Goal: Information Seeking & Learning: Learn about a topic

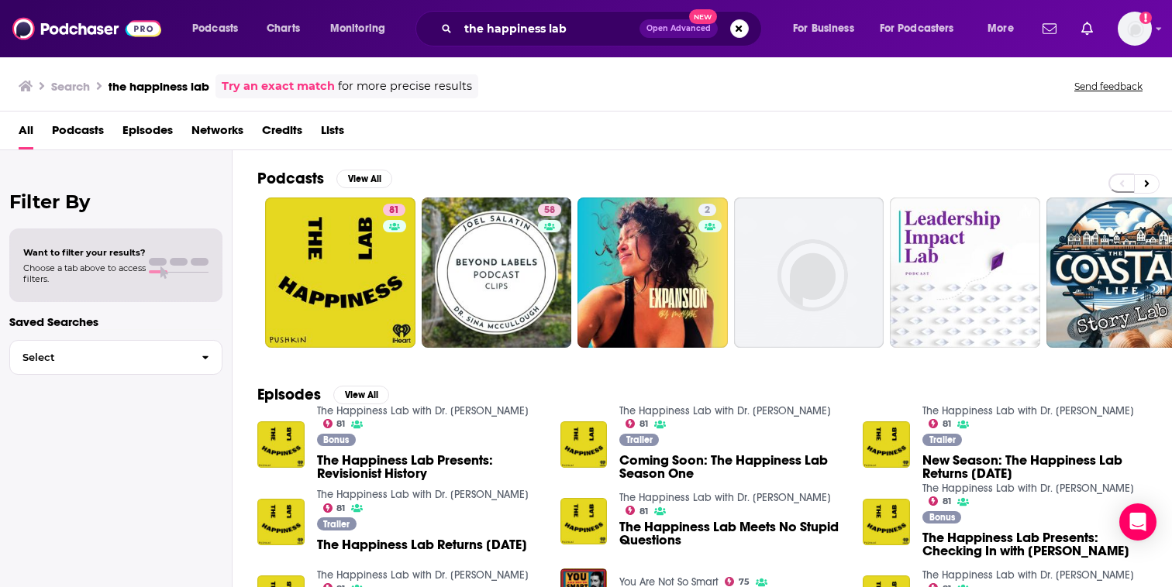
click at [414, 474] on span "The Happiness Lab Presents: Revisionist History" at bounding box center [429, 467] width 225 height 26
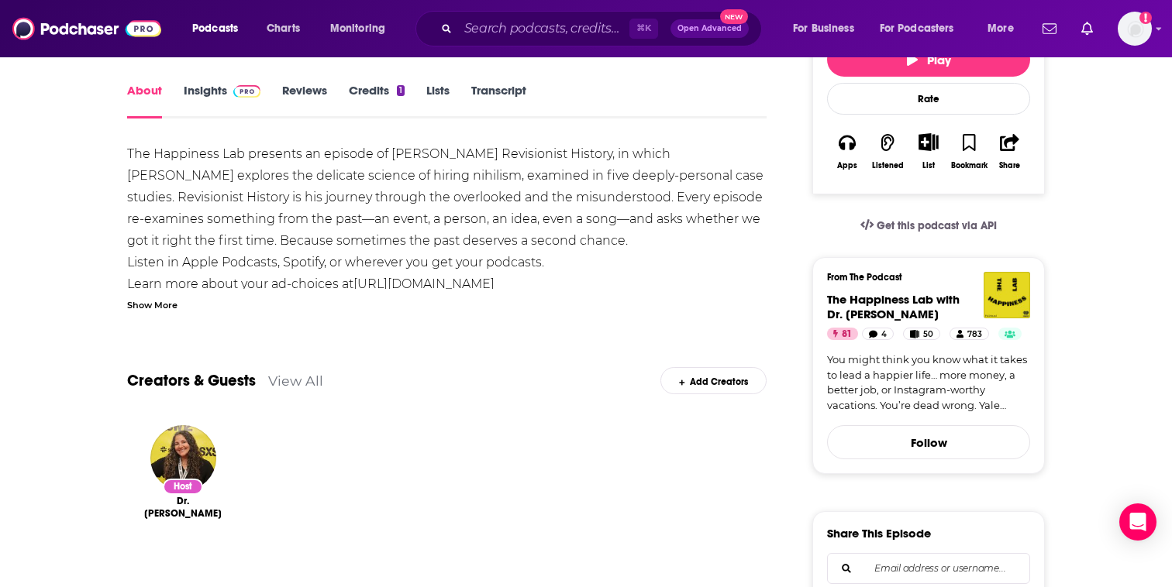
scroll to position [179, 0]
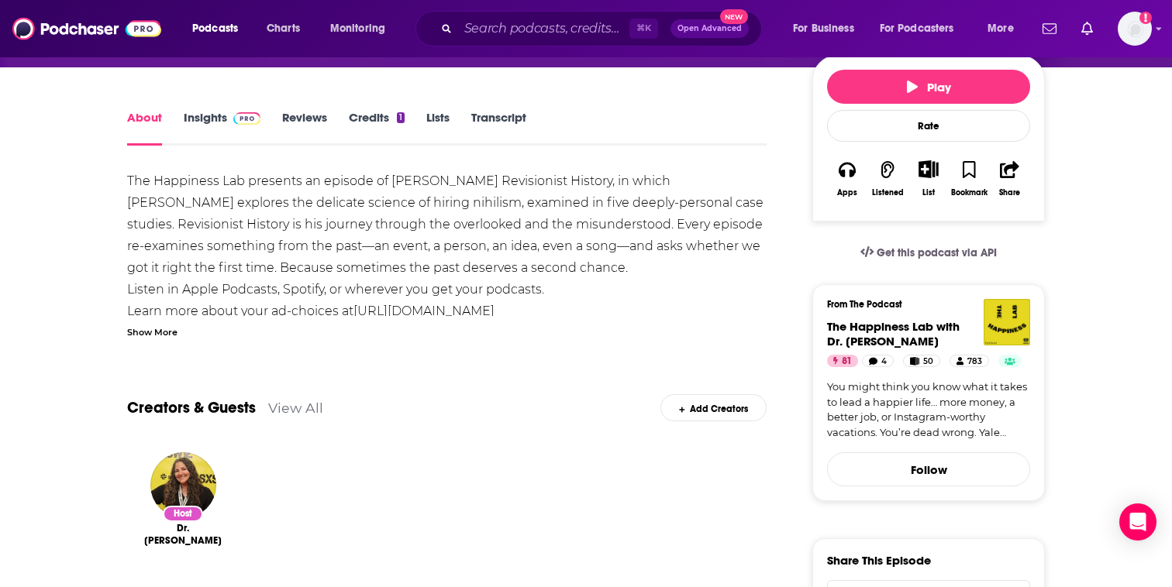
click at [163, 334] on div "Show More" at bounding box center [152, 331] width 50 height 15
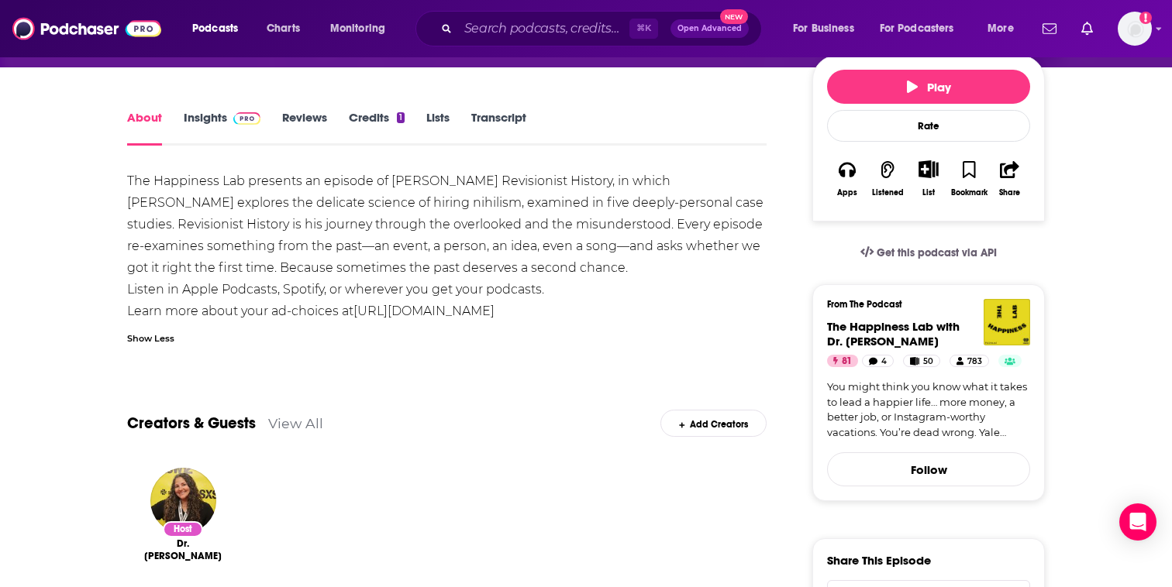
click at [205, 135] on link "Insights" at bounding box center [222, 128] width 77 height 36
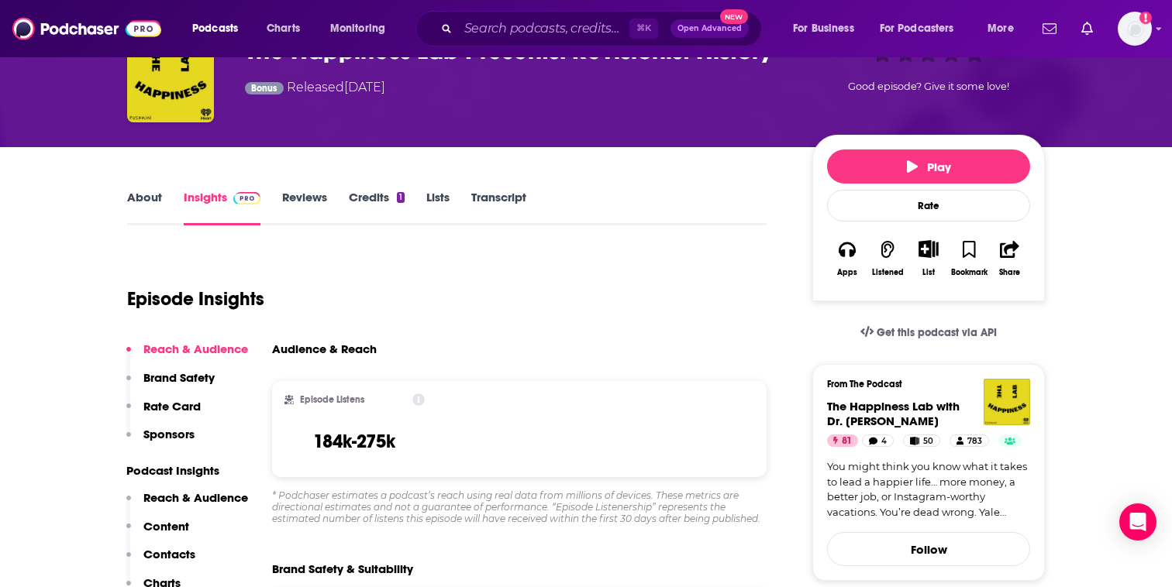
scroll to position [110, 0]
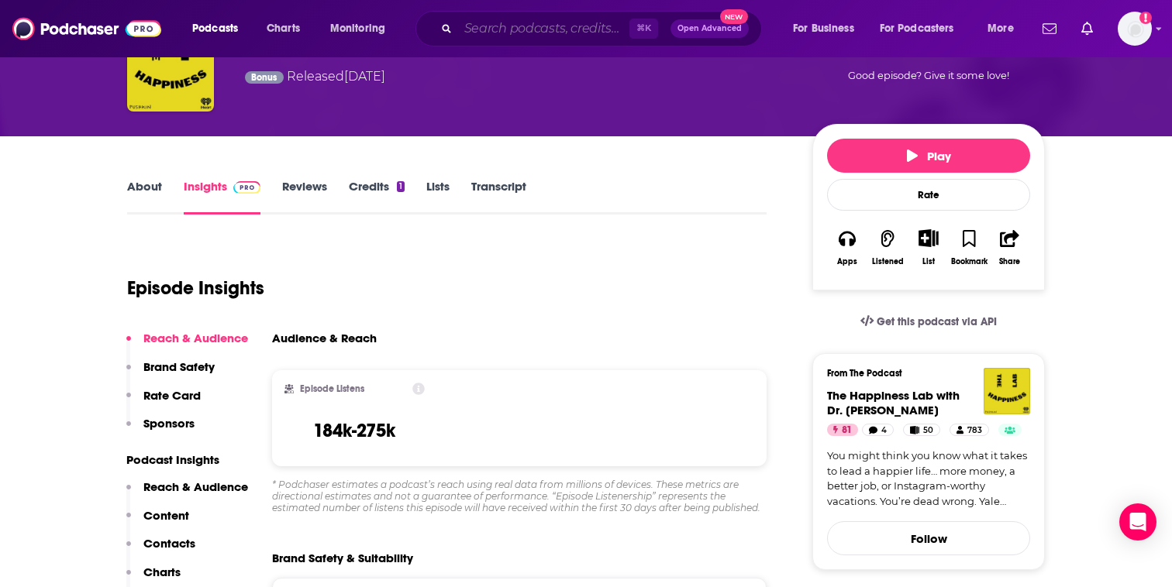
click at [494, 32] on input "Search podcasts, credits, & more..." at bounding box center [543, 28] width 171 height 25
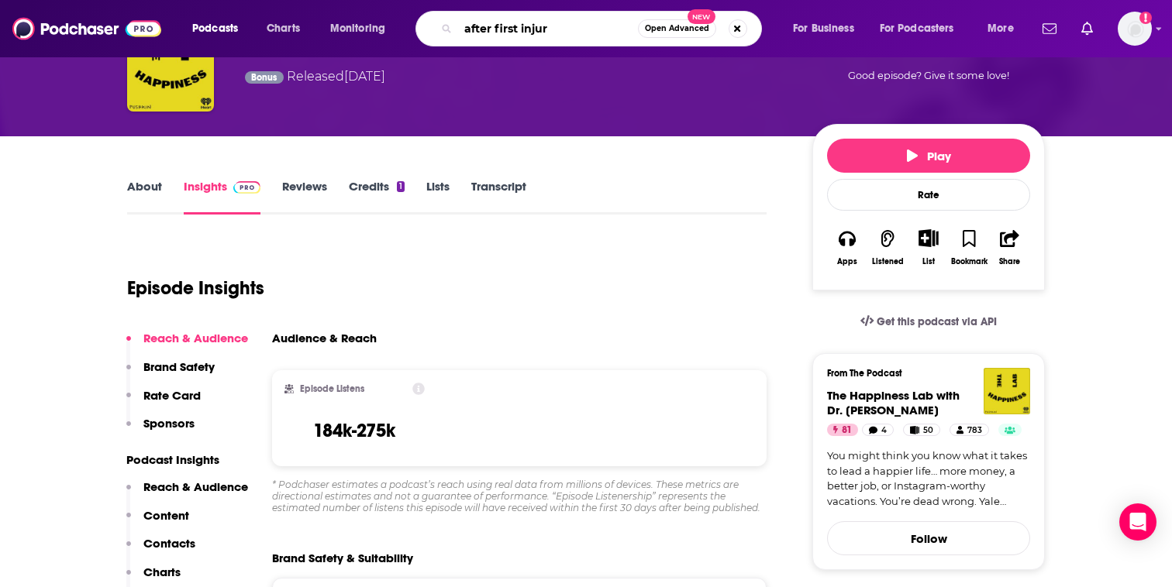
type input "after first injury"
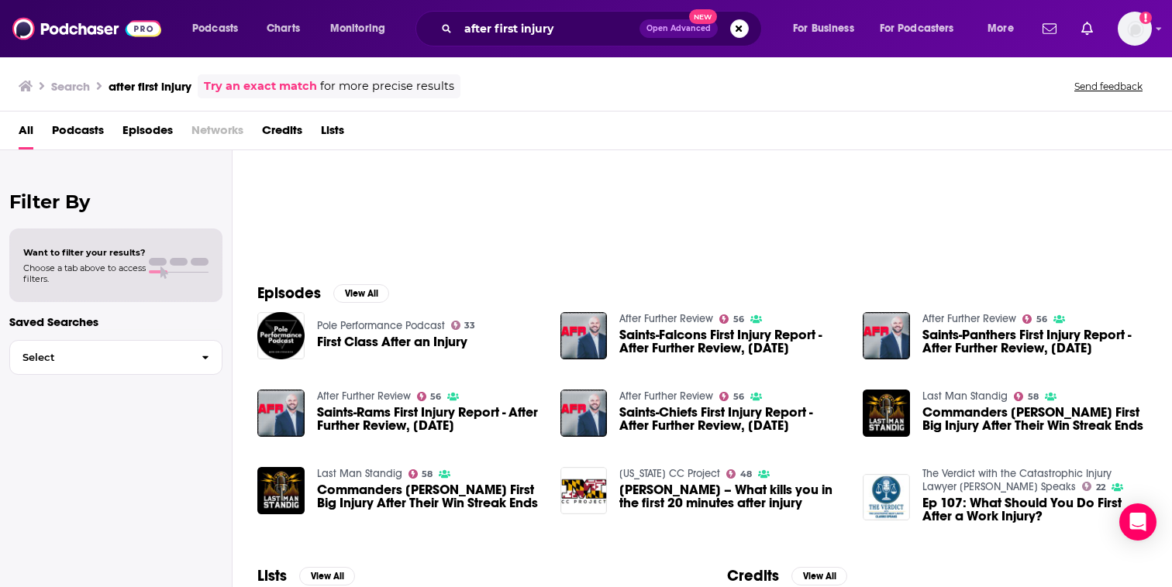
scroll to position [180, 0]
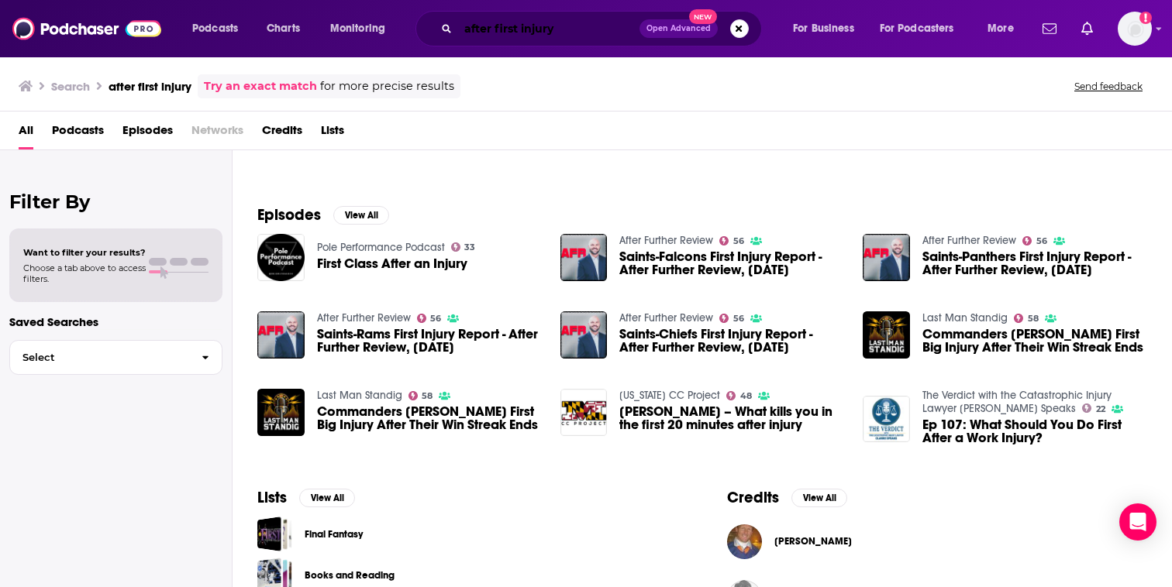
drag, startPoint x: 573, startPoint y: 25, endPoint x: 356, endPoint y: 18, distance: 217.1
click at [356, 18] on div "Podcasts Charts Monitoring after first injury Open Advanced New For Business Fo…" at bounding box center [604, 29] width 847 height 36
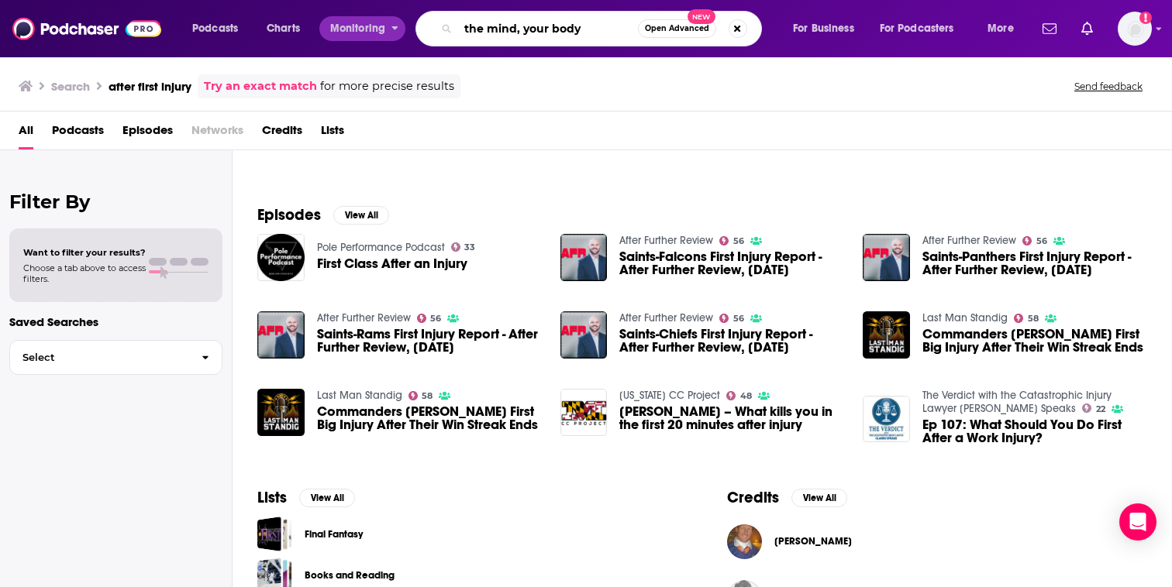
type input "the mind, your body"
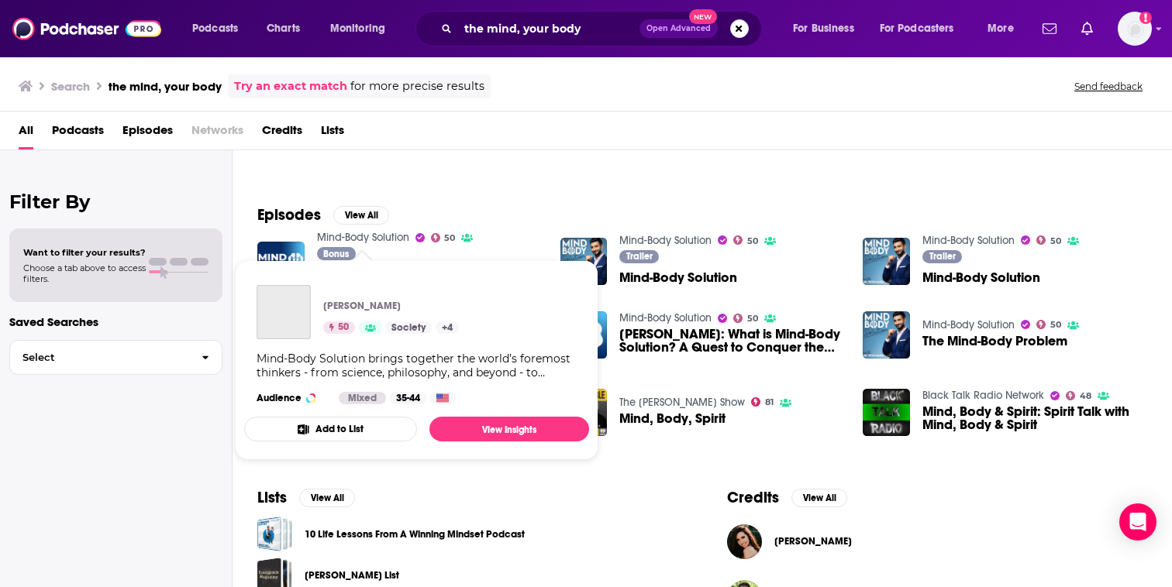
click at [373, 236] on link "Mind-Body Solution" at bounding box center [363, 237] width 92 height 13
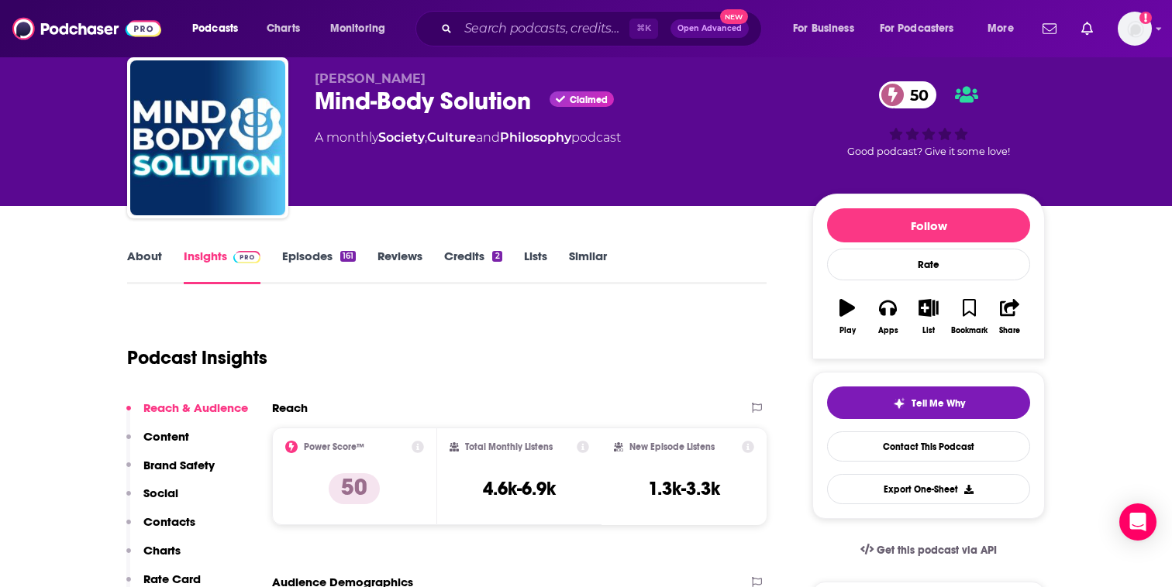
scroll to position [122, 0]
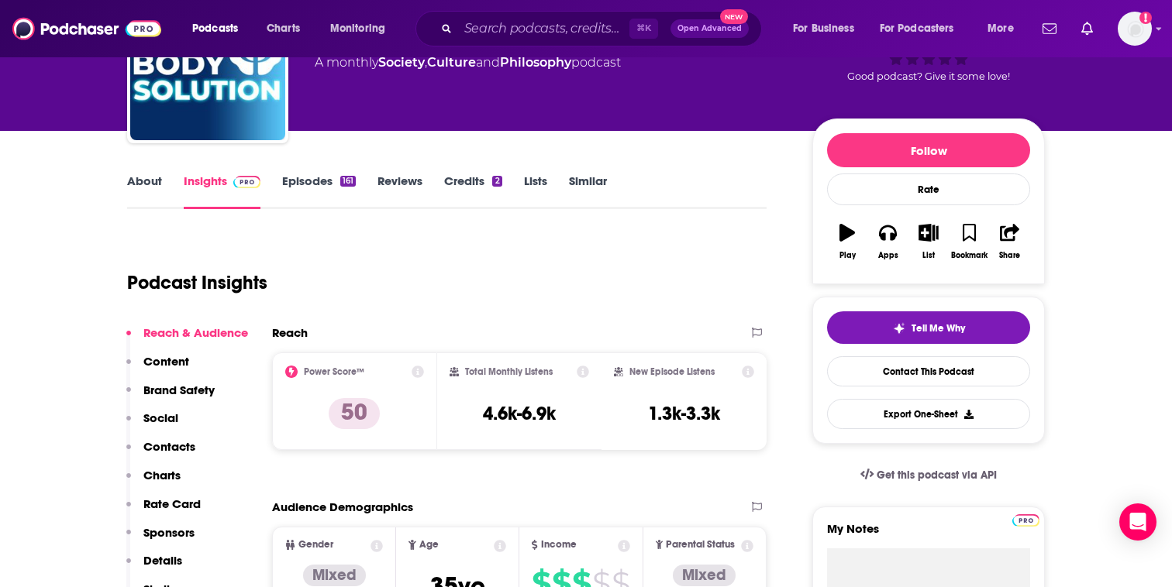
click at [143, 177] on link "About" at bounding box center [144, 192] width 35 height 36
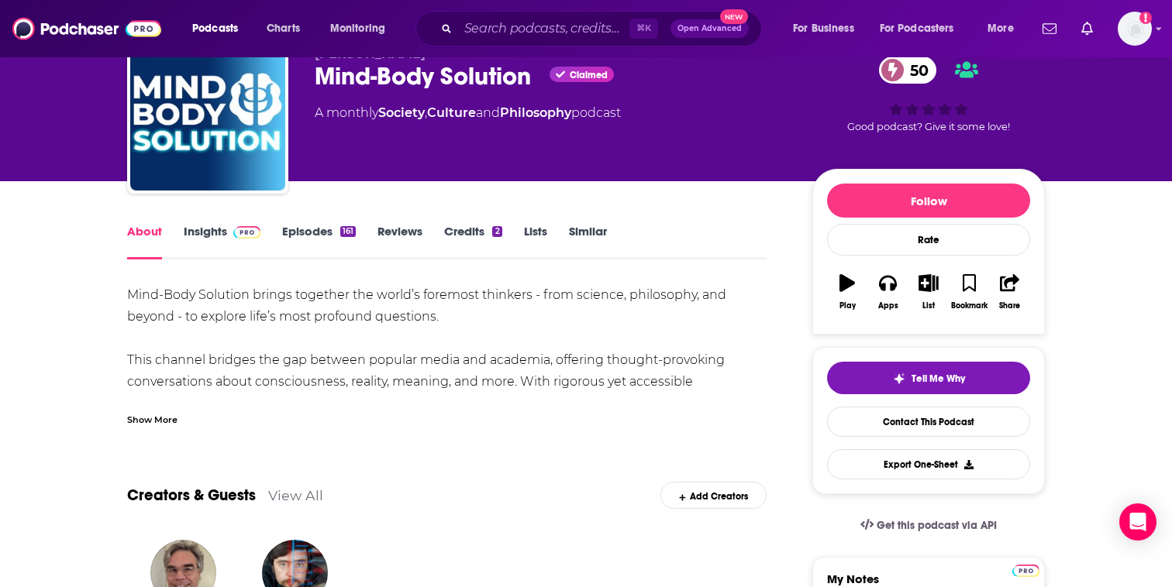
scroll to position [72, 0]
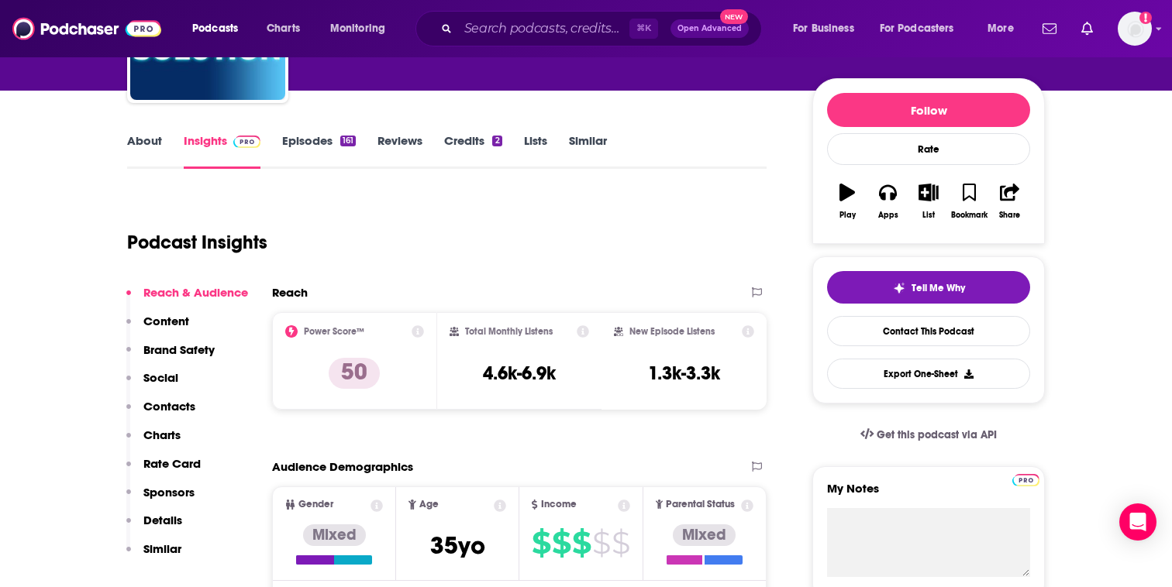
scroll to position [255, 0]
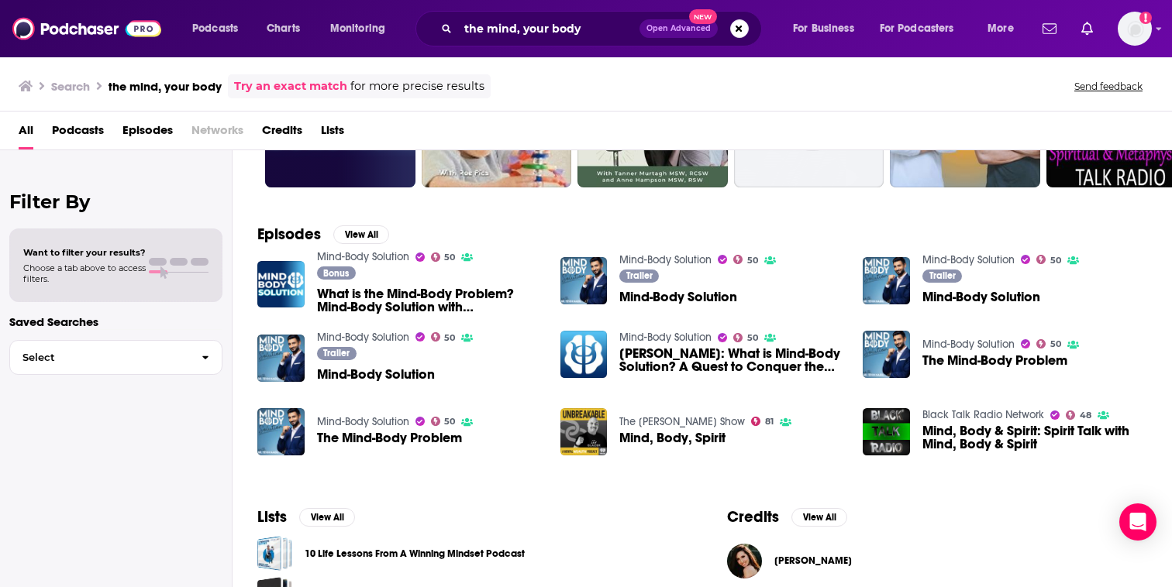
scroll to position [161, 0]
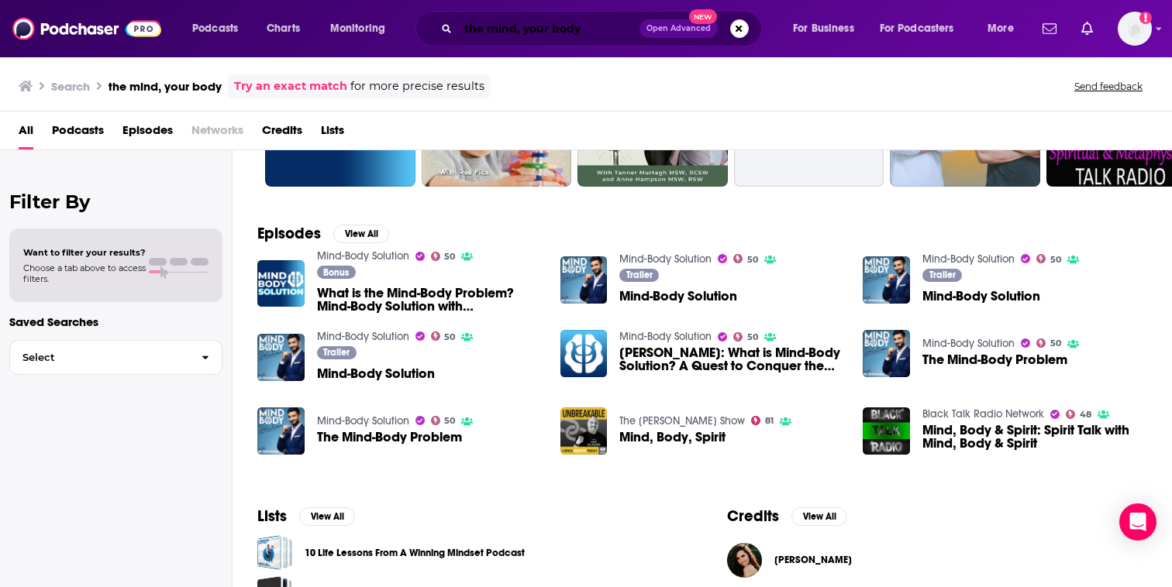
click at [498, 22] on input "the mind, your body" at bounding box center [548, 28] width 181 height 25
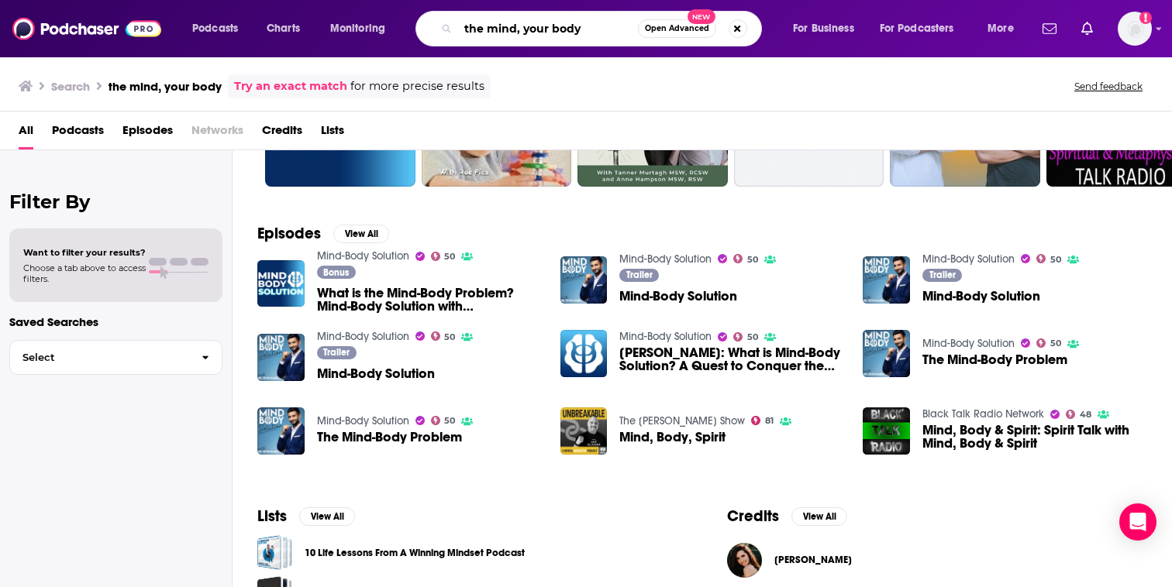
drag, startPoint x: 522, startPoint y: 31, endPoint x: 404, endPoint y: 31, distance: 118.6
click at [404, 31] on div "Podcasts Charts Monitoring the mind, your body Open Advanced New For Business F…" at bounding box center [604, 29] width 847 height 36
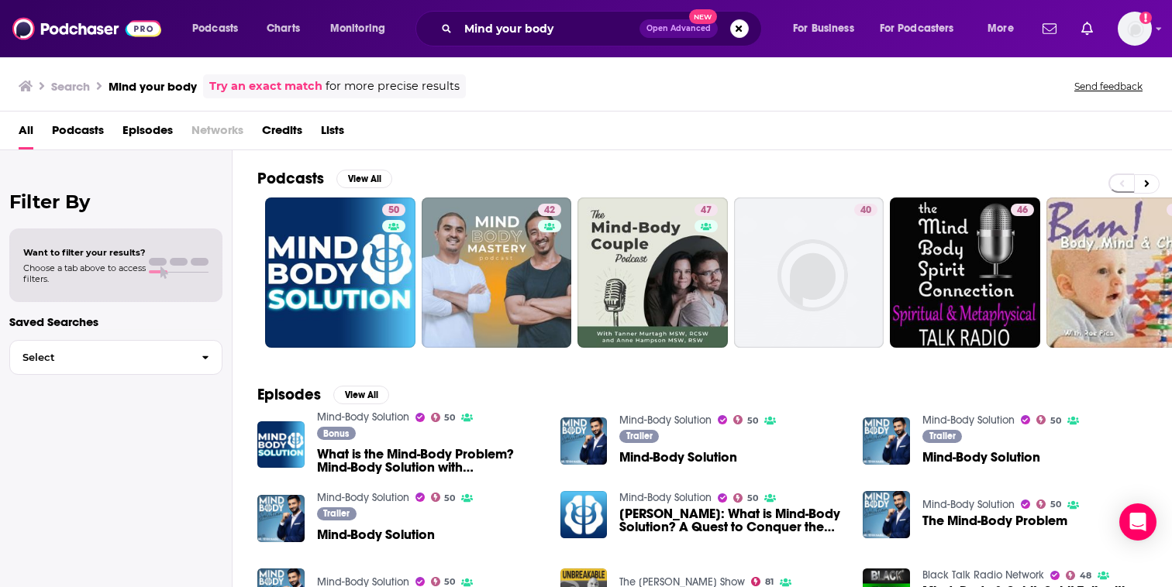
click at [85, 129] on span "Podcasts" at bounding box center [78, 134] width 52 height 32
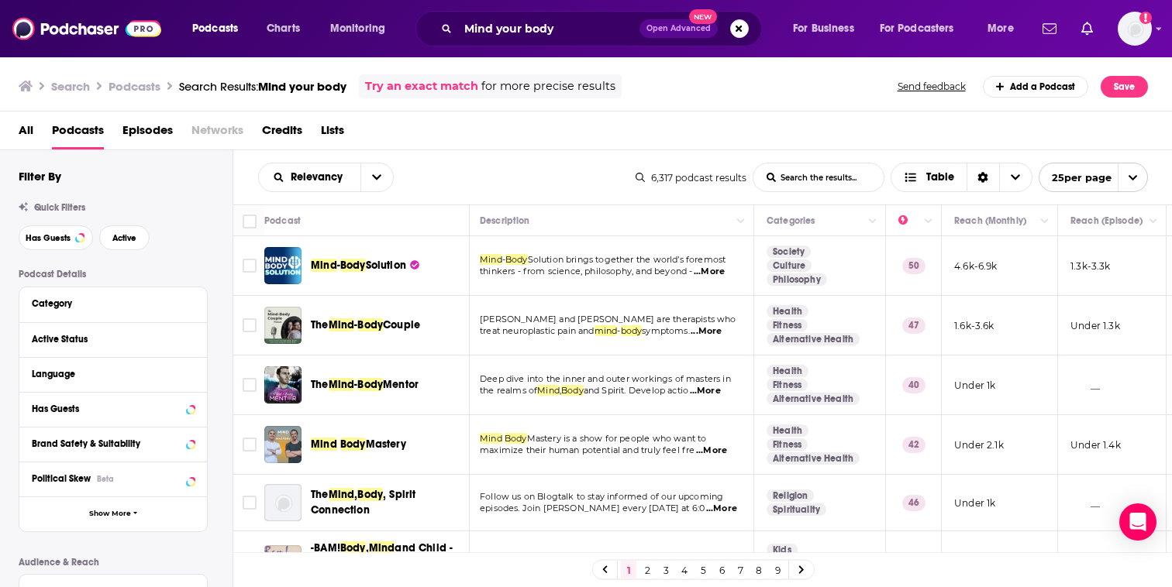
scroll to position [11, 2]
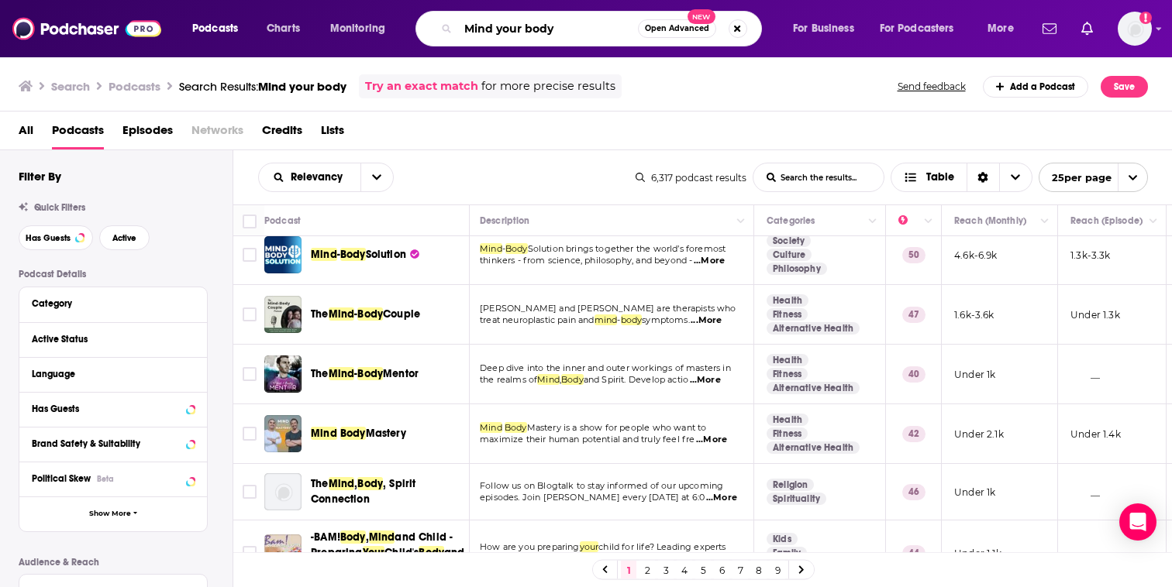
drag, startPoint x: 568, startPoint y: 25, endPoint x: 363, endPoint y: 21, distance: 204.6
click at [363, 21] on div "Podcasts Charts Monitoring Mind your body Open Advanced New For Business For Po…" at bounding box center [604, 29] width 847 height 36
paste input "Finding Mastery with Dr. Michael Gervais"
type input "Finding Mastery with Dr. Michael Gervais"
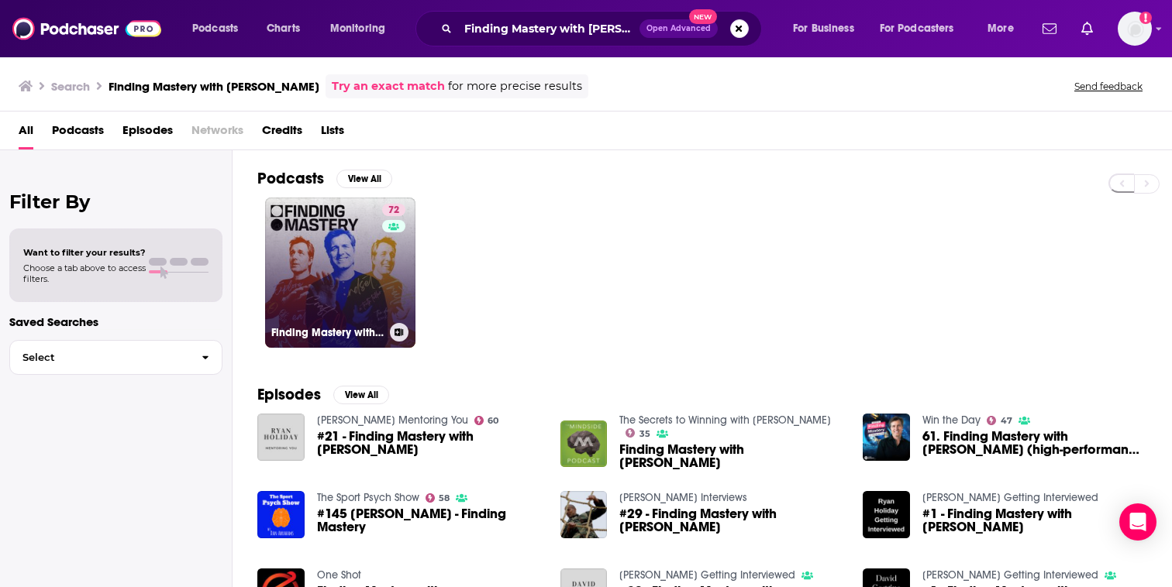
click at [380, 245] on link "72 Finding Mastery with Dr. Michael Gervais" at bounding box center [340, 273] width 150 height 150
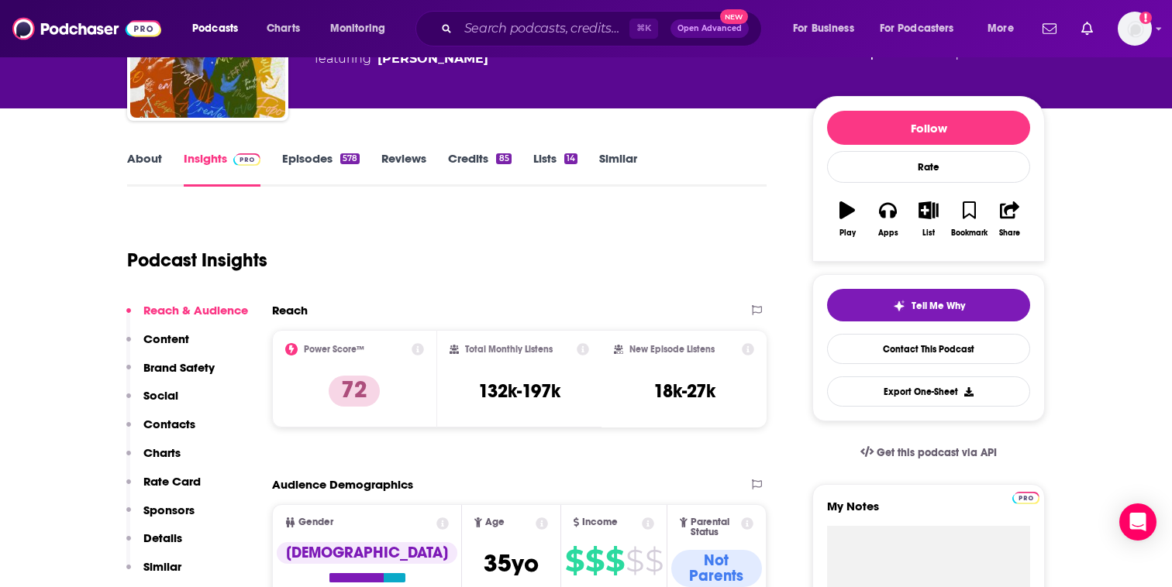
scroll to position [147, 0]
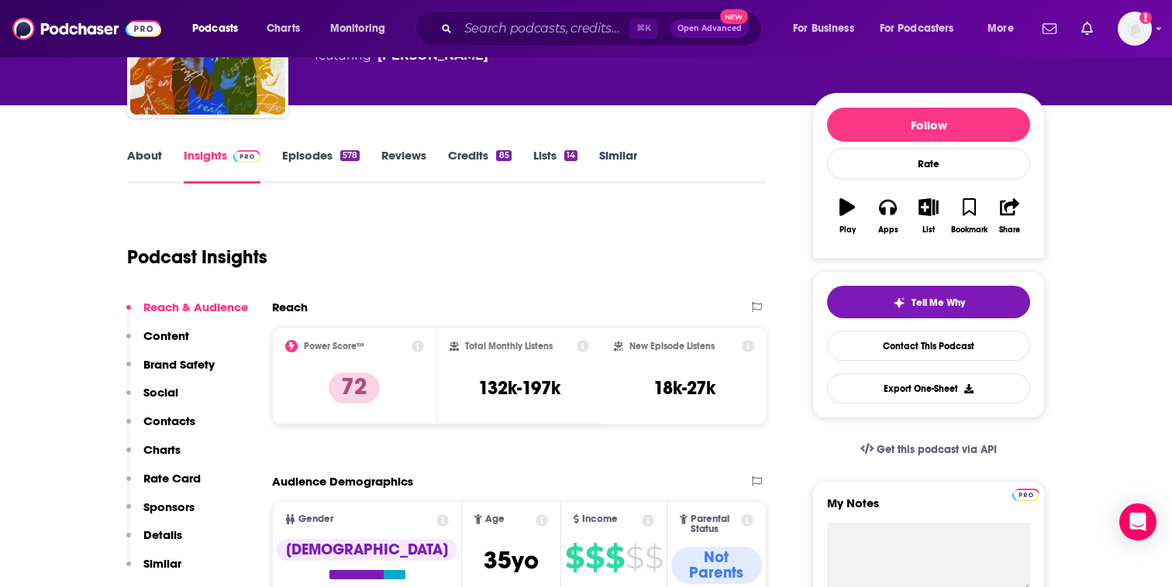
click at [145, 160] on link "About" at bounding box center [144, 166] width 35 height 36
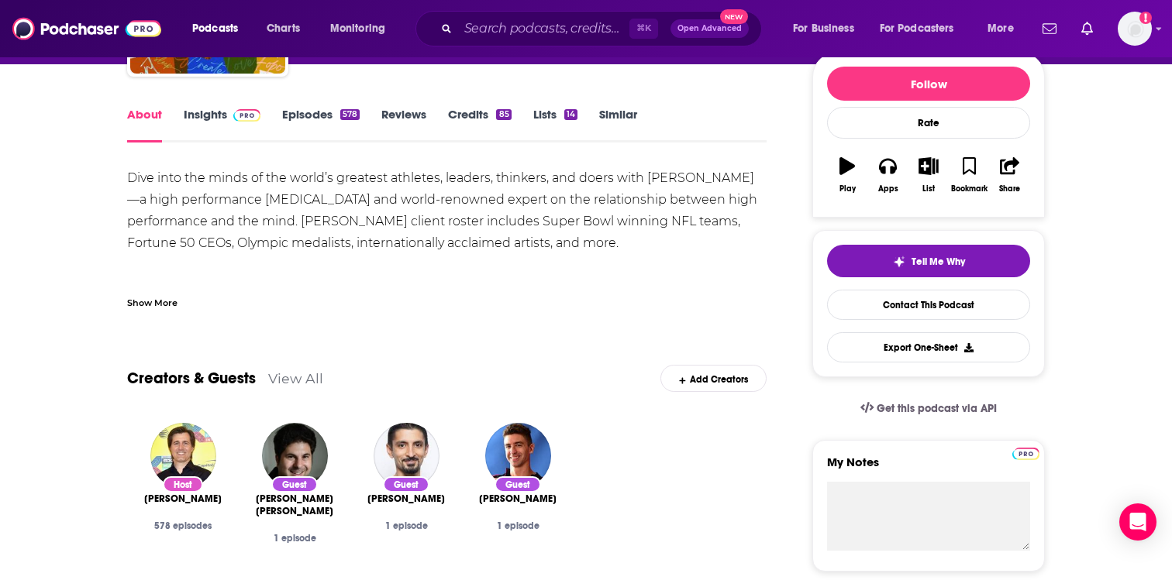
scroll to position [195, 0]
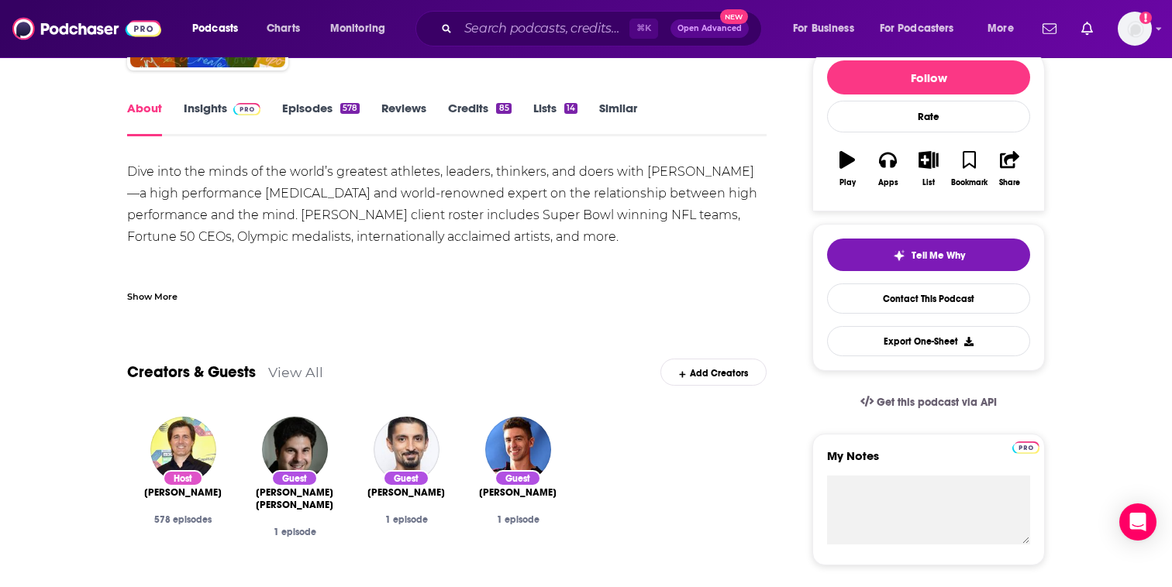
click at [295, 115] on link "Episodes 578" at bounding box center [320, 119] width 77 height 36
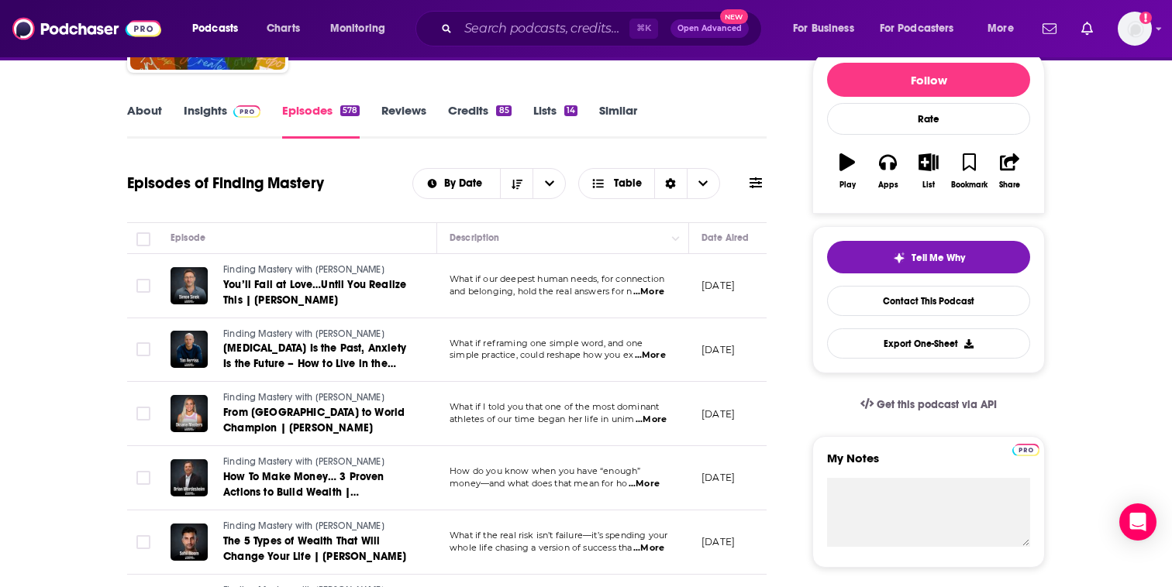
scroll to position [194, 0]
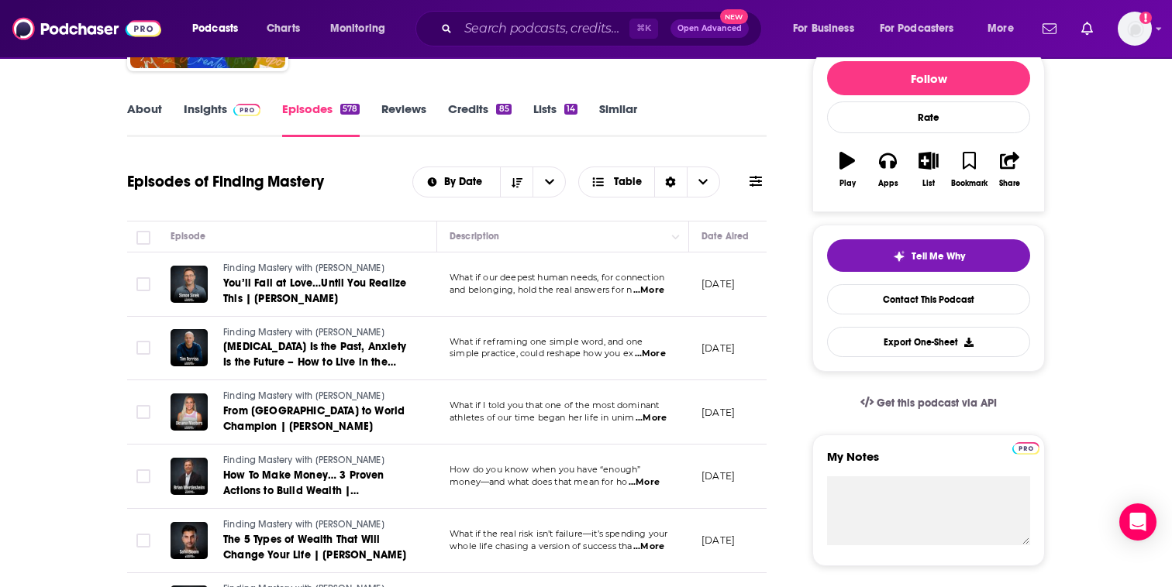
click at [654, 353] on span "...More" at bounding box center [650, 354] width 31 height 12
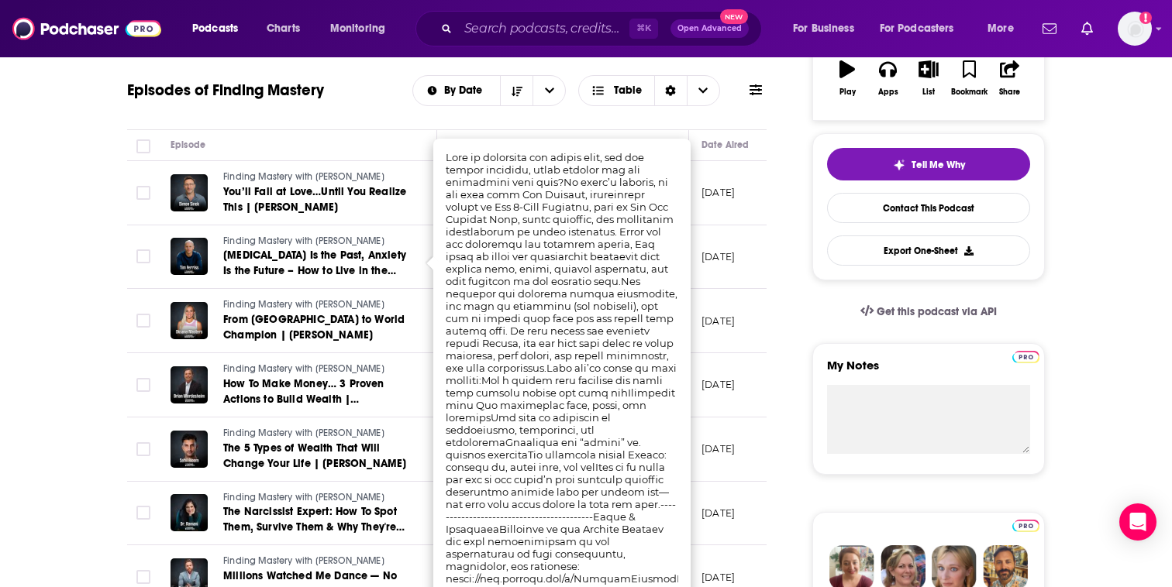
scroll to position [287, 0]
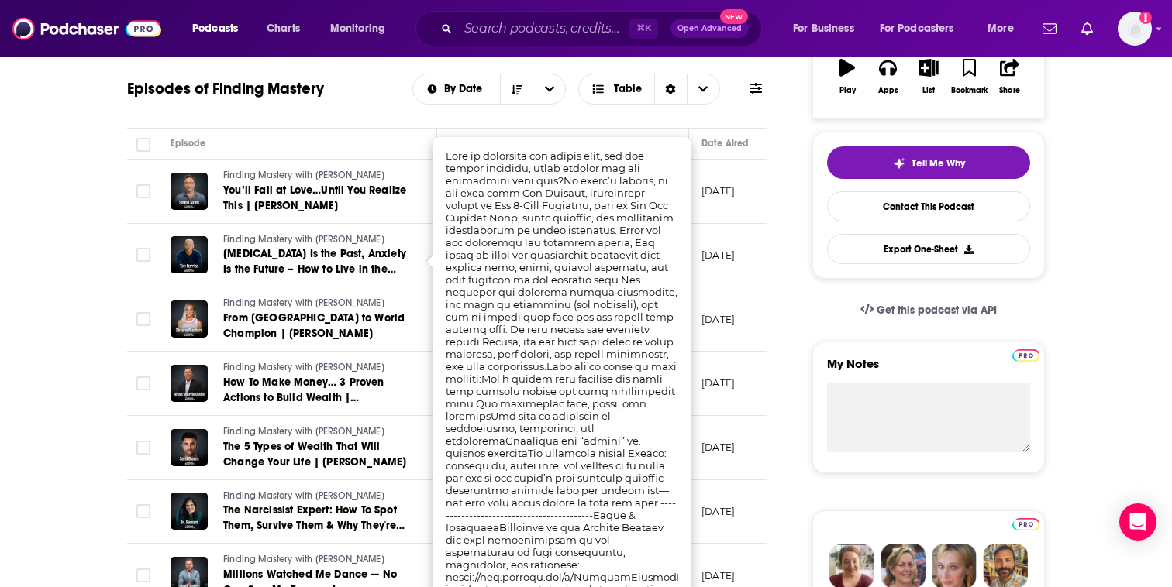
click at [752, 298] on td "August 20, 2025" at bounding box center [739, 319] width 101 height 64
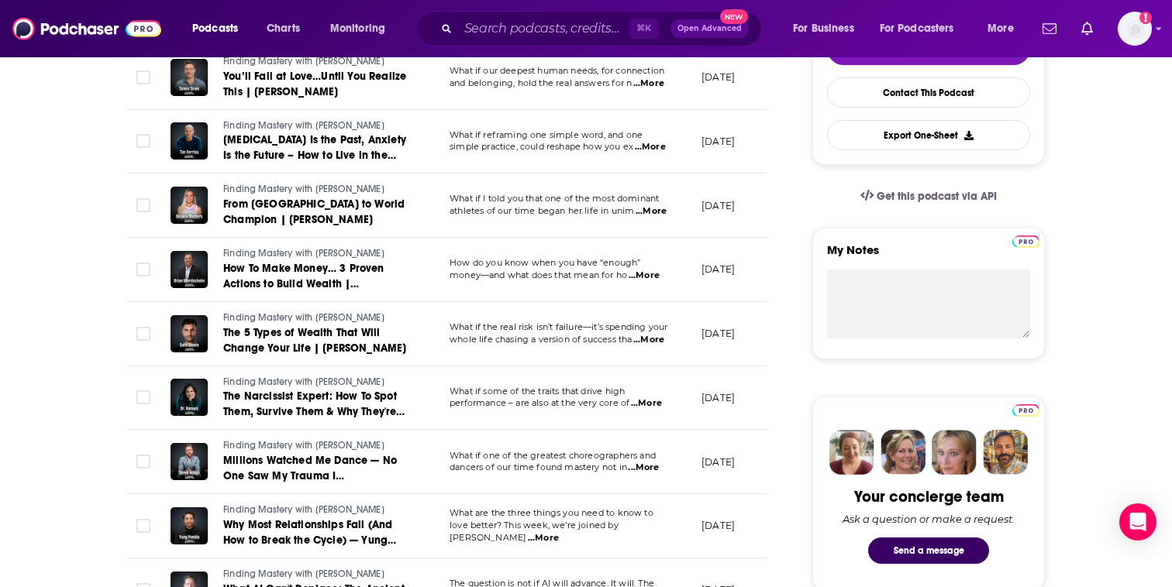
scroll to position [0, 0]
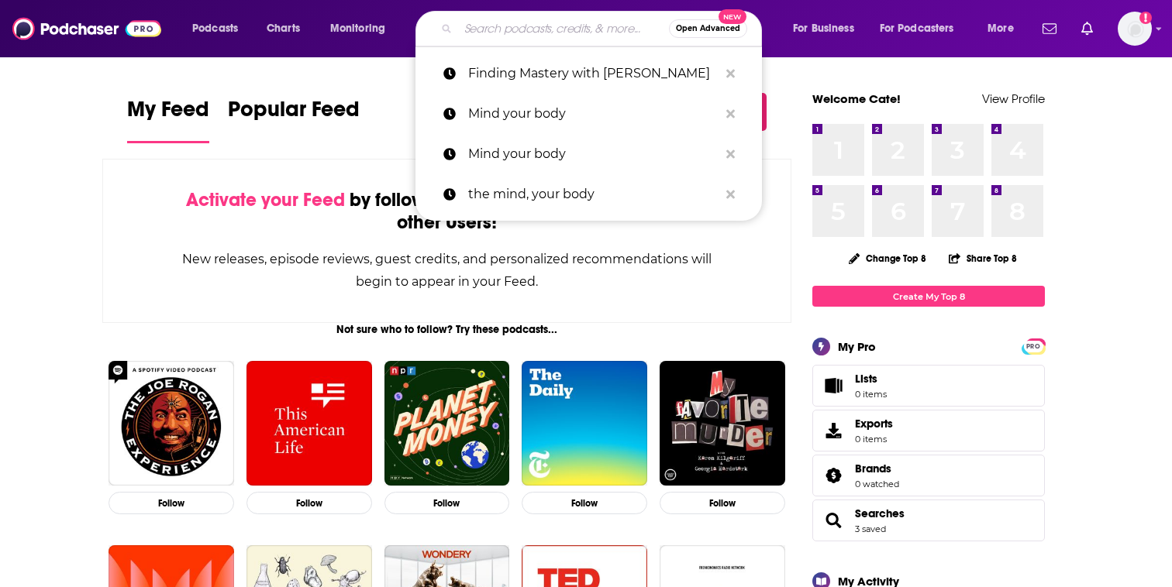
click at [532, 23] on input "Search podcasts, credits, & more..." at bounding box center [563, 28] width 211 height 25
click at [241, 26] on button "Podcasts" at bounding box center [219, 28] width 77 height 25
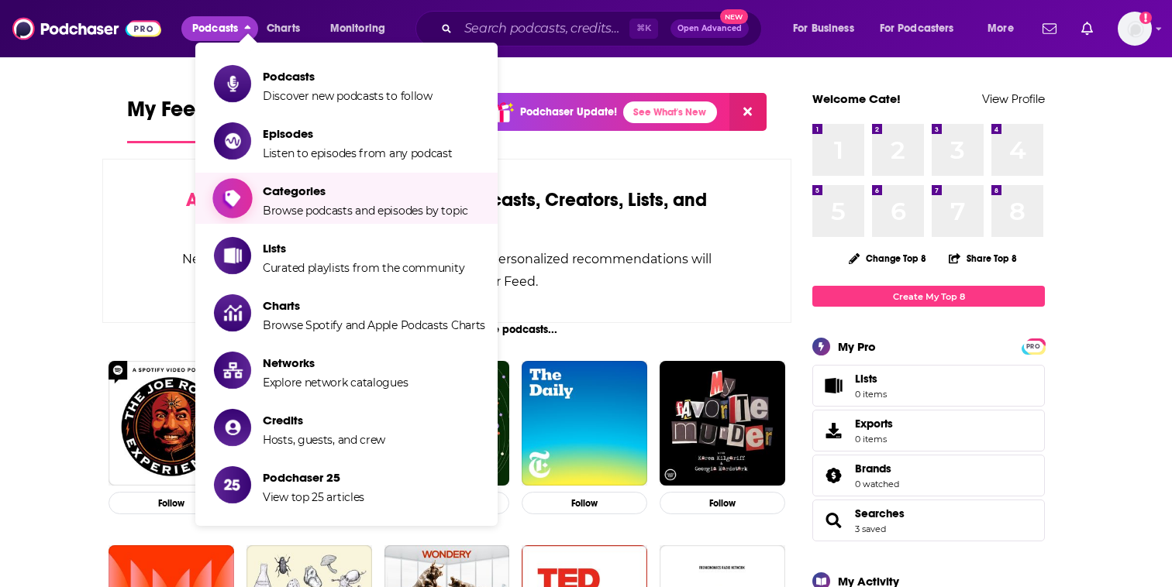
click at [329, 190] on span "Categories" at bounding box center [365, 191] width 205 height 15
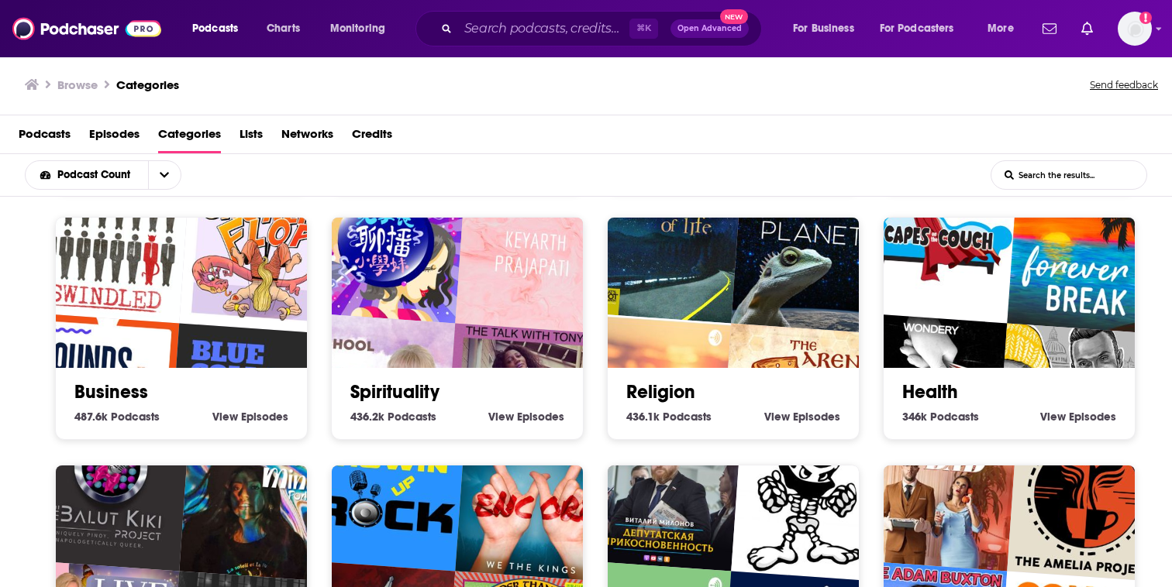
scroll to position [249, 0]
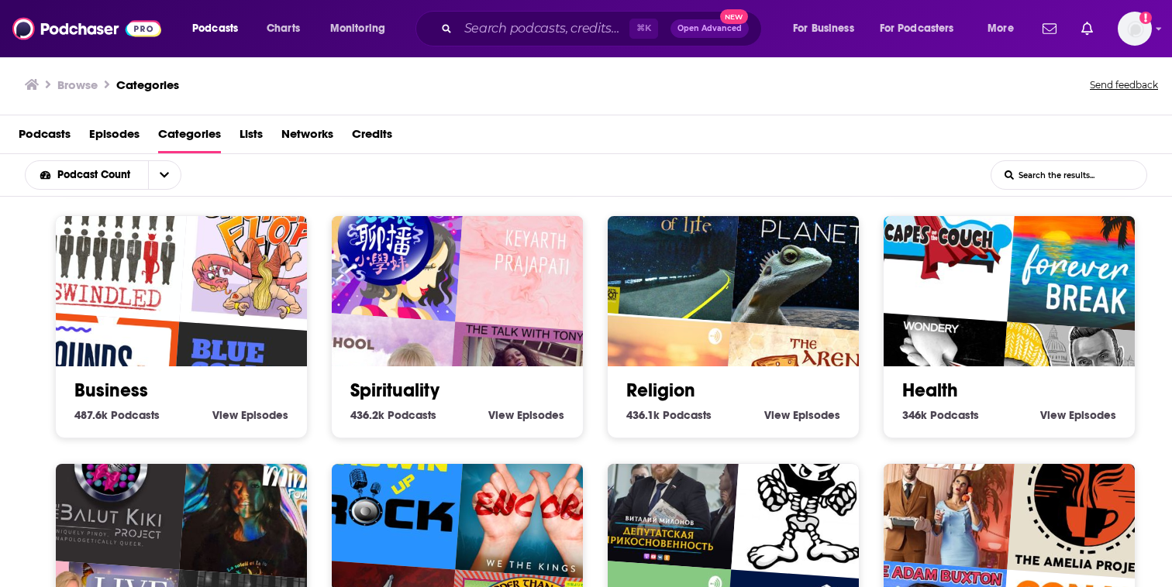
click at [1035, 358] on img "Dosed" at bounding box center [1077, 402] width 160 height 160
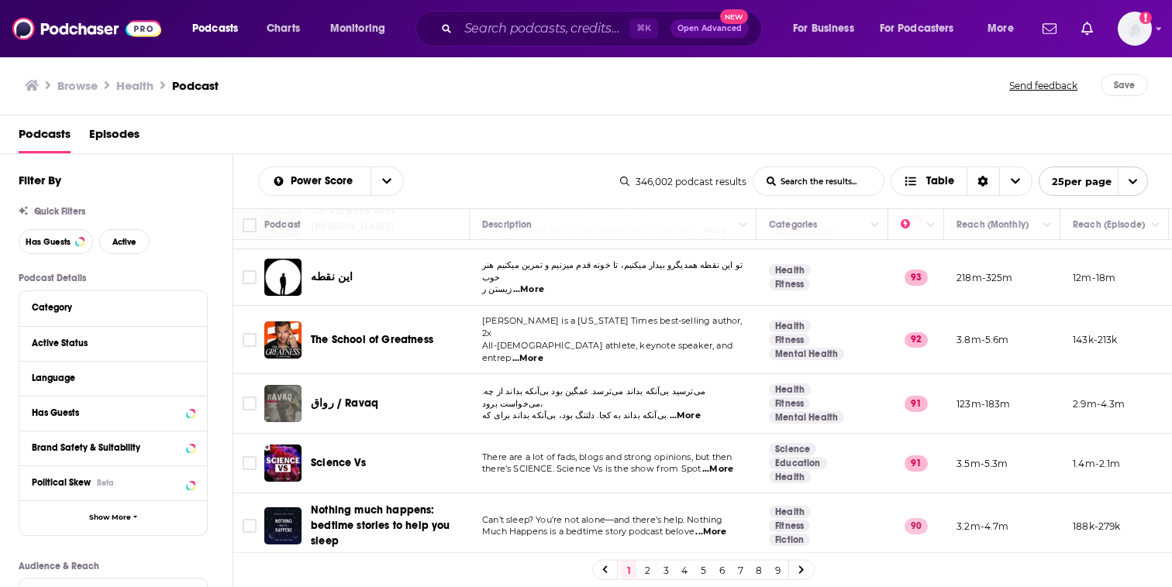
scroll to position [181, 0]
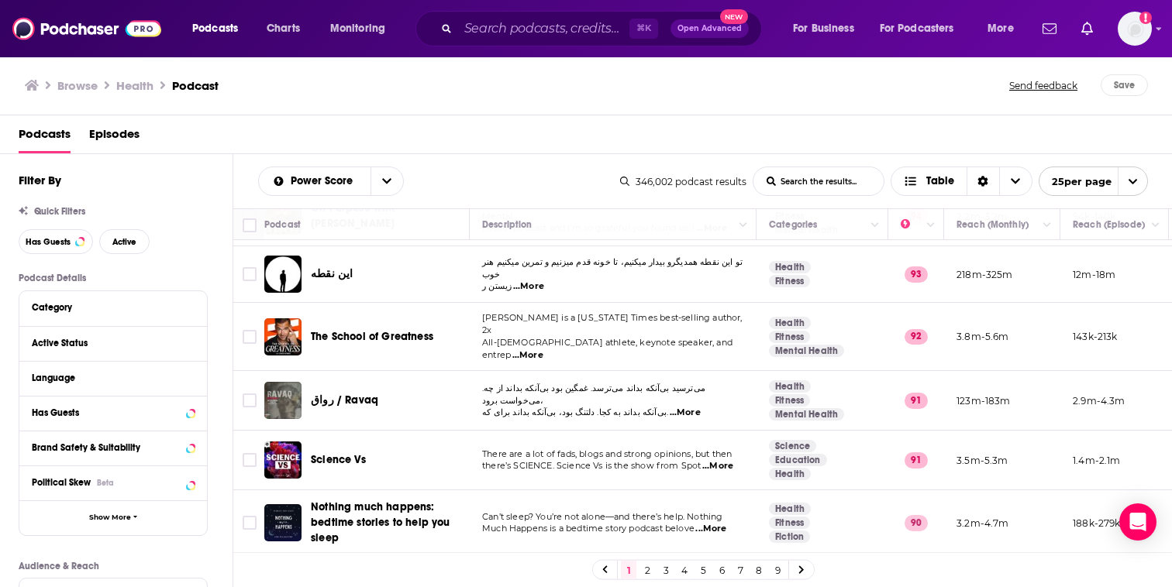
click at [543, 349] on span "...More" at bounding box center [527, 355] width 31 height 12
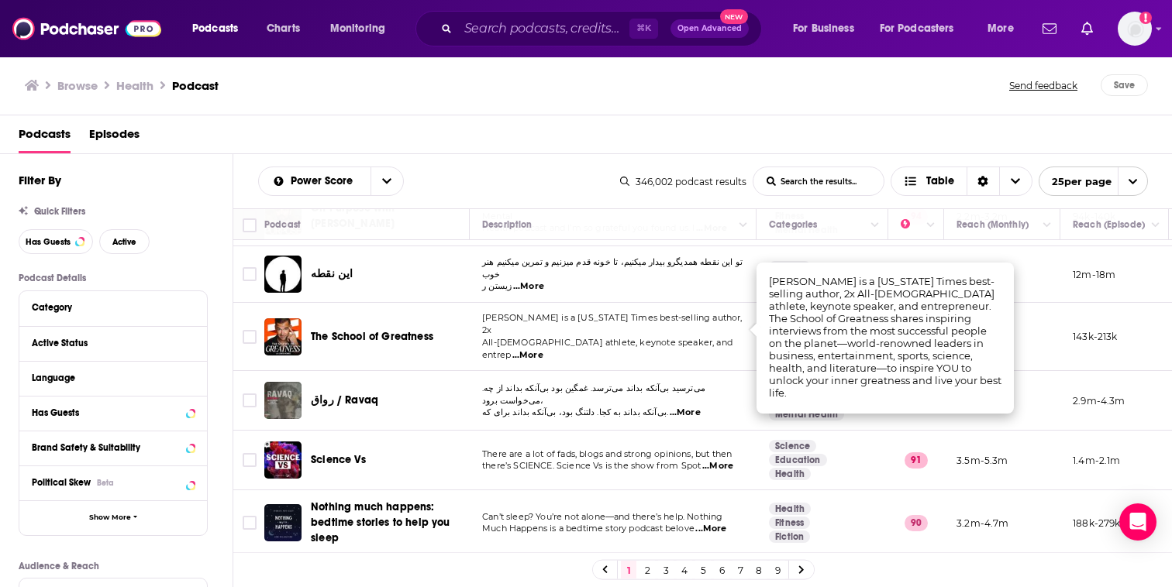
click at [969, 404] on td "123m-183m" at bounding box center [1002, 401] width 116 height 60
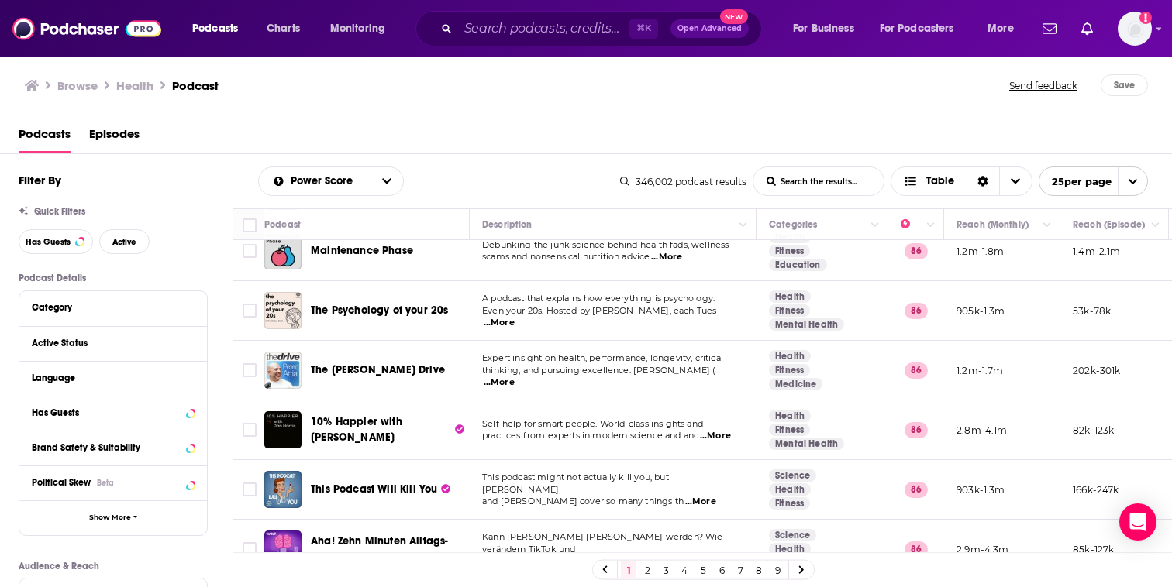
scroll to position [1179, 0]
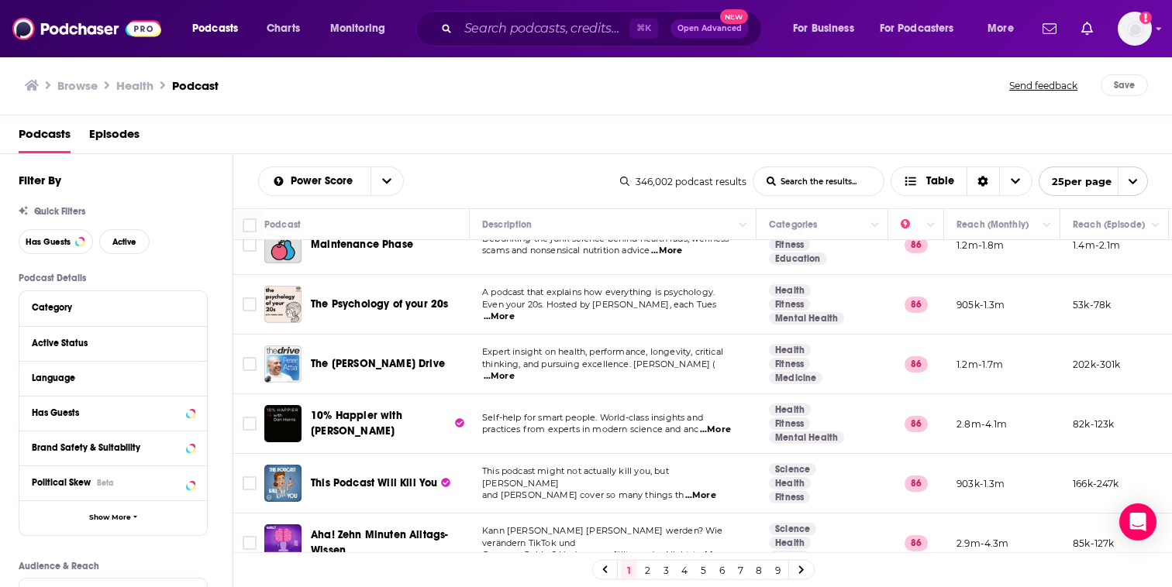
click at [650, 566] on link "2" at bounding box center [646, 570] width 15 height 19
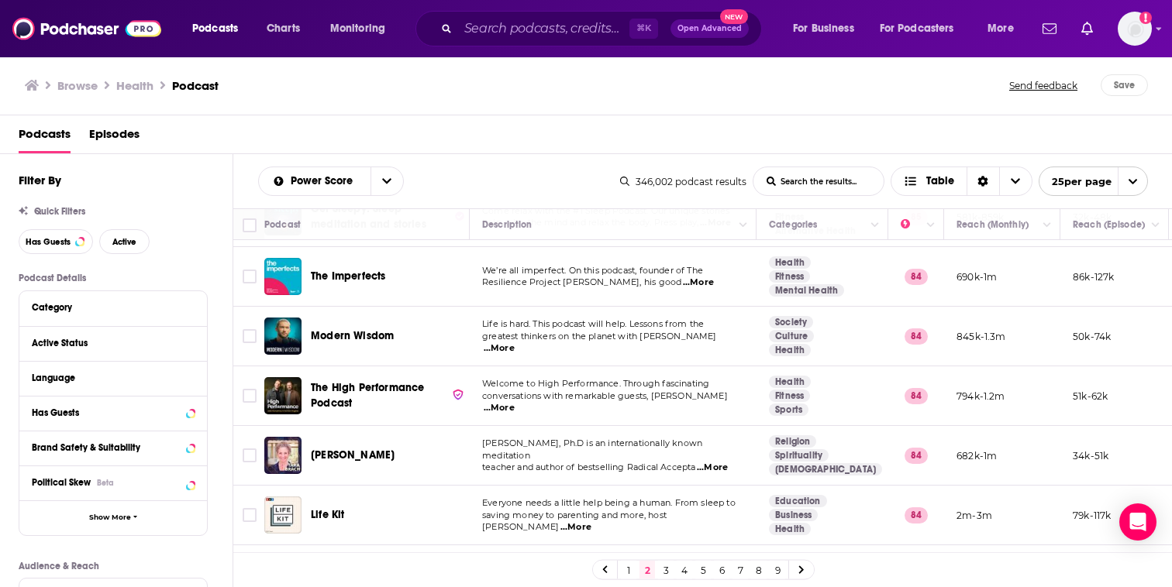
scroll to position [470, 0]
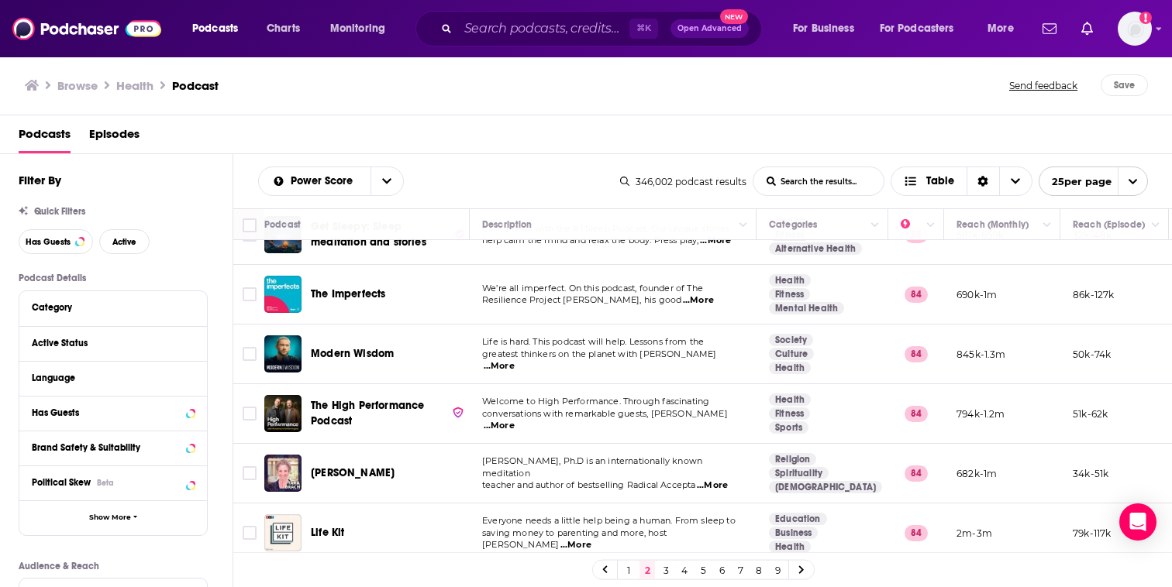
click at [714, 294] on span "...More" at bounding box center [698, 300] width 31 height 12
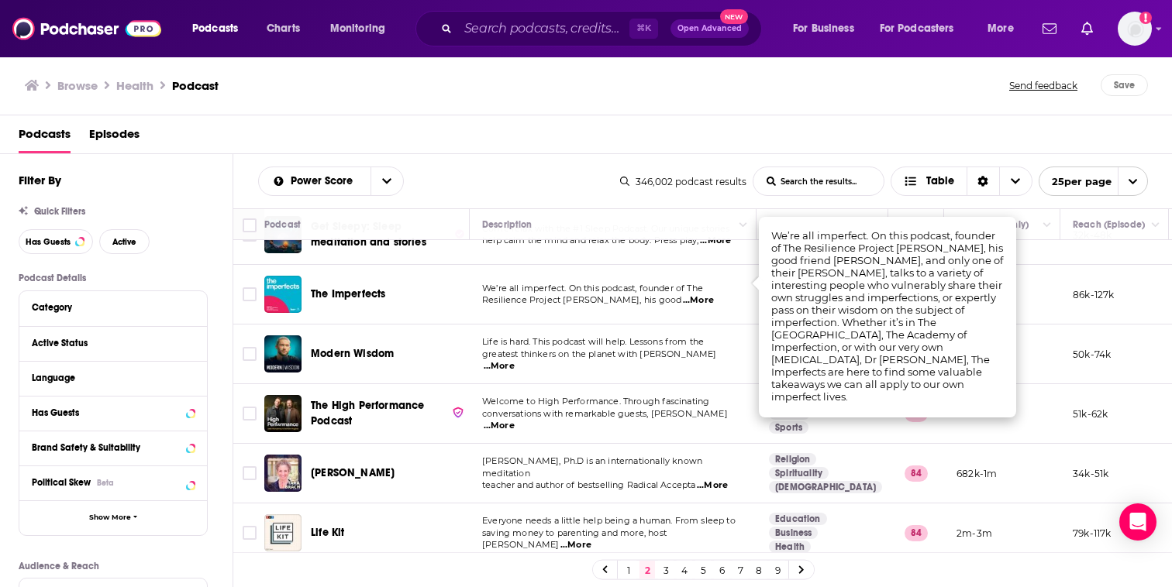
click at [610, 283] on span "We’re all imperfect. On this podcast, founder of The" at bounding box center [592, 288] width 221 height 11
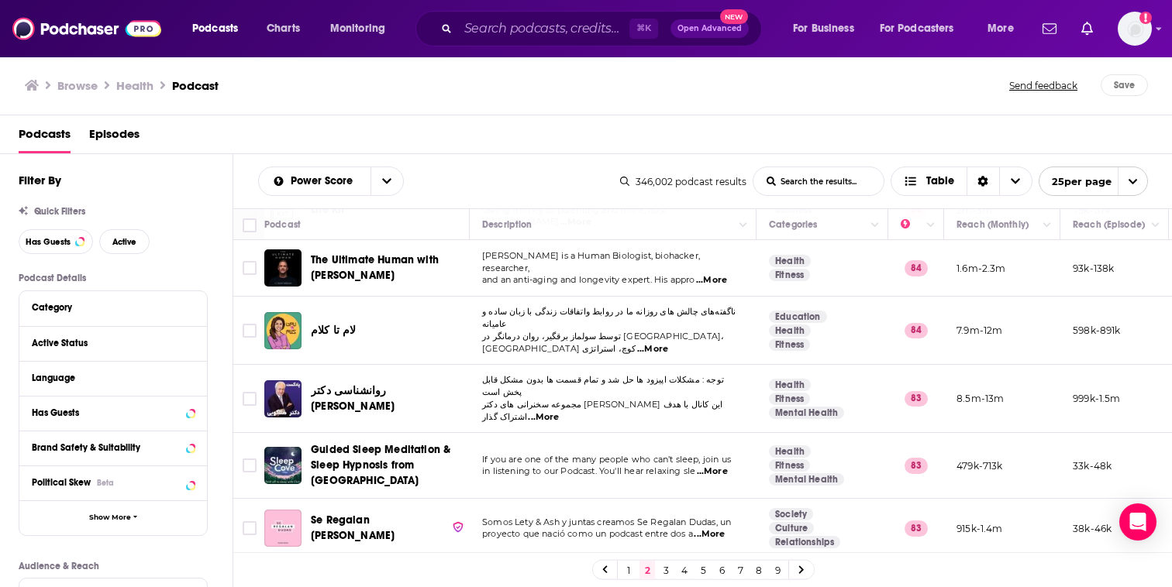
scroll to position [978, 0]
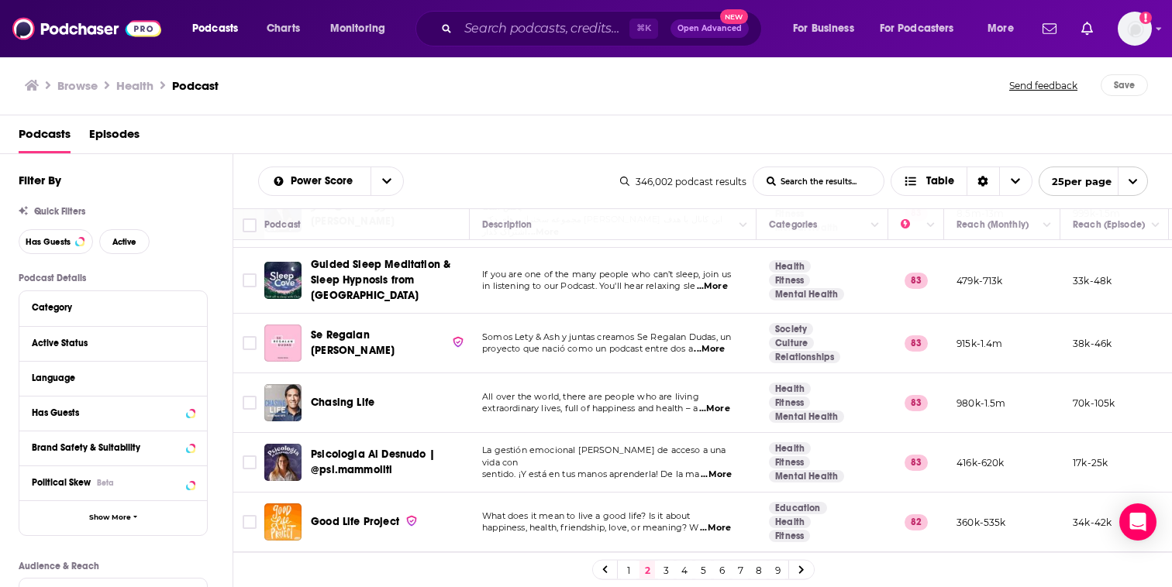
click at [730, 403] on span "...More" at bounding box center [714, 409] width 31 height 12
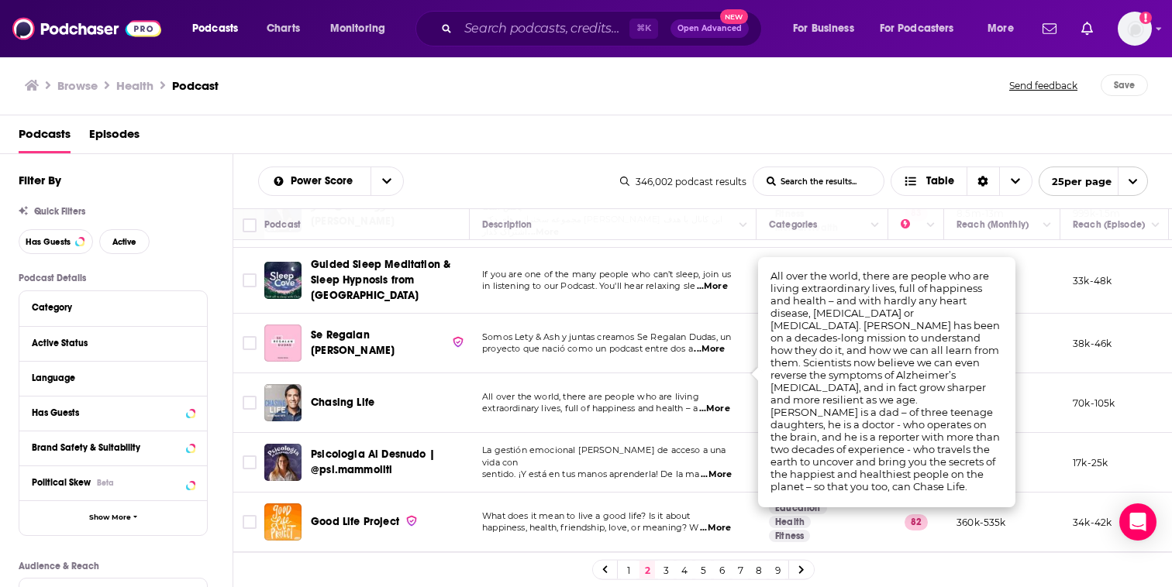
click at [1021, 374] on td "980k-1.5m" at bounding box center [1002, 404] width 116 height 60
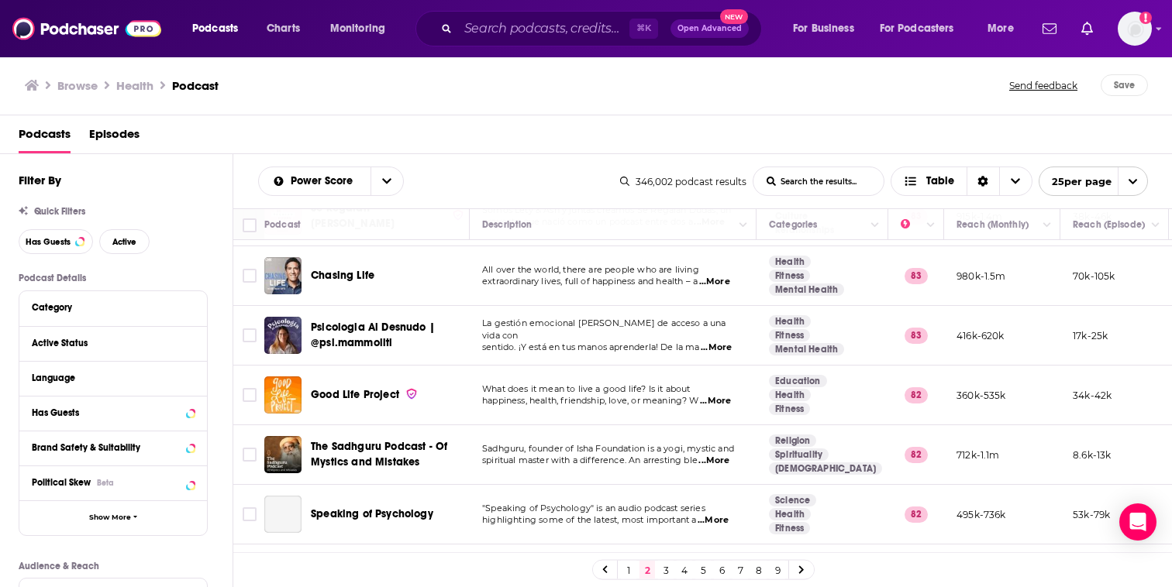
scroll to position [1179, 0]
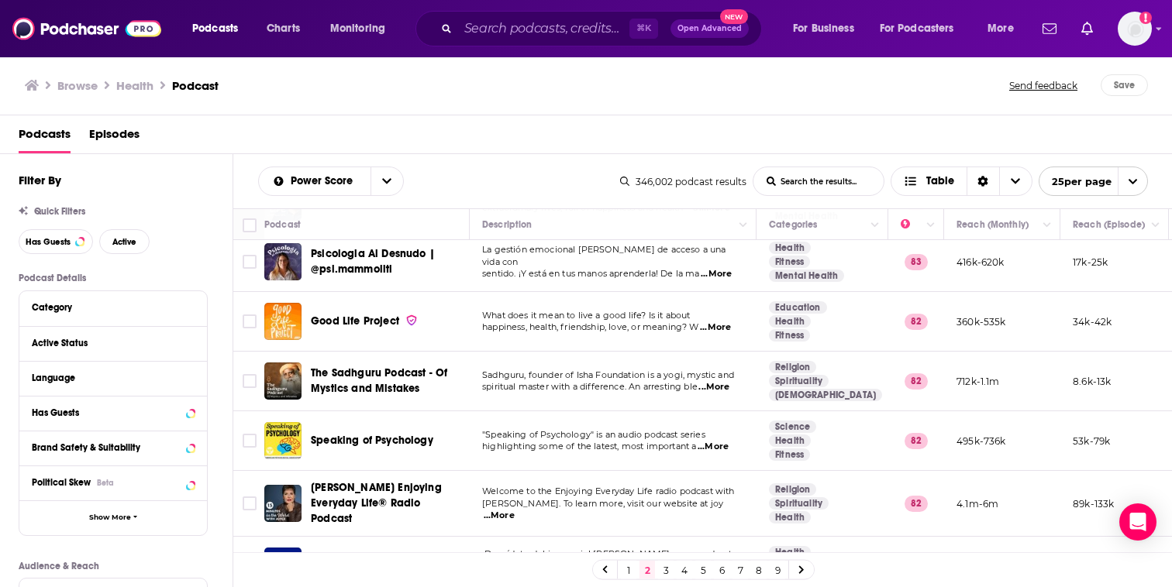
click at [667, 566] on link "3" at bounding box center [665, 570] width 15 height 19
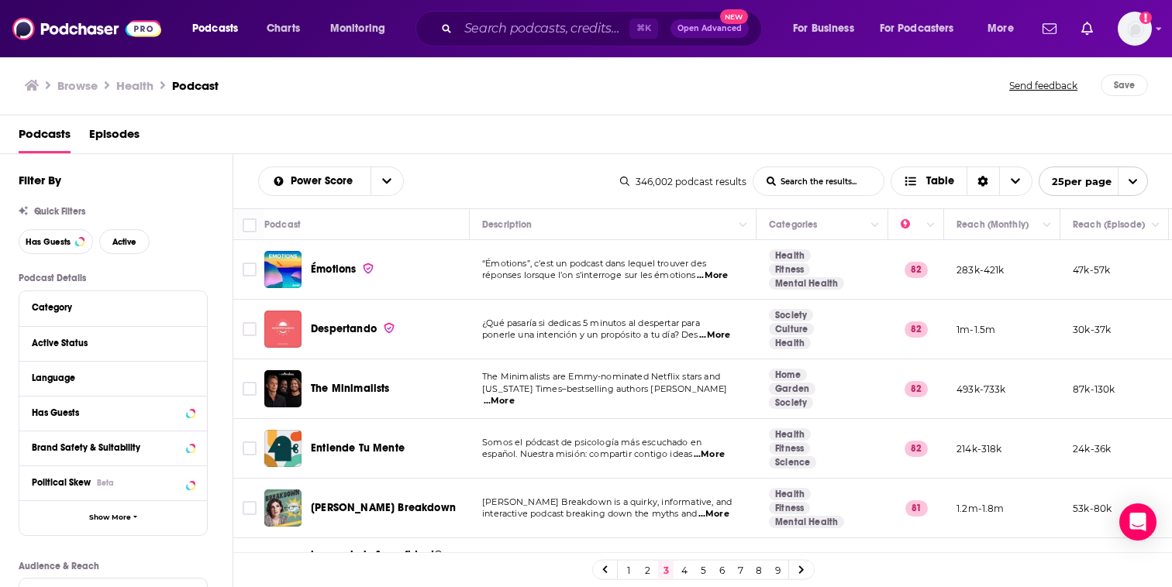
click at [687, 572] on link "4" at bounding box center [684, 570] width 15 height 19
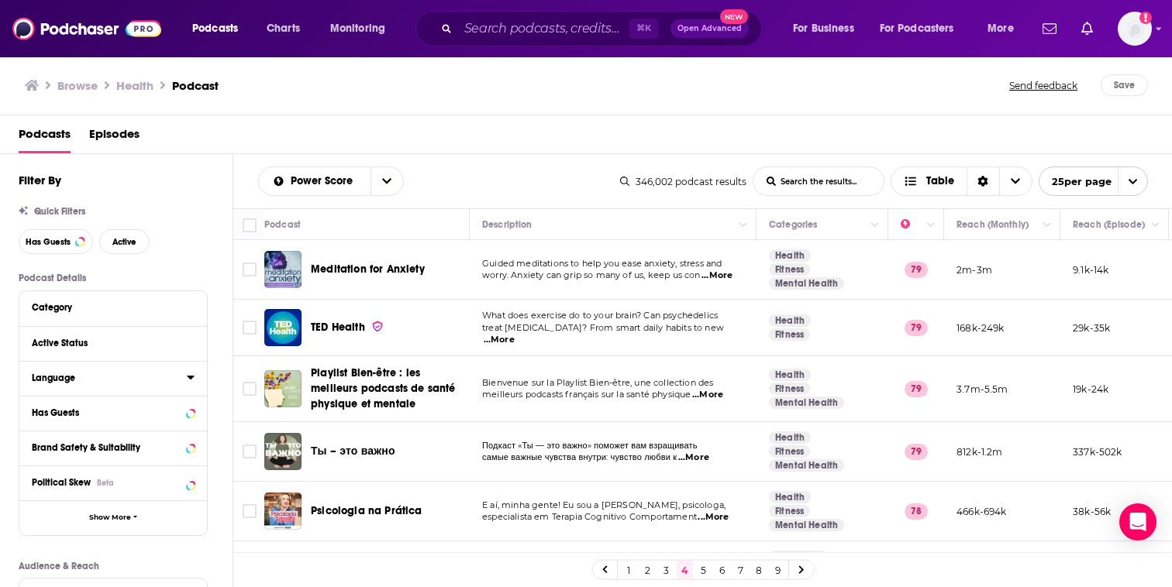
click at [181, 376] on button "Language" at bounding box center [109, 377] width 155 height 19
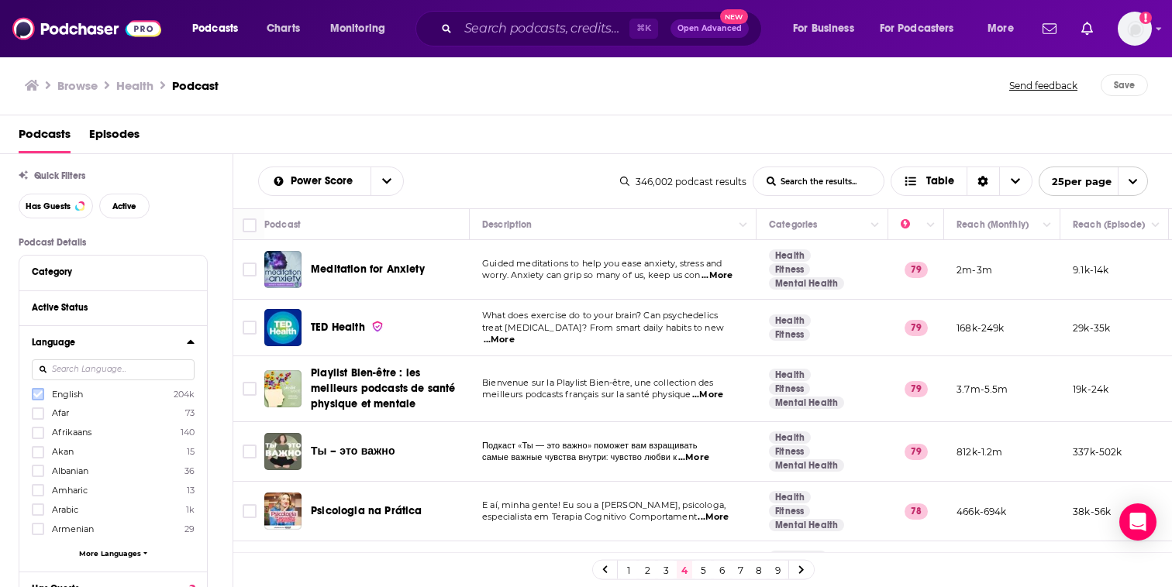
click at [36, 399] on icon at bounding box center [37, 394] width 9 height 9
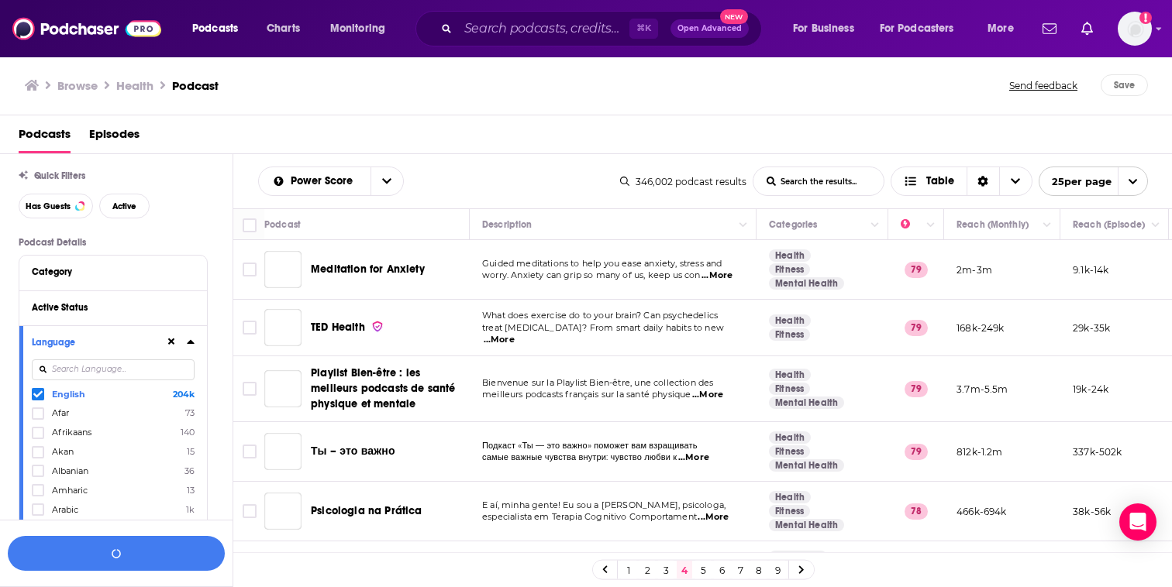
scroll to position [74, 0]
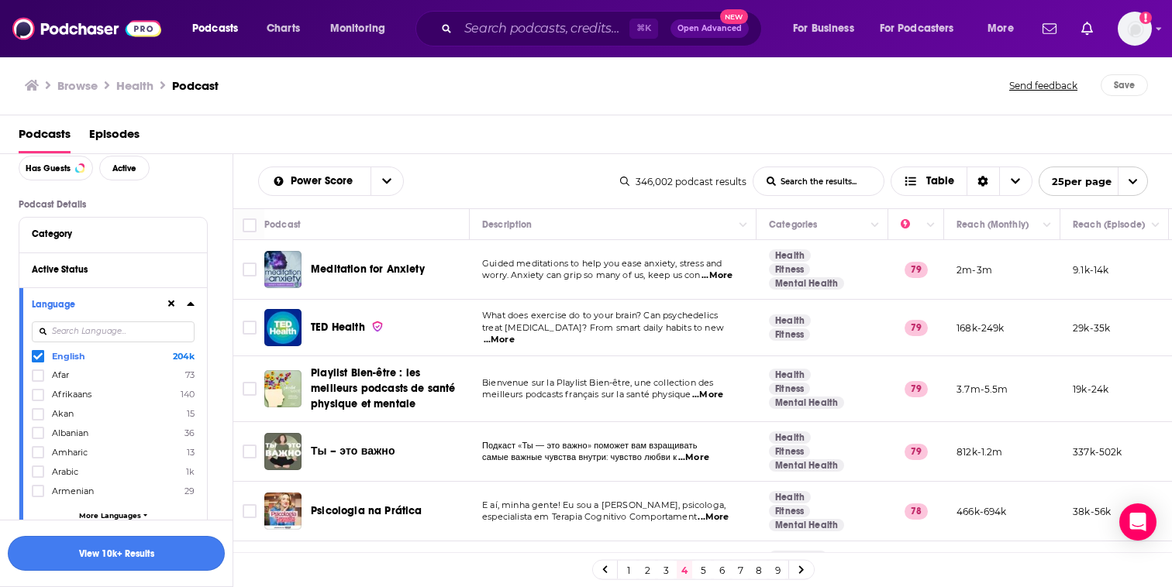
click at [157, 554] on button "View 10k+ Results" at bounding box center [116, 553] width 217 height 35
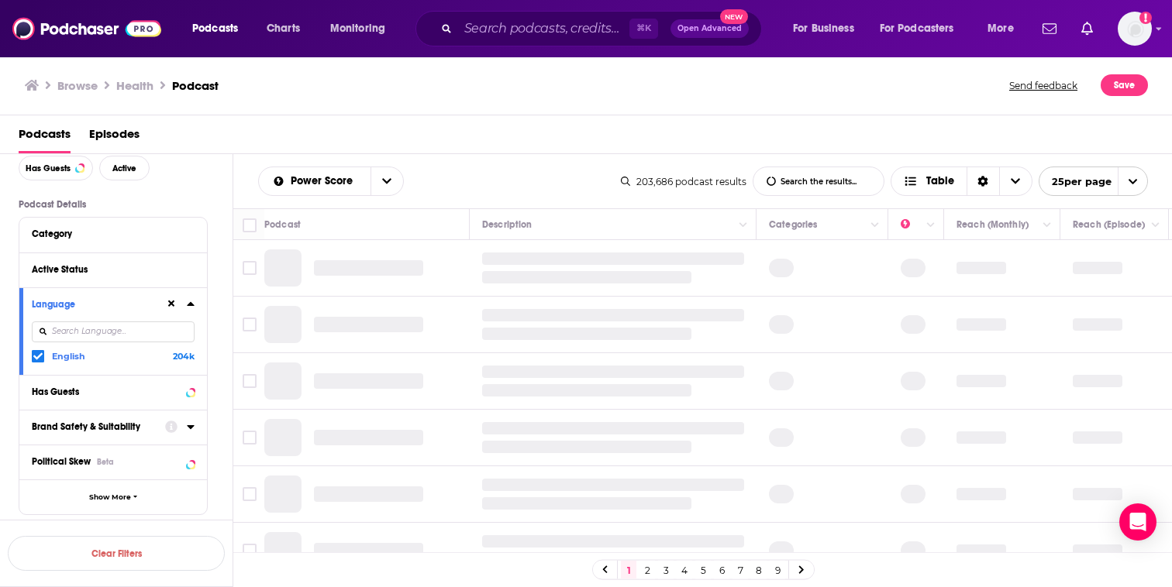
scroll to position [119, 0]
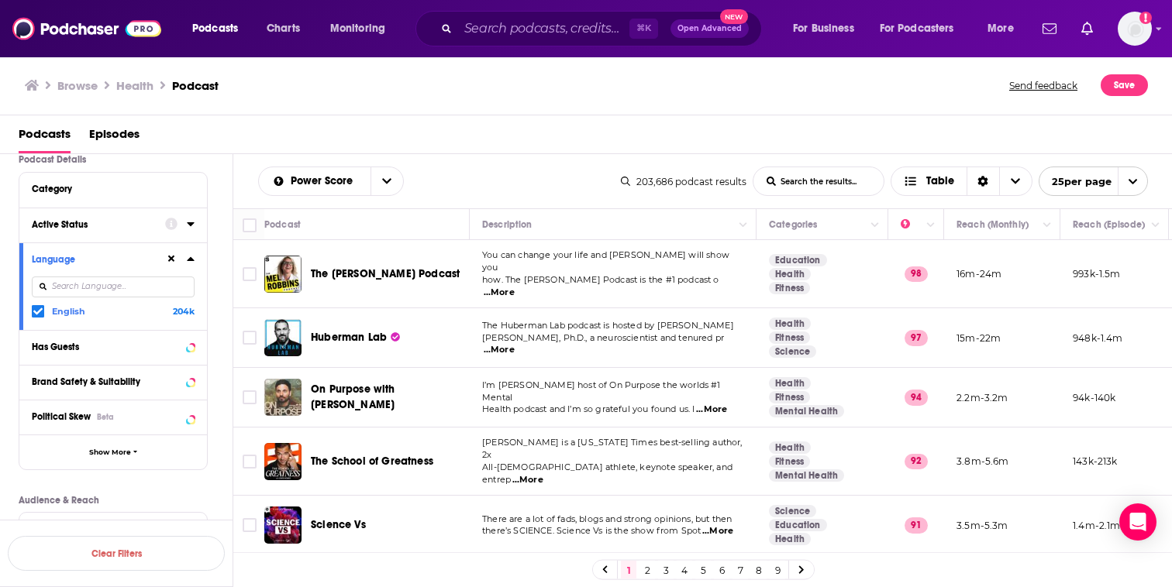
click at [184, 233] on div at bounding box center [179, 224] width 29 height 19
click at [192, 230] on icon at bounding box center [191, 224] width 8 height 12
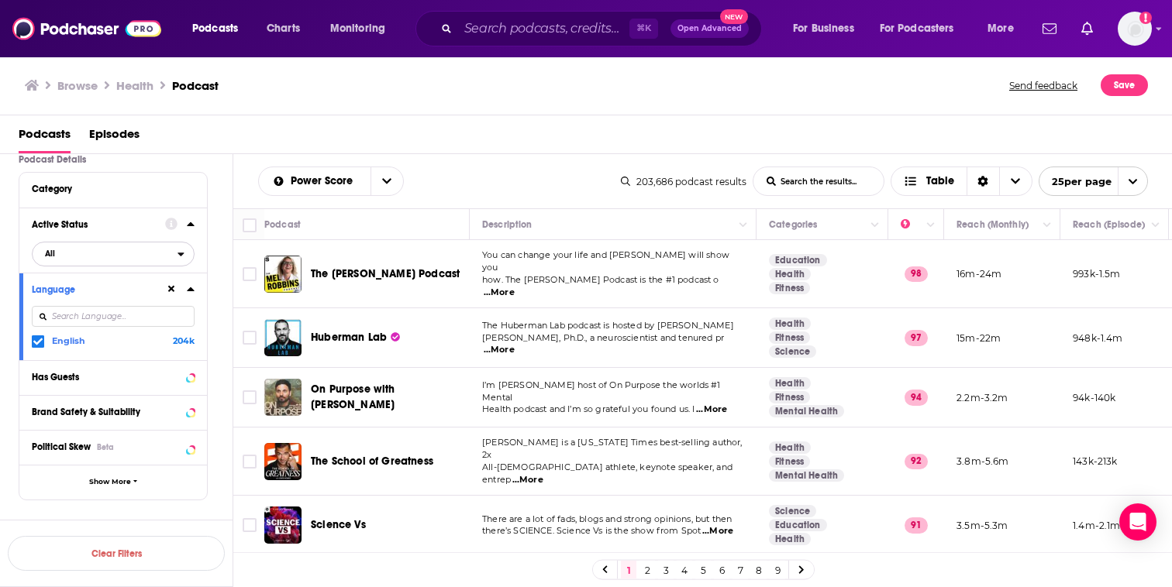
click at [159, 259] on span "All" at bounding box center [105, 253] width 145 height 20
click at [144, 301] on div "Active 29k" at bounding box center [119, 305] width 174 height 26
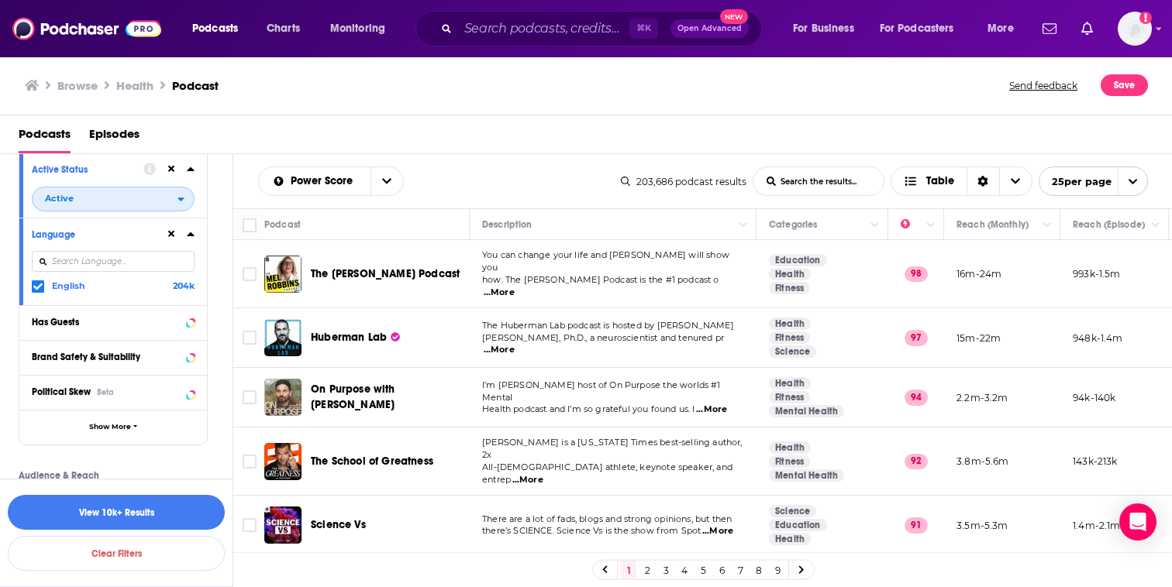
scroll to position [222, 0]
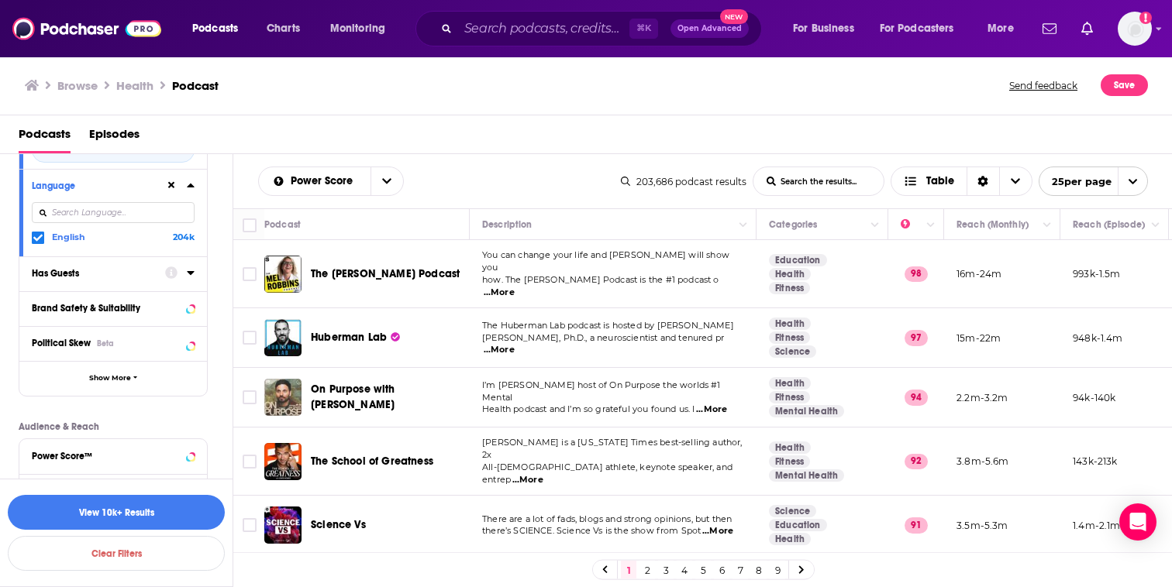
click at [153, 283] on button "Has Guests" at bounding box center [98, 272] width 133 height 19
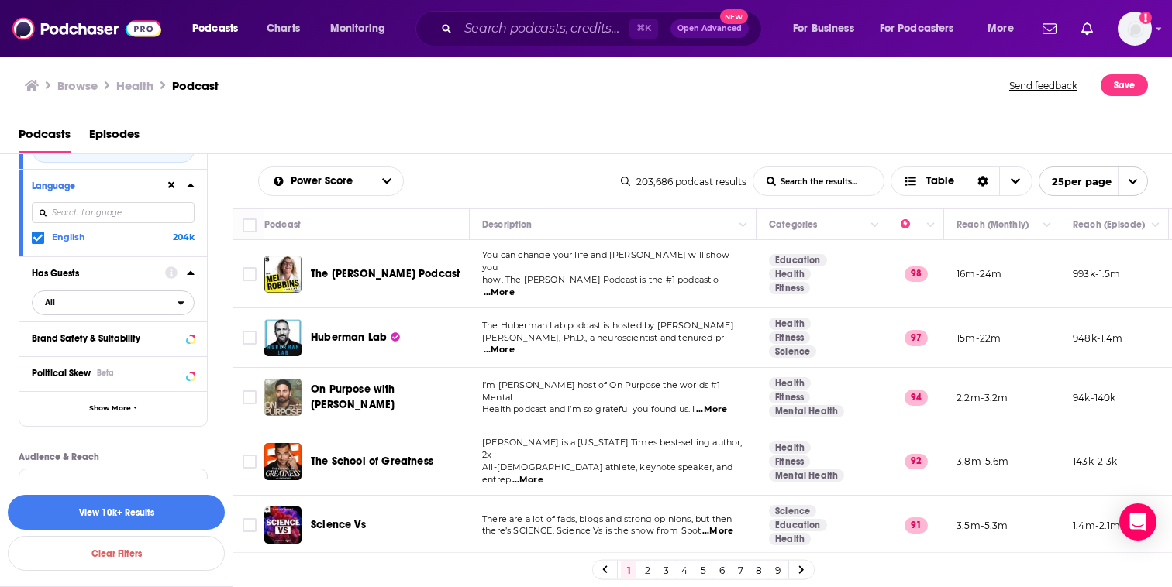
click at [181, 298] on button "All" at bounding box center [113, 303] width 163 height 25
click at [173, 355] on span "52k" at bounding box center [181, 353] width 22 height 9
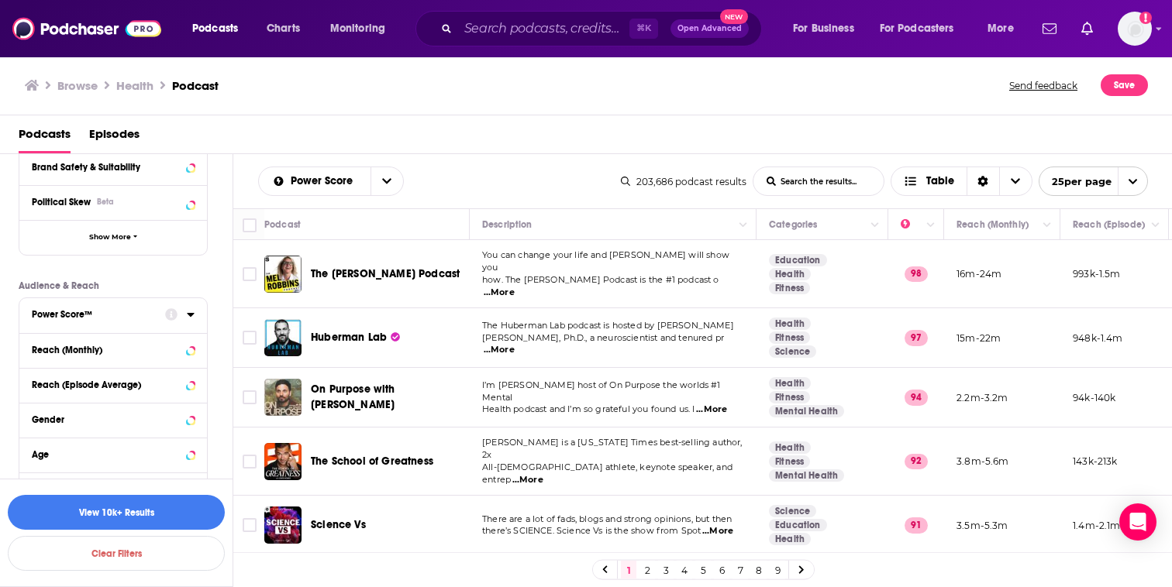
scroll to position [467, 0]
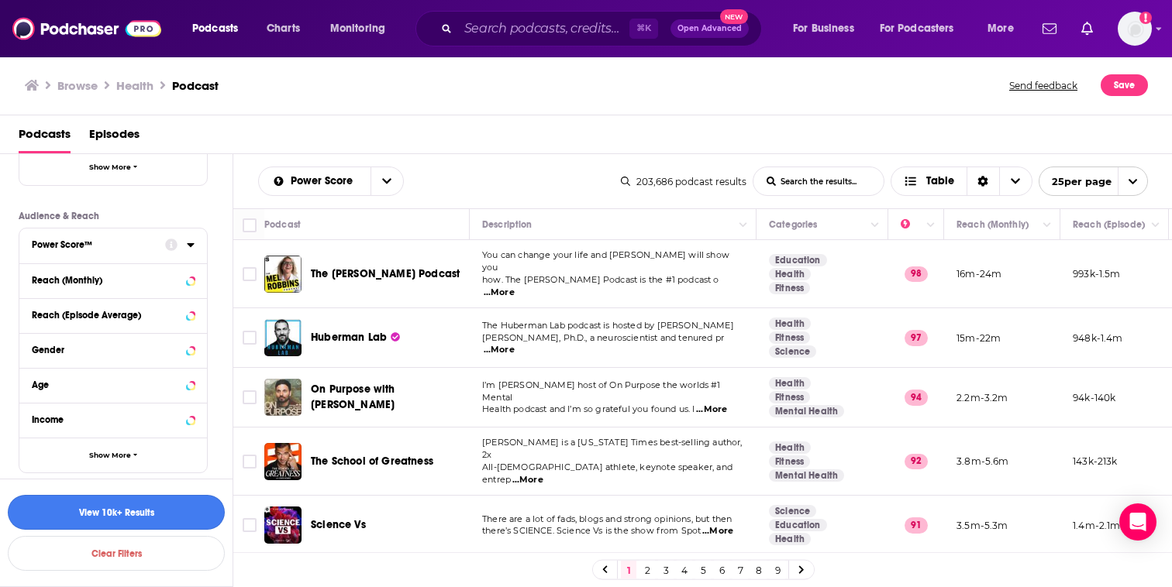
click at [161, 509] on button "View 10k+ Results" at bounding box center [116, 512] width 217 height 35
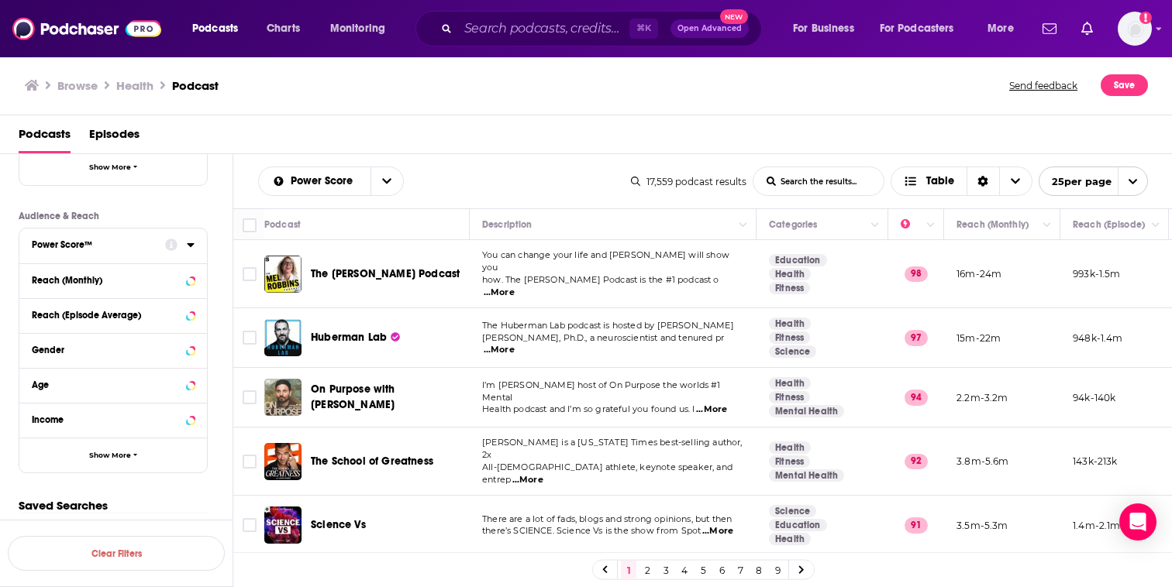
click at [515, 344] on span "...More" at bounding box center [499, 350] width 31 height 12
click at [618, 103] on div "Browse Health Podcast Send feedback Save" at bounding box center [586, 86] width 1172 height 60
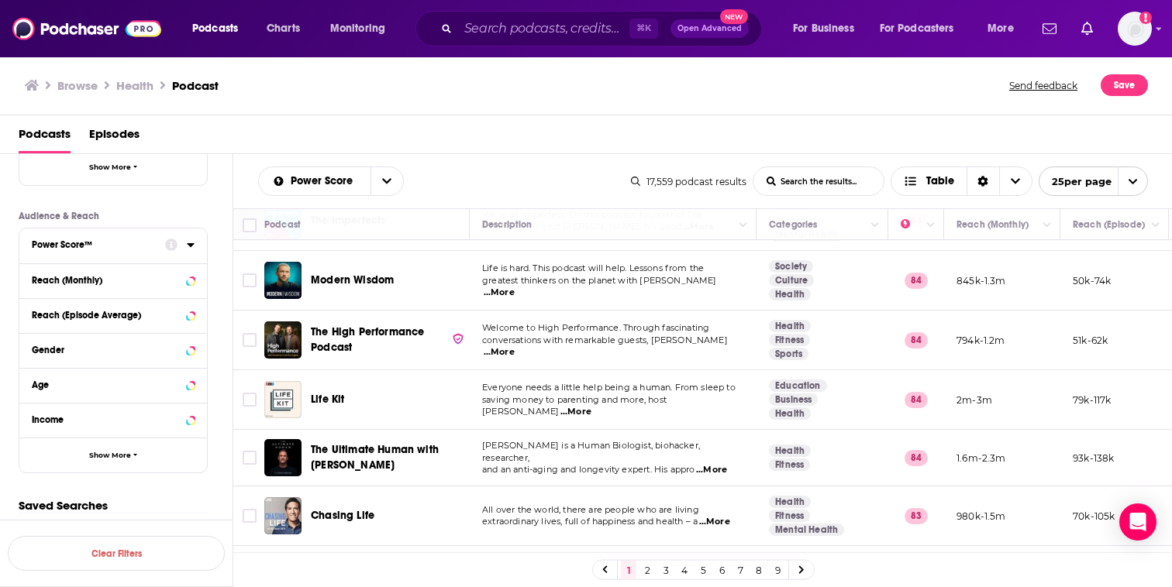
scroll to position [1172, 0]
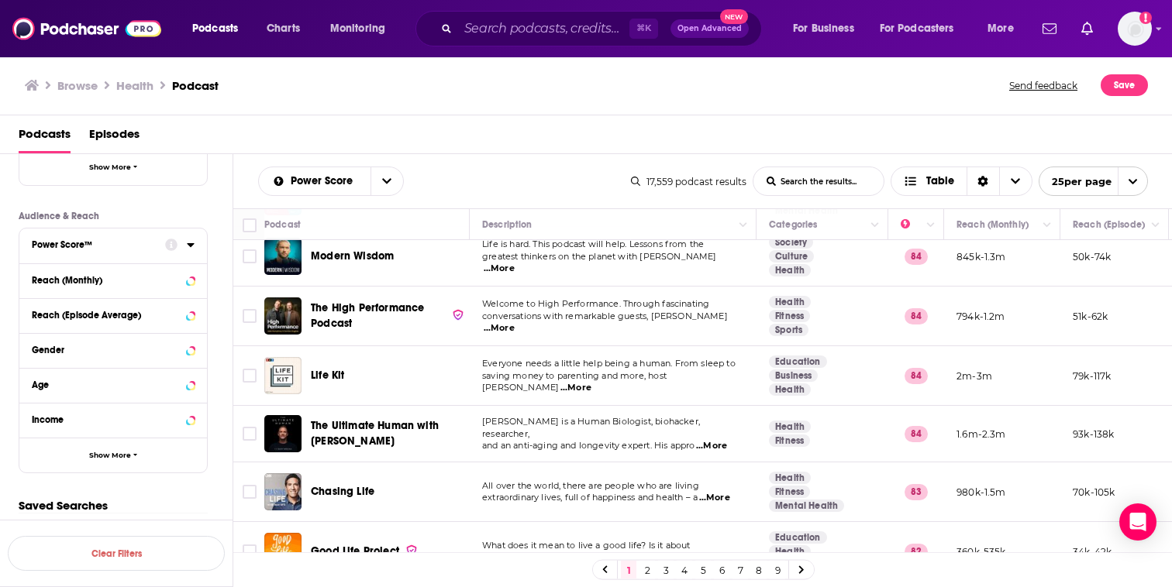
click at [646, 566] on link "2" at bounding box center [646, 570] width 15 height 19
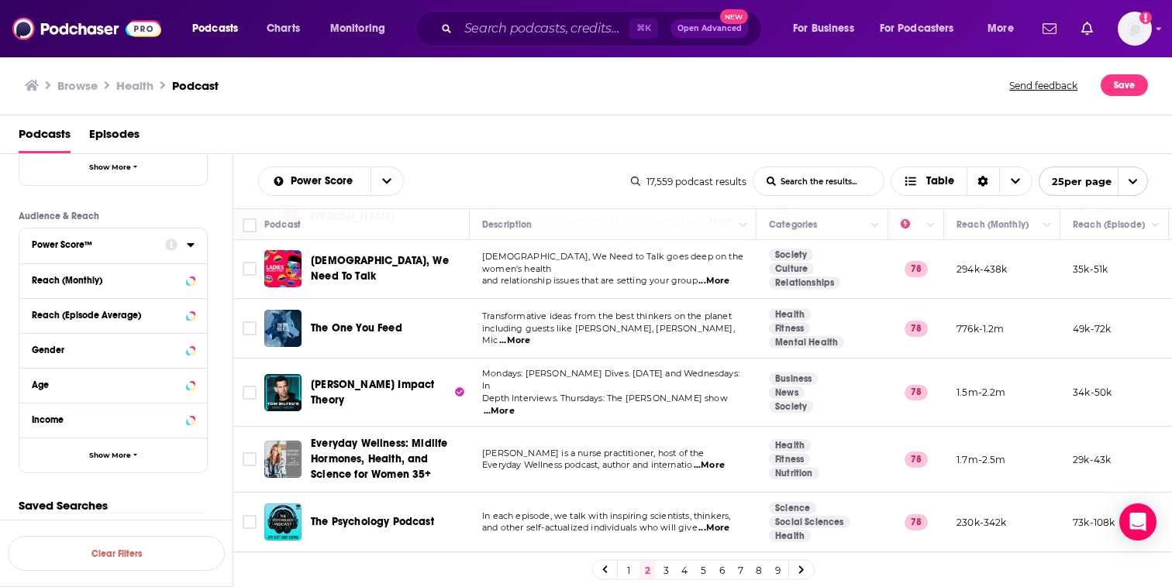
scroll to position [842, 0]
click at [530, 334] on span "...More" at bounding box center [514, 340] width 31 height 12
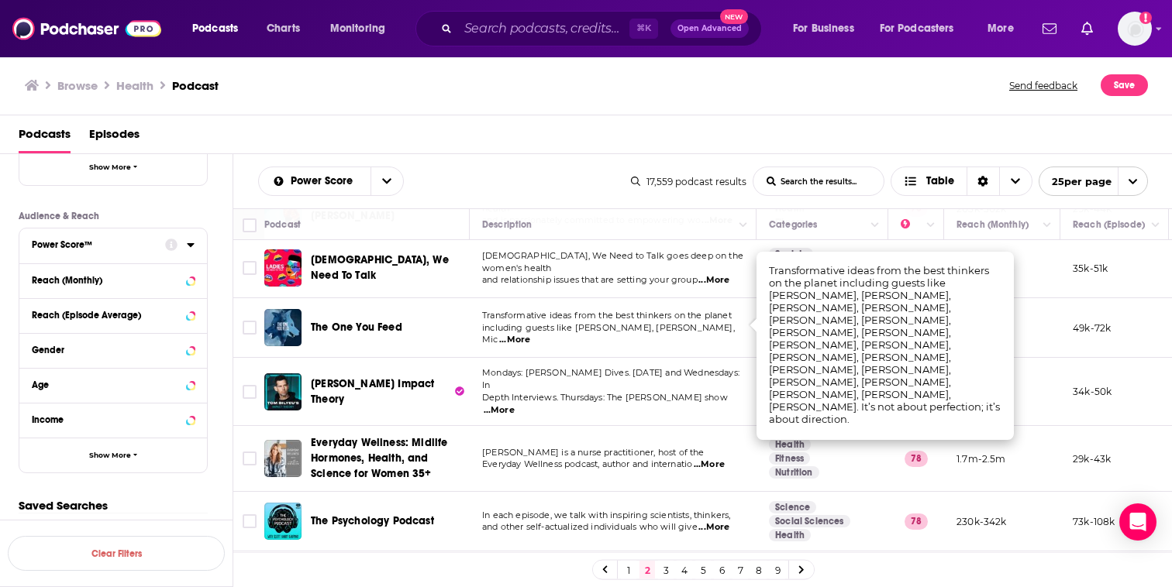
click at [699, 332] on td "Transformative ideas from the best thinkers on the planet including guests like…" at bounding box center [613, 328] width 287 height 60
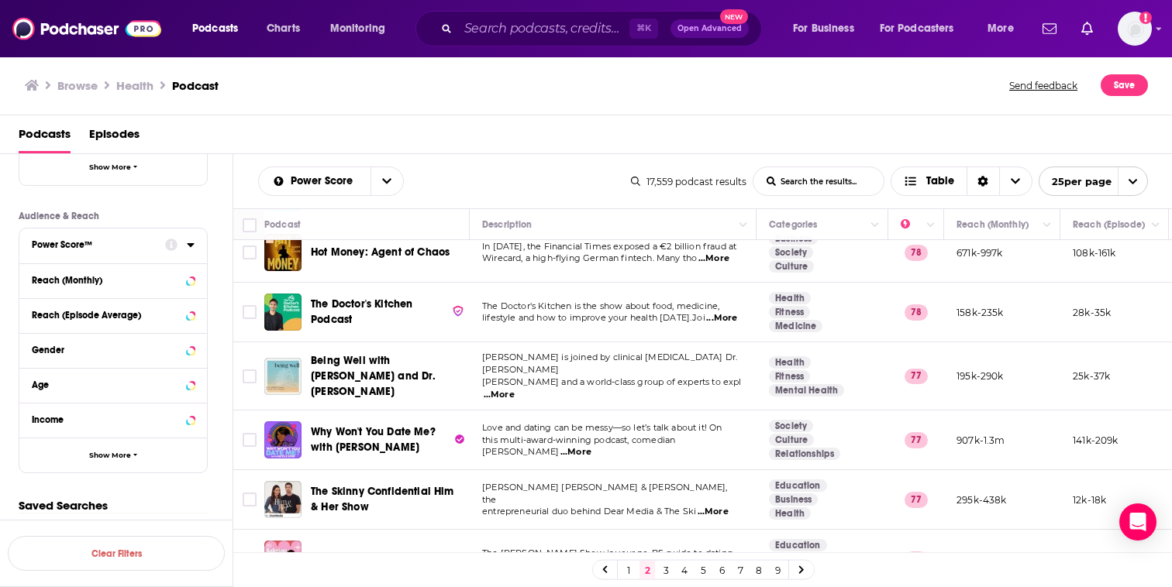
scroll to position [1179, 0]
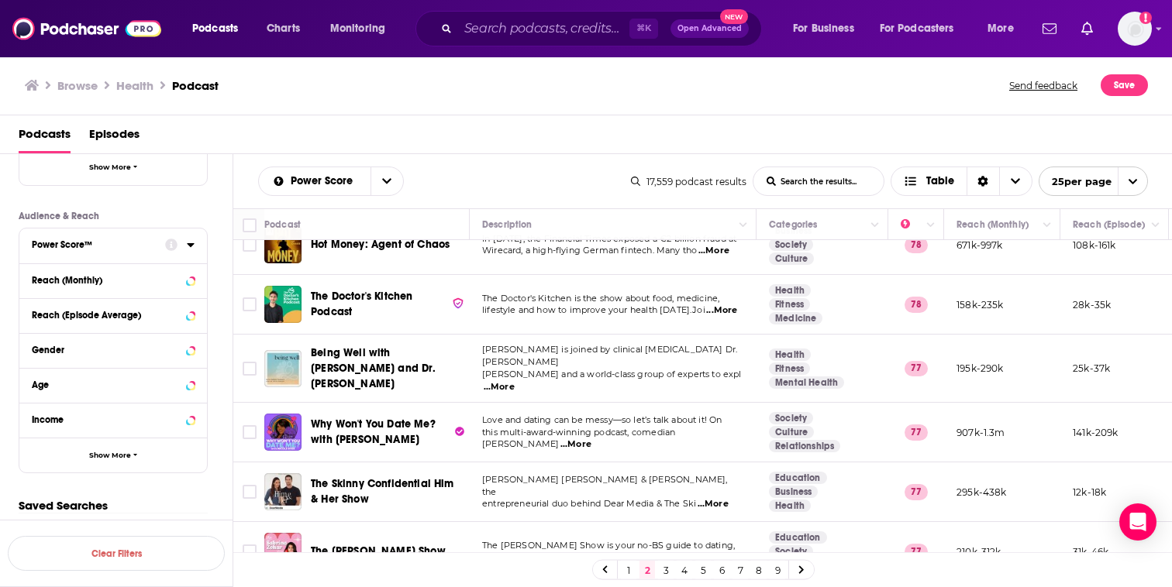
click at [667, 563] on link "3" at bounding box center [665, 570] width 15 height 19
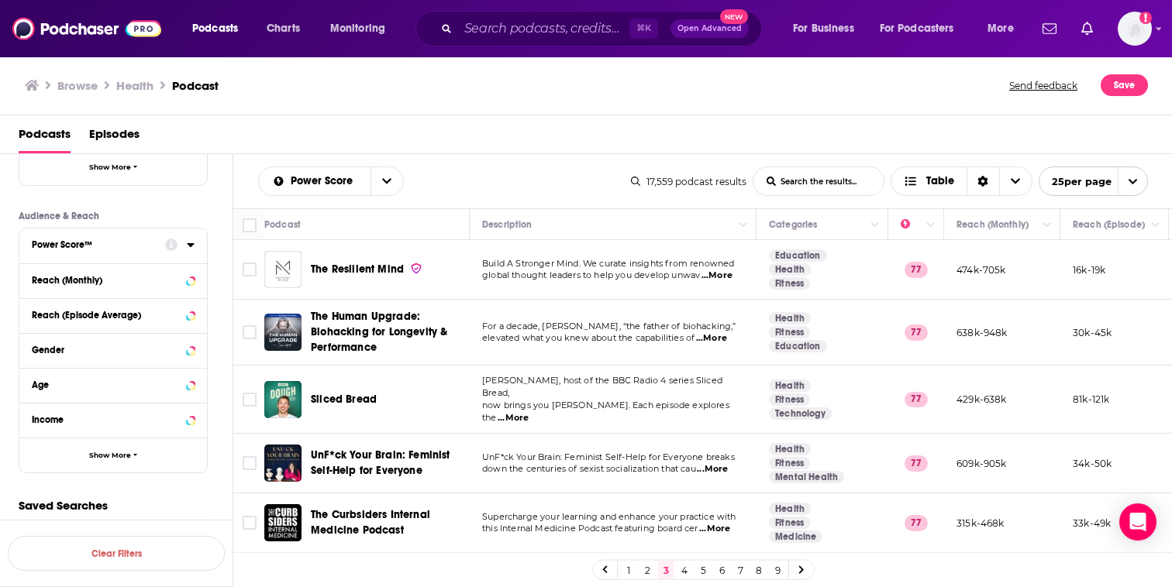
click at [722, 272] on span "...More" at bounding box center [716, 276] width 31 height 12
click at [613, 265] on span "Build A Stronger Mind. We curate insights from renowned" at bounding box center [608, 263] width 252 height 11
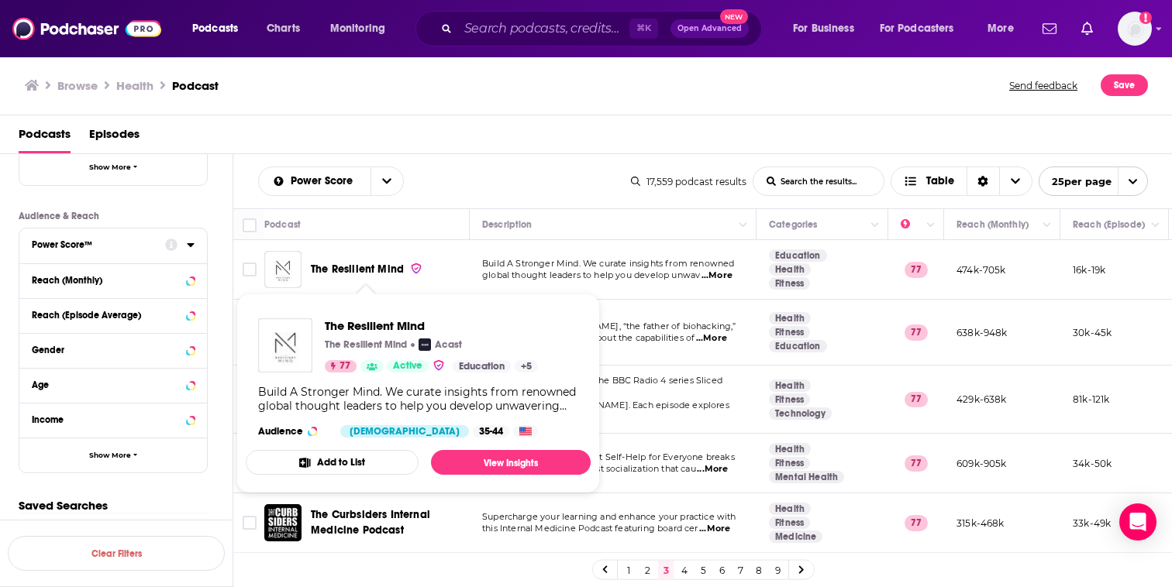
click at [359, 272] on span "The Resilient Mind" at bounding box center [357, 269] width 93 height 13
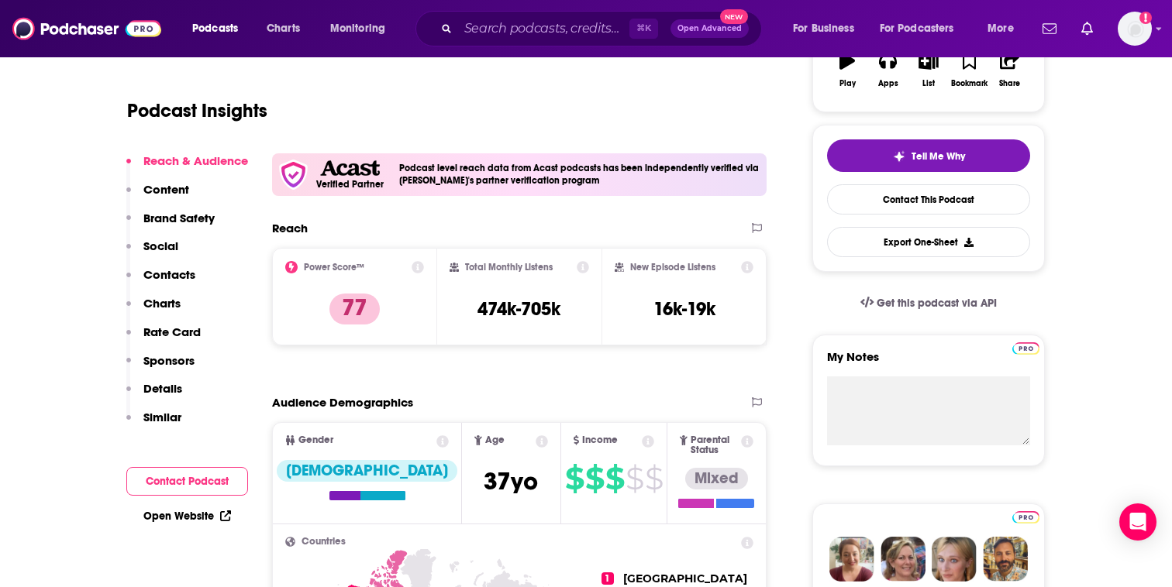
scroll to position [219, 0]
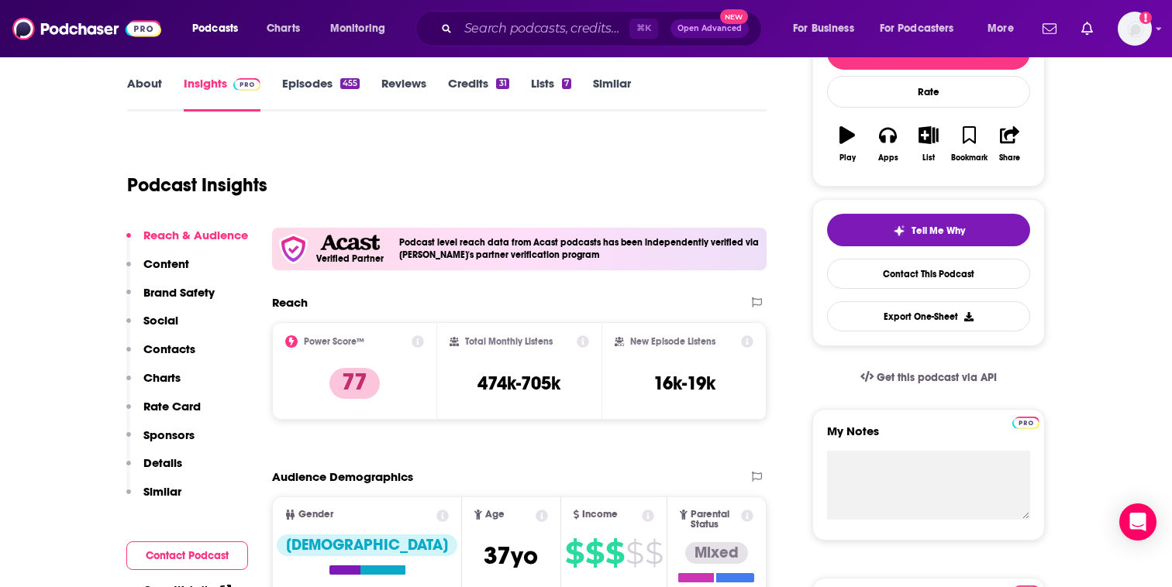
click at [153, 87] on link "About" at bounding box center [144, 94] width 35 height 36
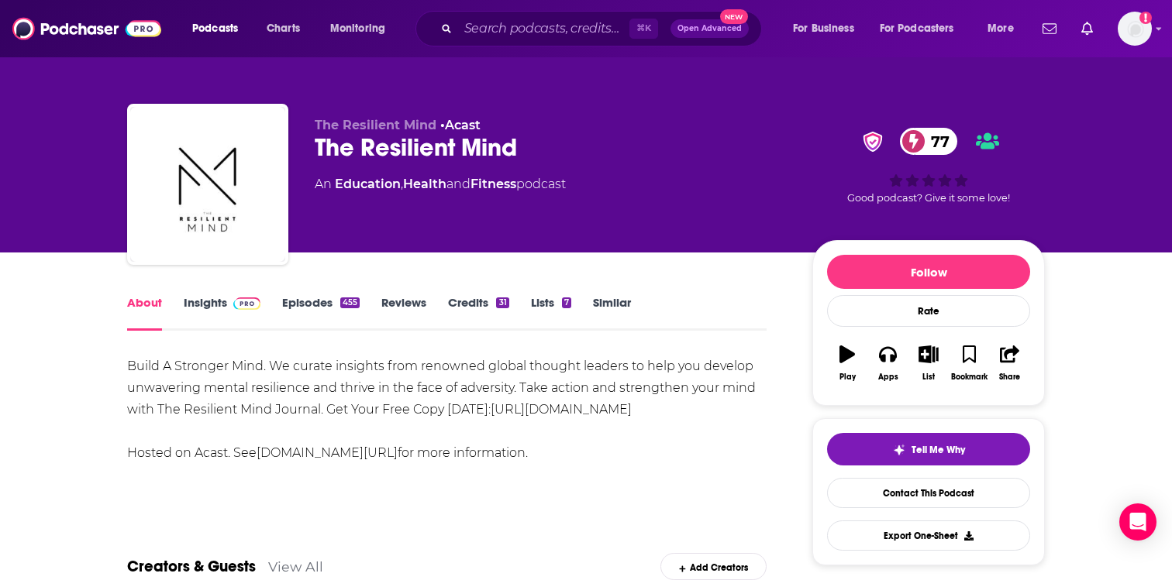
click at [301, 302] on link "Episodes 455" at bounding box center [320, 313] width 77 height 36
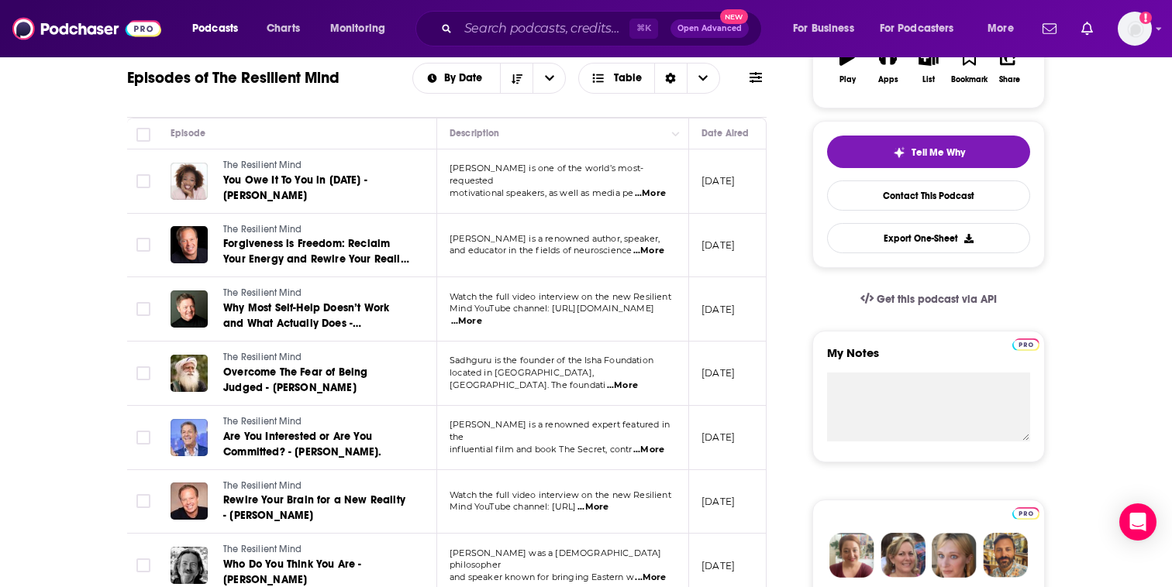
scroll to position [163, 0]
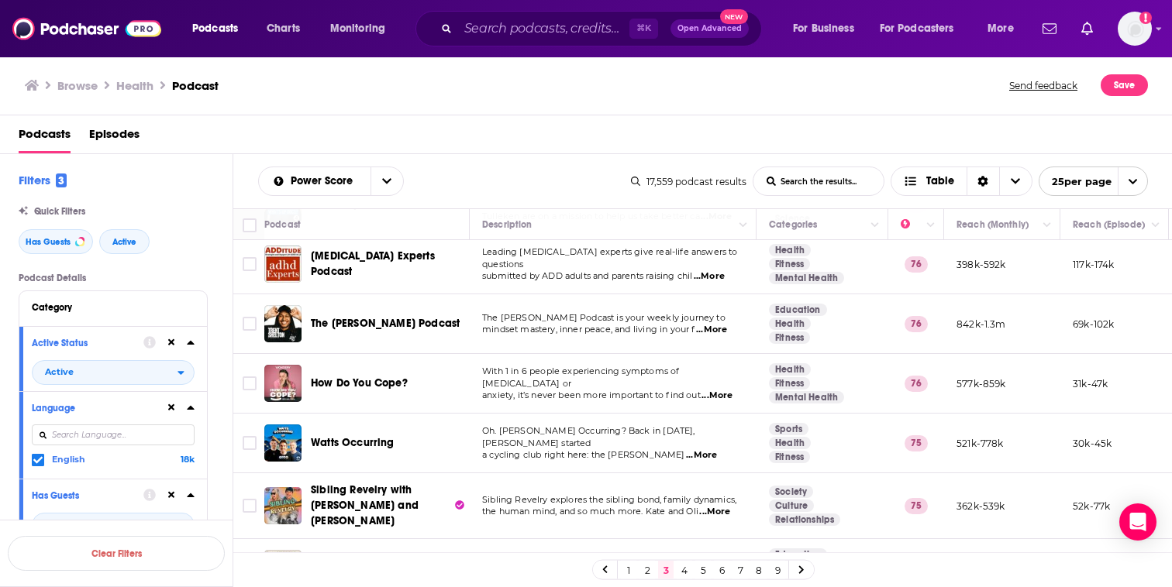
scroll to position [913, 0]
click at [728, 389] on span "...More" at bounding box center [716, 395] width 31 height 12
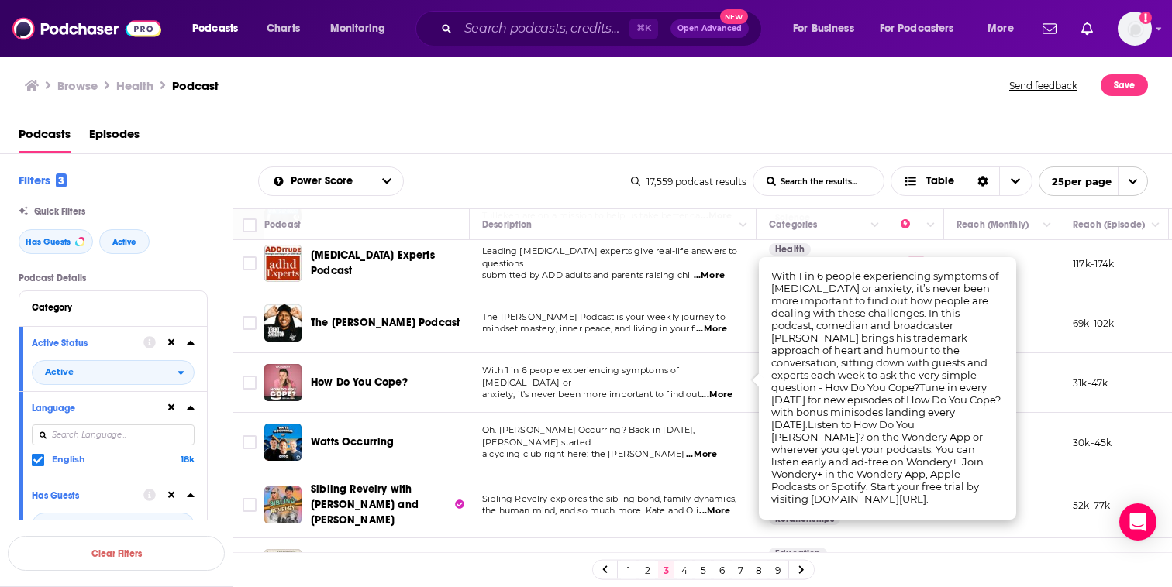
click at [679, 370] on span "With 1 in 6 people experiencing symptoms of depression or" at bounding box center [580, 376] width 197 height 23
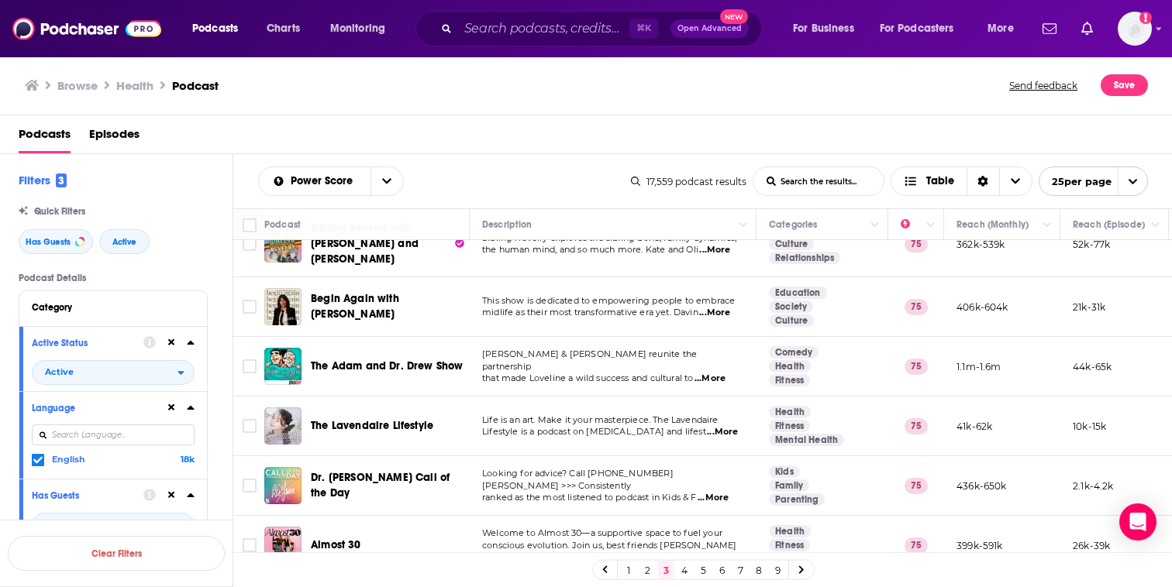
scroll to position [1179, 0]
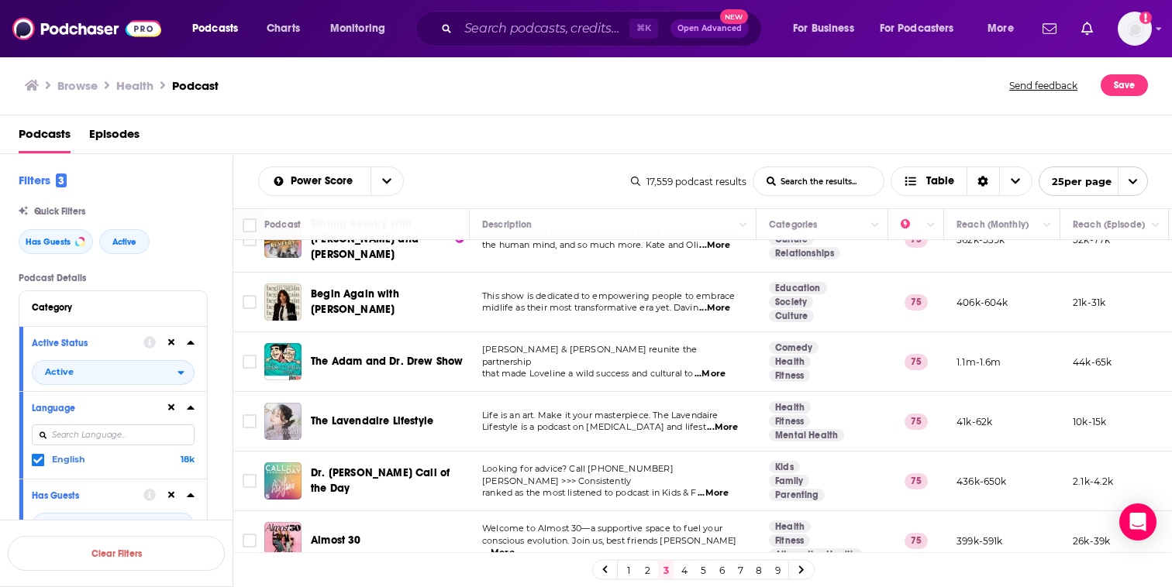
click at [680, 566] on link "4" at bounding box center [684, 570] width 15 height 19
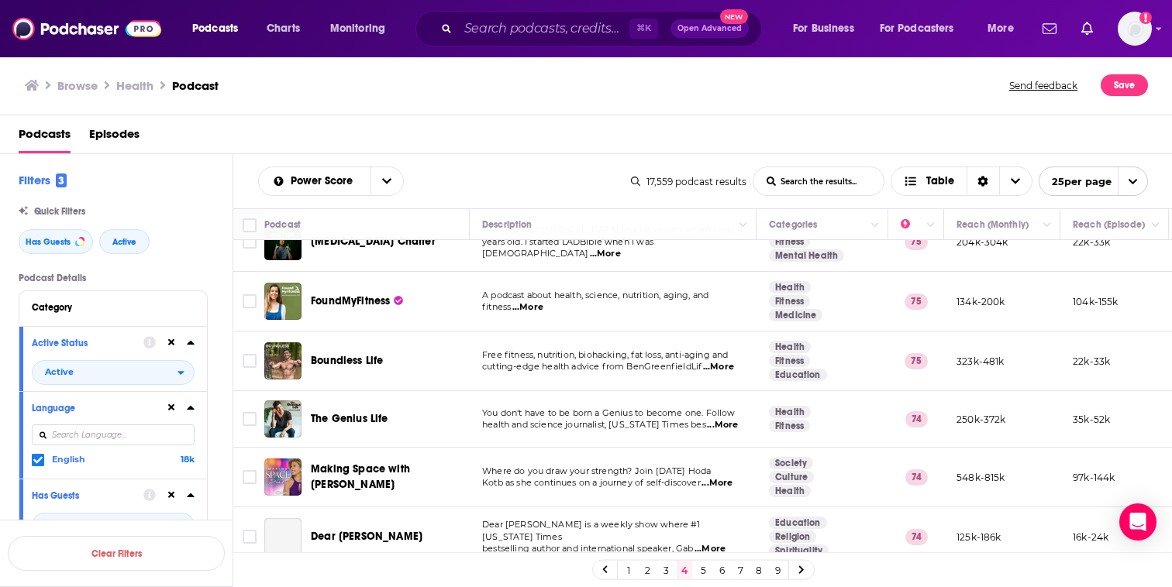
scroll to position [228, 0]
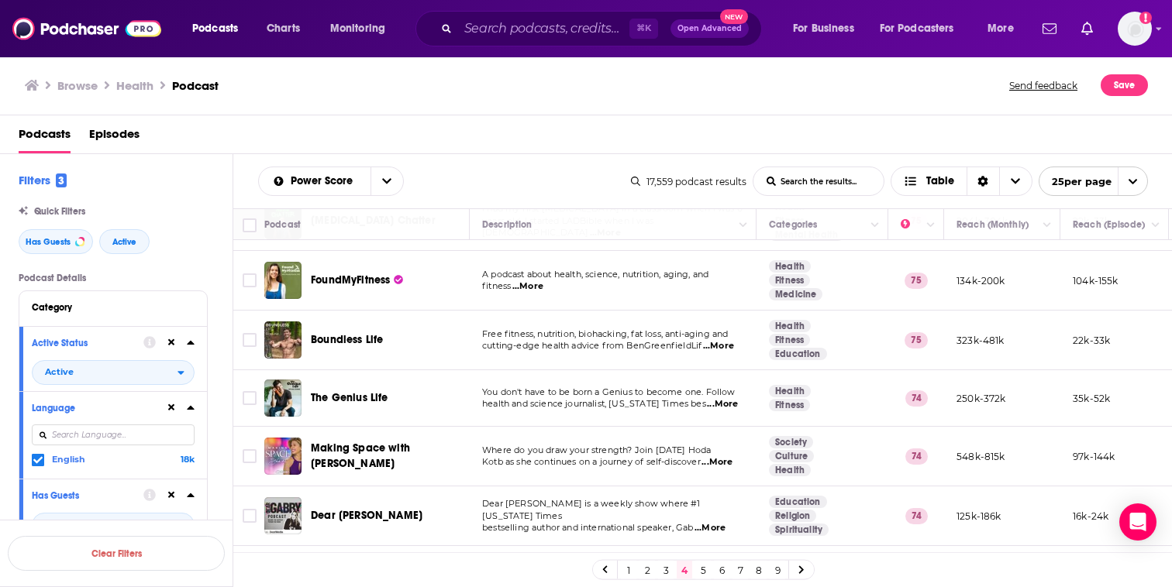
click at [721, 463] on span "...More" at bounding box center [716, 462] width 31 height 12
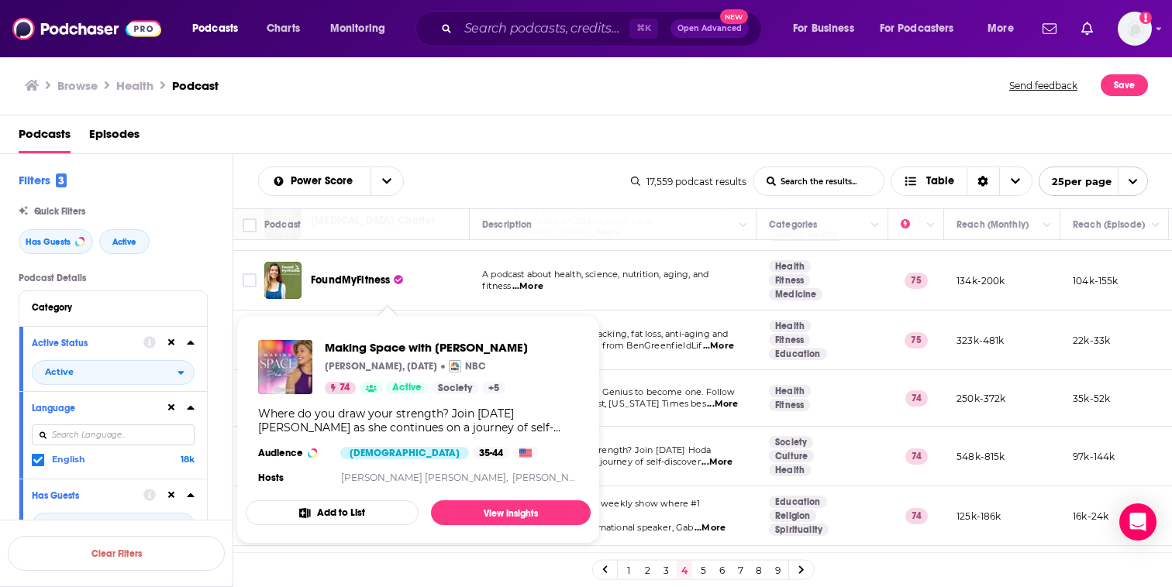
click at [475, 167] on div "Power Score List Search Input Search the results... Table" at bounding box center [444, 181] width 373 height 29
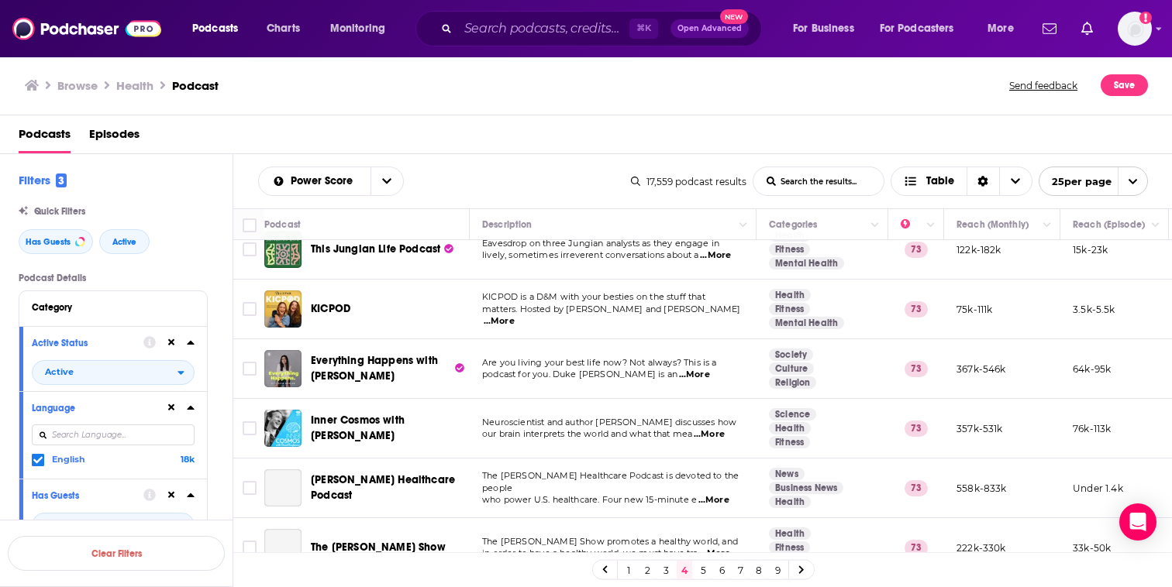
scroll to position [1179, 0]
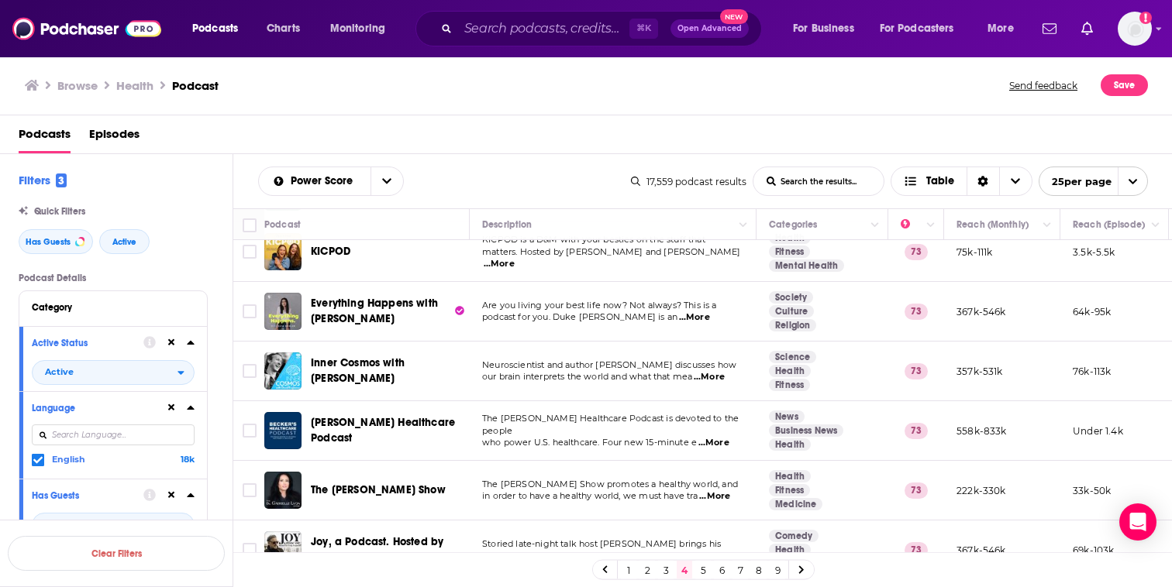
click at [699, 570] on link "5" at bounding box center [702, 570] width 15 height 19
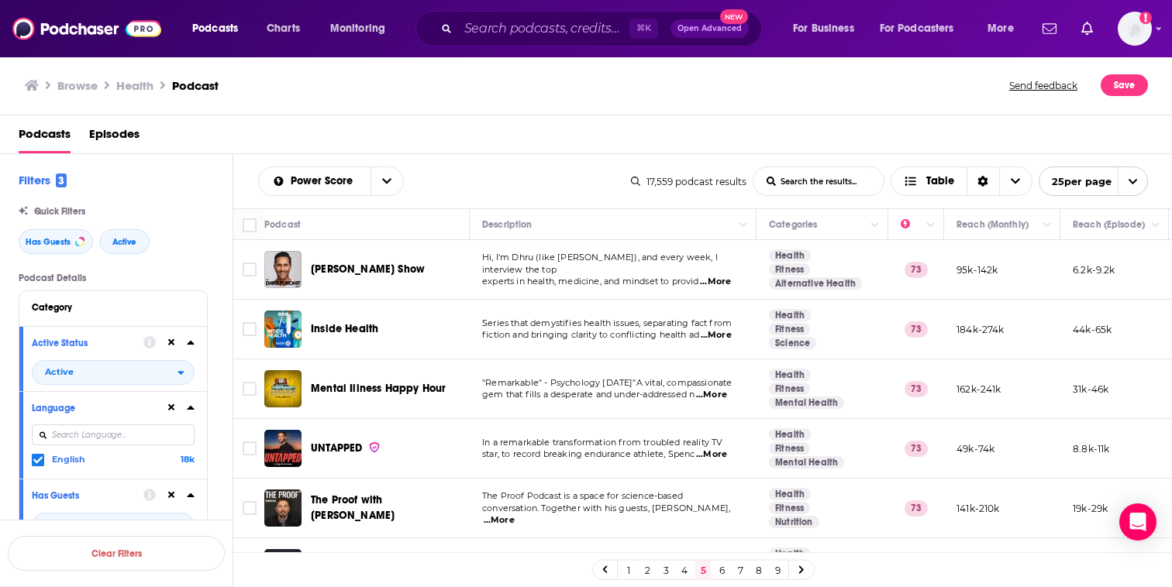
click at [802, 184] on input "List Search Input" at bounding box center [818, 181] width 130 height 28
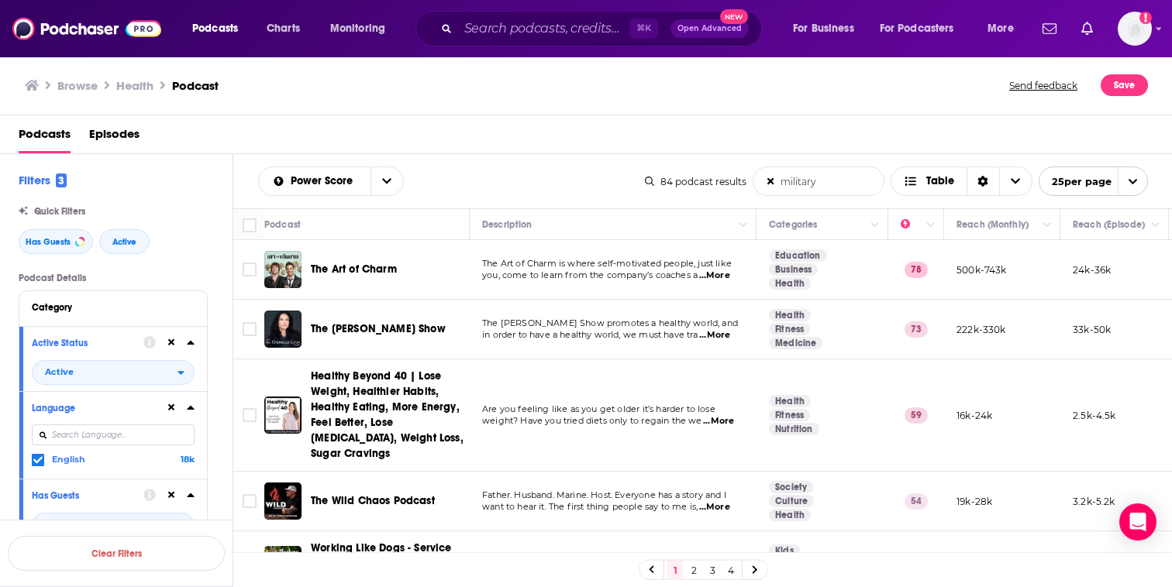
click at [721, 271] on span "...More" at bounding box center [714, 276] width 31 height 12
click at [649, 279] on span "you, come to learn from the company’s coaches a" at bounding box center [589, 275] width 215 height 11
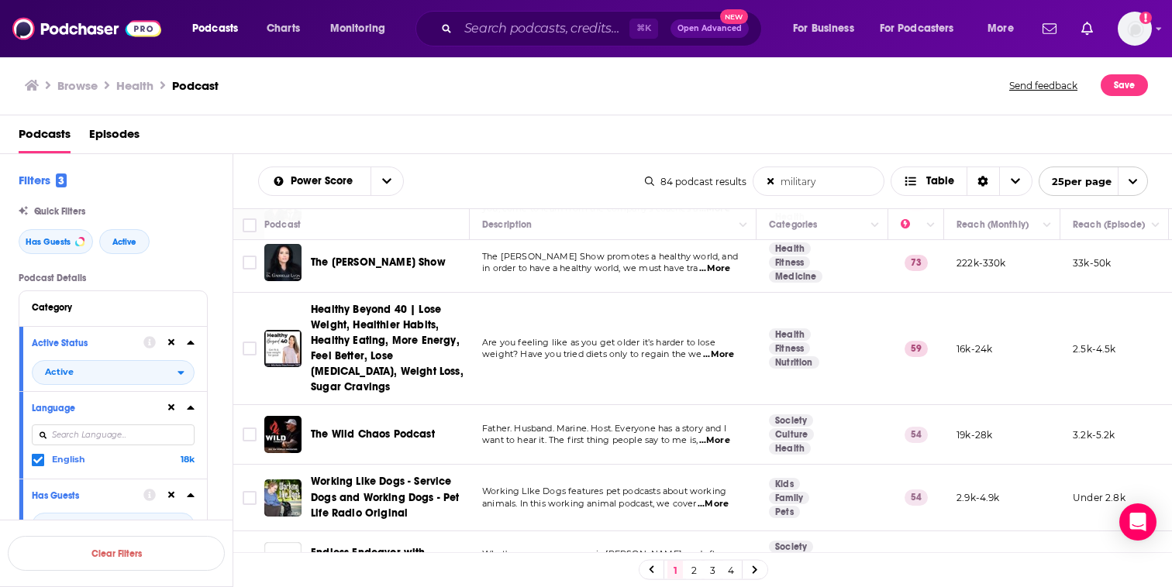
scroll to position [69, 0]
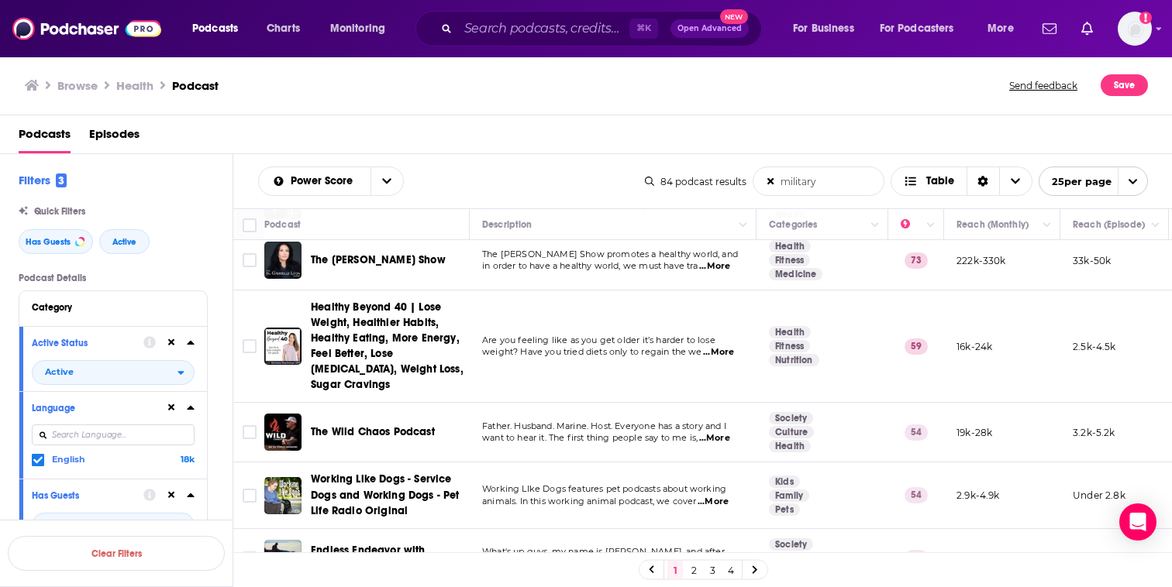
click at [718, 432] on span "...More" at bounding box center [714, 438] width 31 height 12
click at [693, 432] on span "want to hear it. The first thing people say to me is," at bounding box center [589, 437] width 215 height 11
click at [518, 182] on div "Power Score military List Search Input Search the results... Table" at bounding box center [451, 181] width 387 height 29
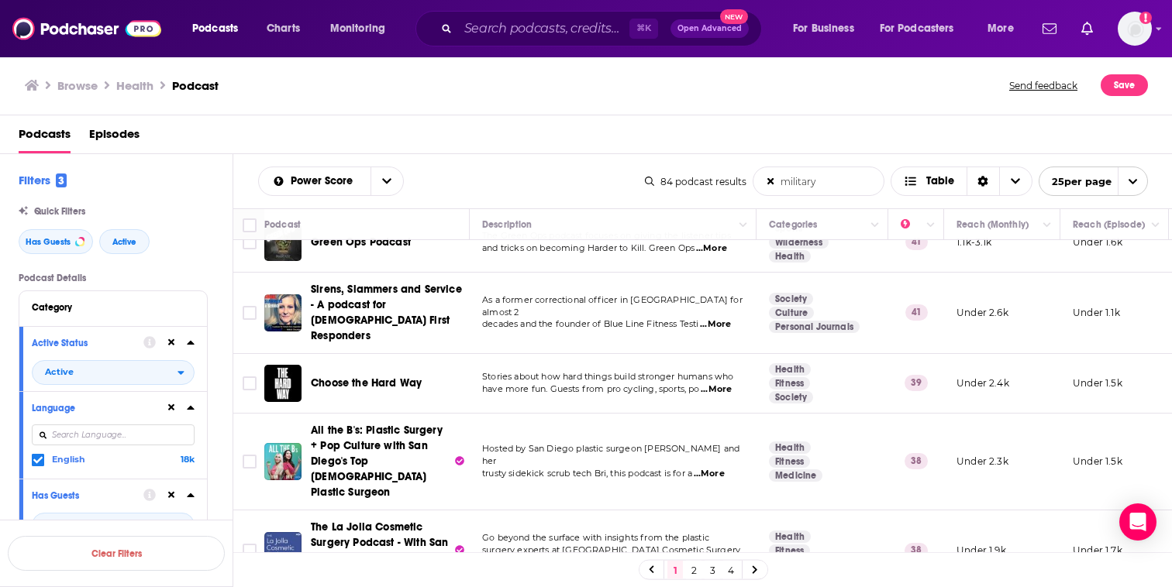
scroll to position [1259, 0]
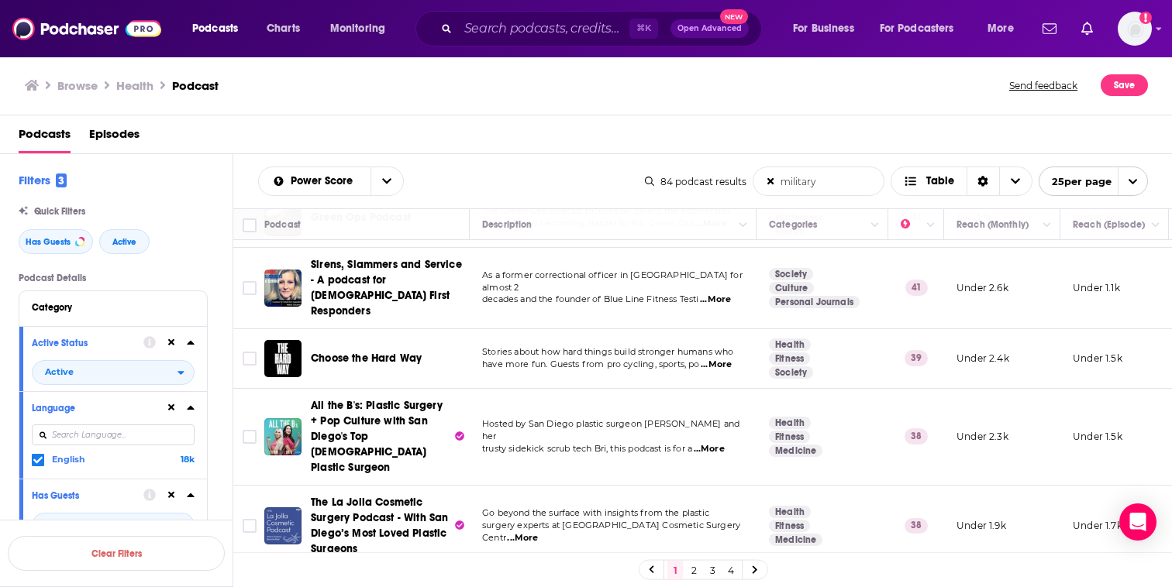
click at [692, 571] on link "2" at bounding box center [693, 570] width 15 height 19
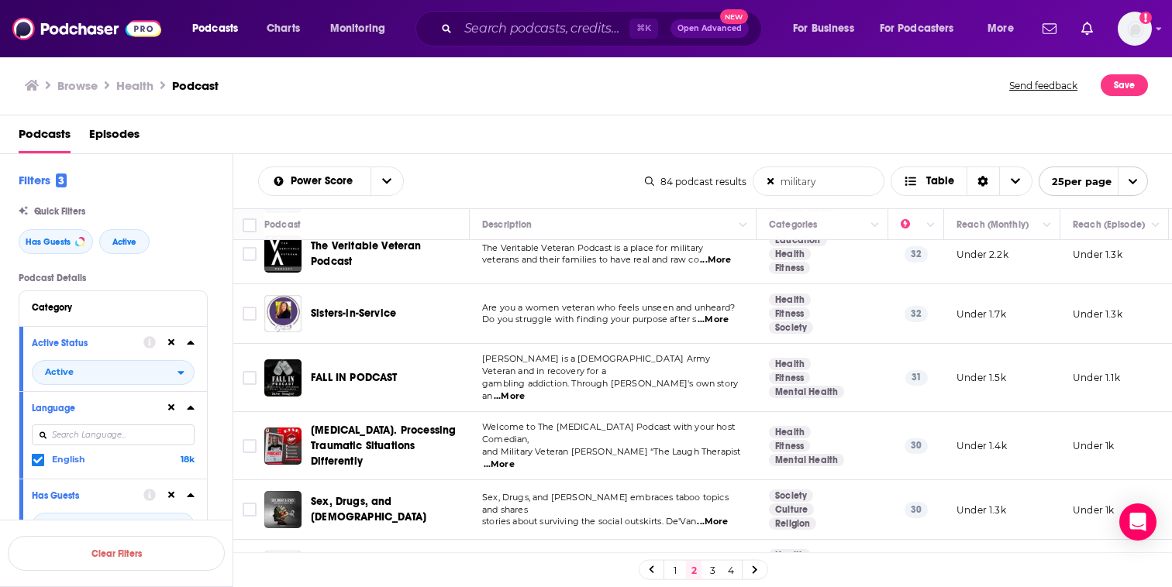
scroll to position [562, 0]
click at [515, 458] on span "...More" at bounding box center [499, 464] width 31 height 12
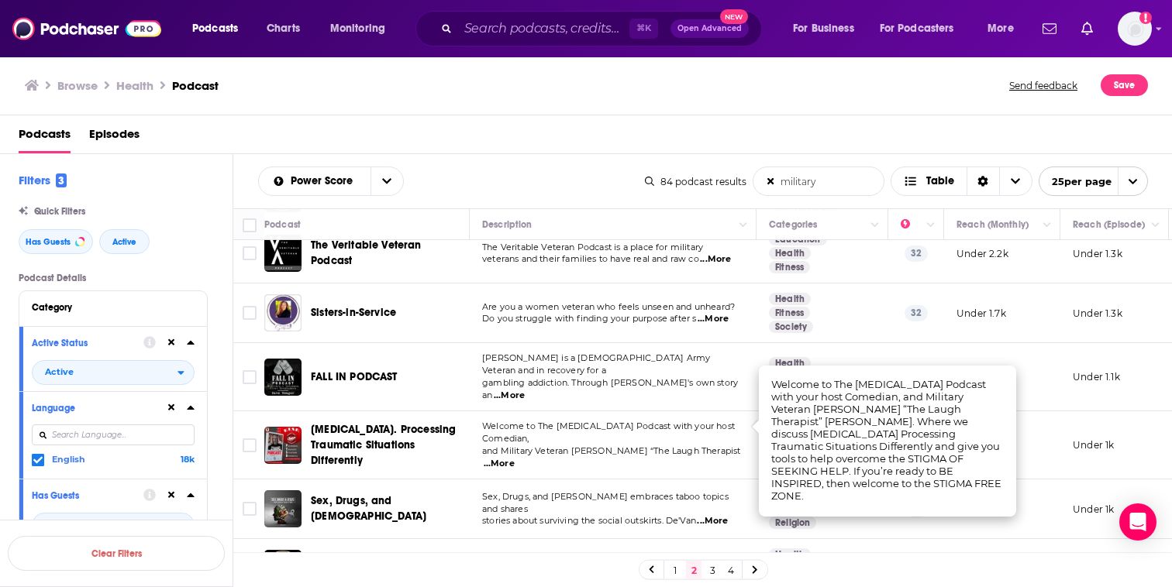
scroll to position [0, 0]
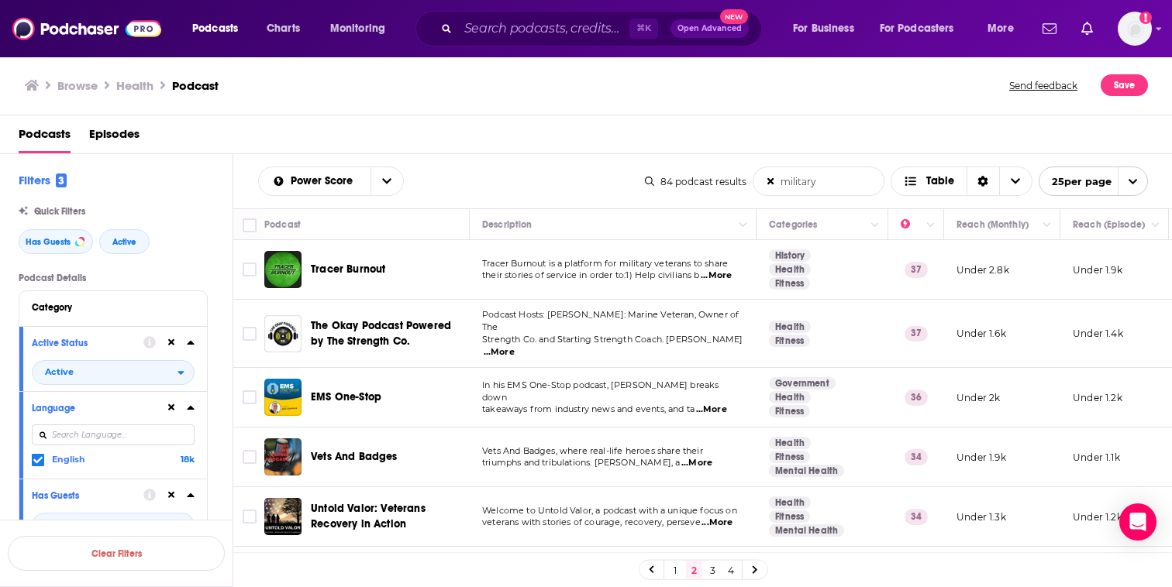
drag, startPoint x: 838, startPoint y: 184, endPoint x: 721, endPoint y: 176, distance: 117.3
click at [721, 176] on div "84 podcast results military List Search Input Search the results... Table 25 pe…" at bounding box center [896, 181] width 503 height 29
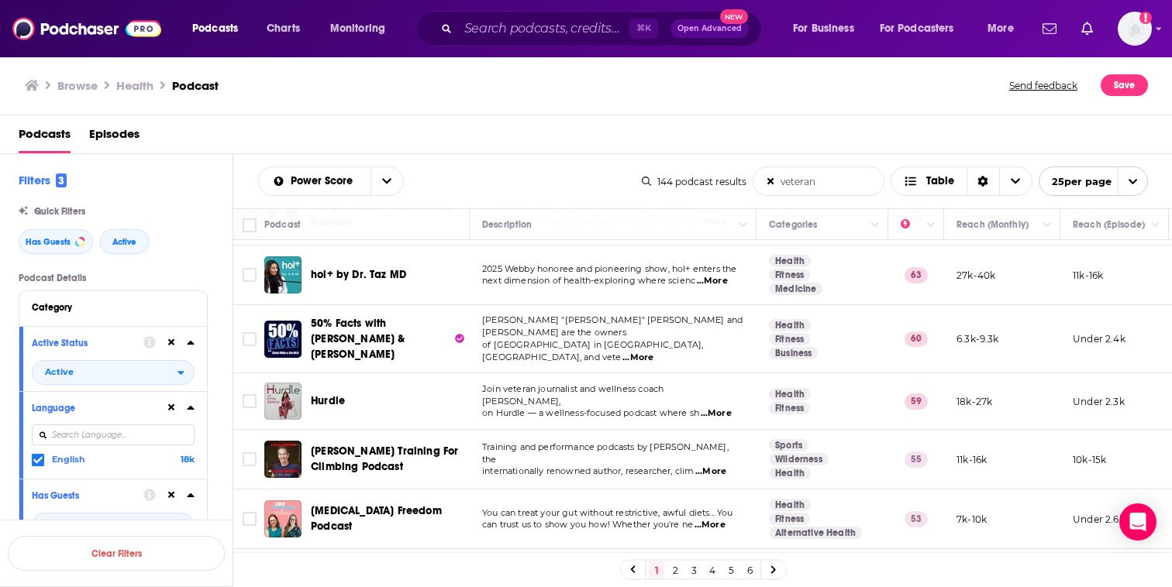
scroll to position [178, 0]
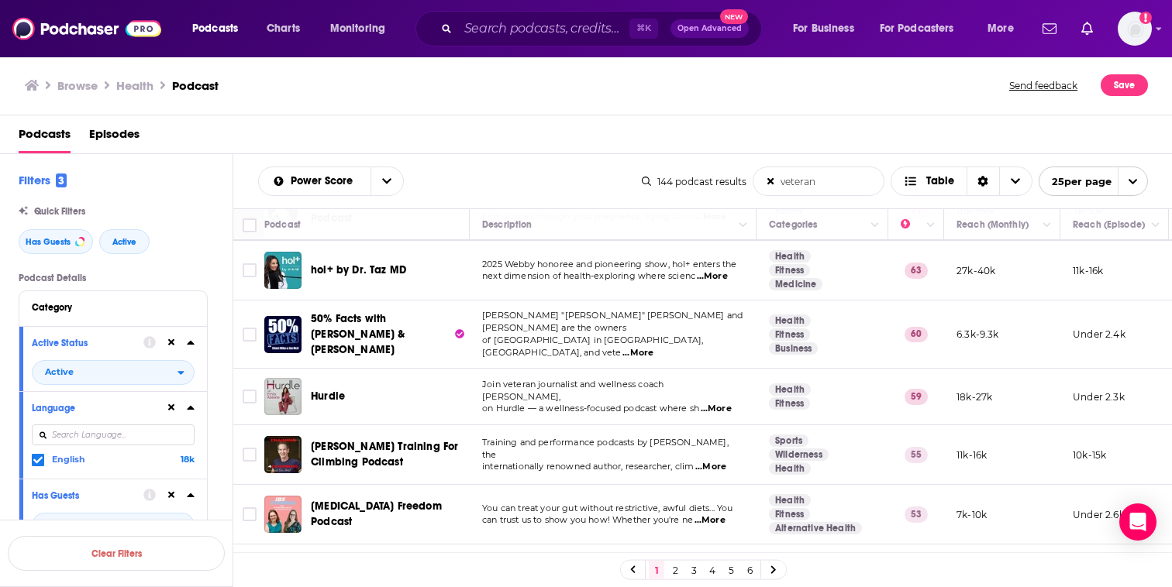
type input "veteran"
click at [728, 403] on span "...More" at bounding box center [716, 409] width 31 height 12
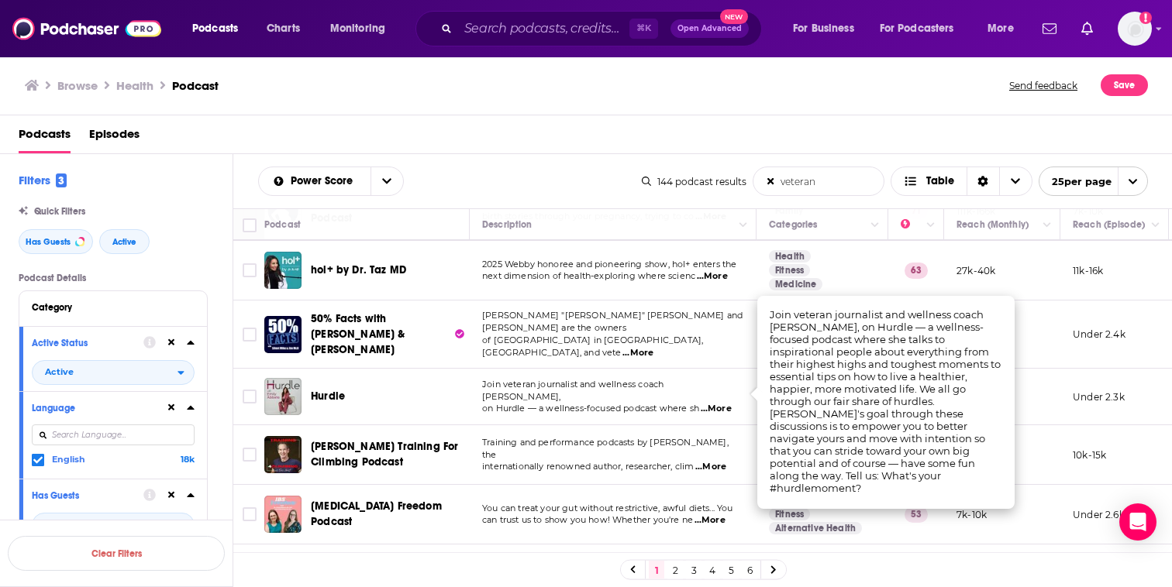
click at [690, 406] on td "Join veteran journalist and wellness coach Emily Abbate, on Hurdle — a wellness…" at bounding box center [613, 397] width 287 height 57
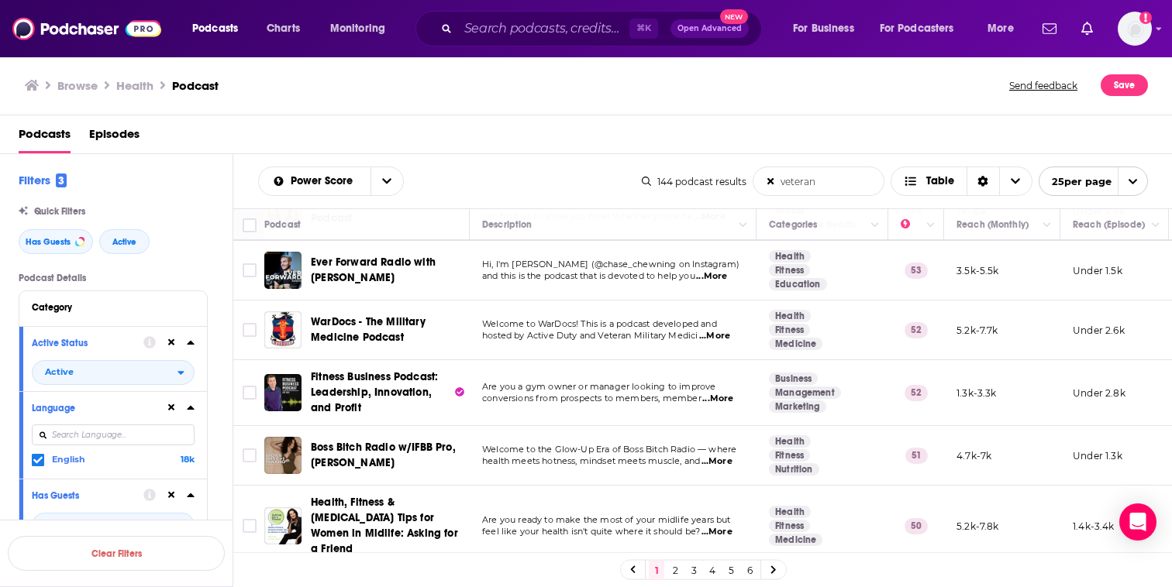
scroll to position [486, 0]
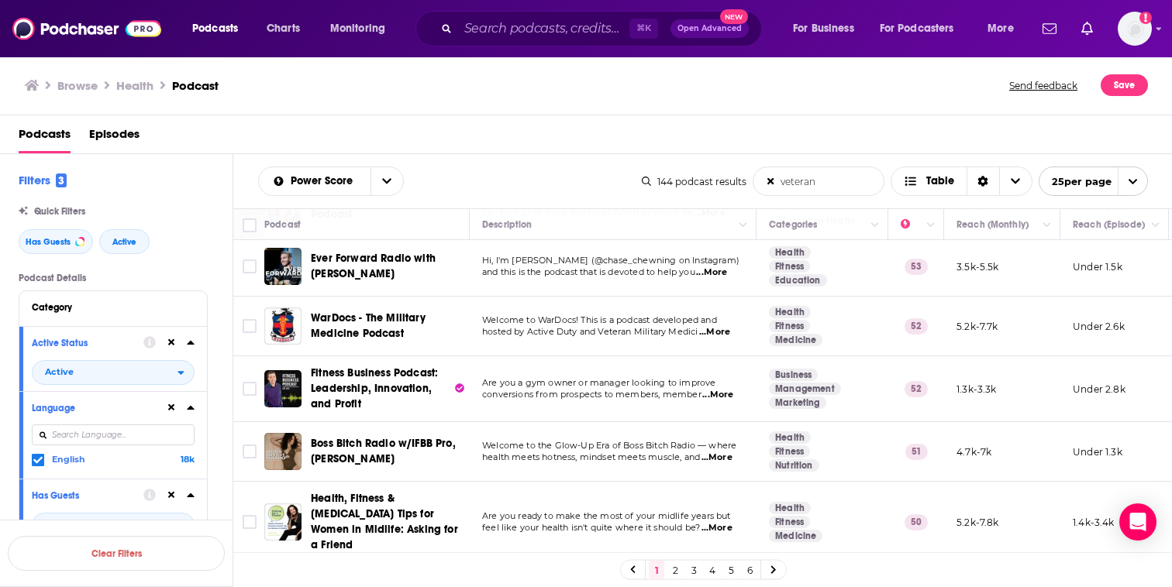
click at [724, 326] on span "...More" at bounding box center [714, 332] width 31 height 12
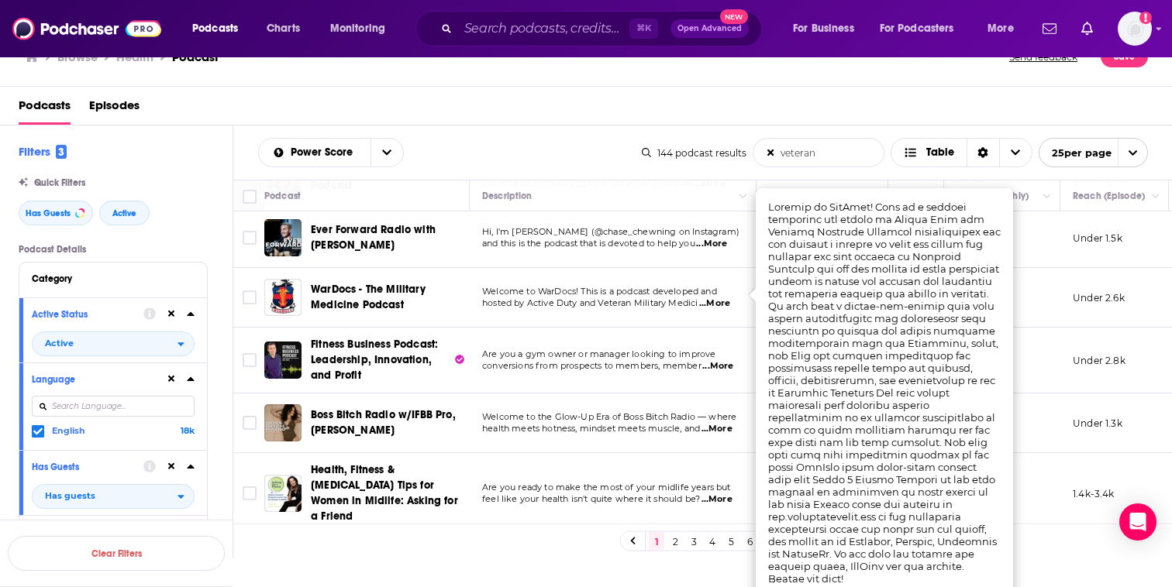
scroll to position [0, 0]
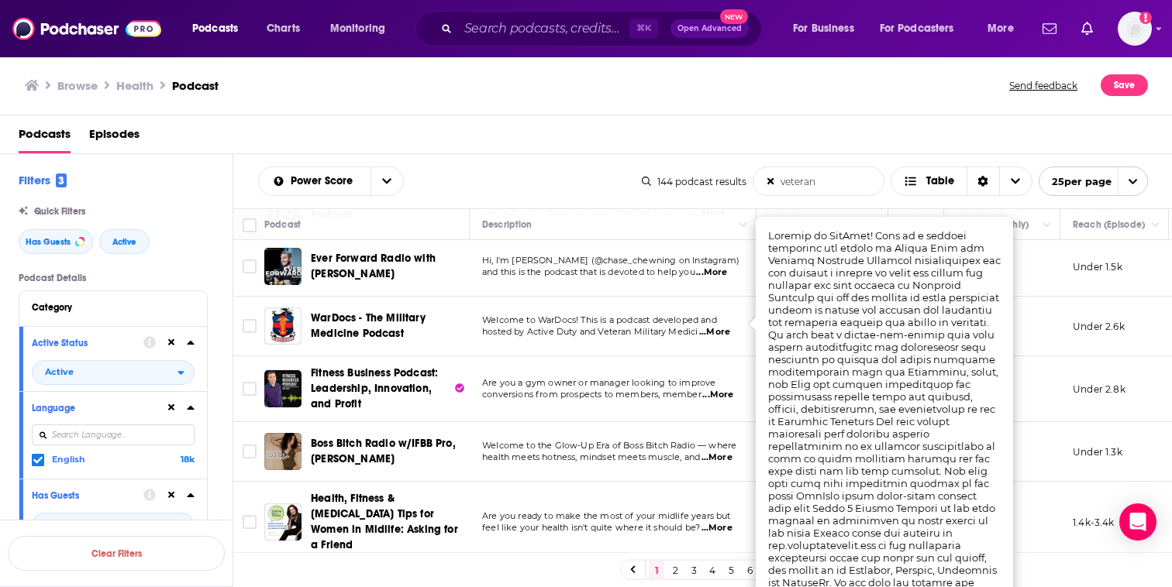
click at [711, 306] on td "Welcome to WarDocs! This is a podcast developed and hosted by Active Duty and V…" at bounding box center [613, 327] width 287 height 60
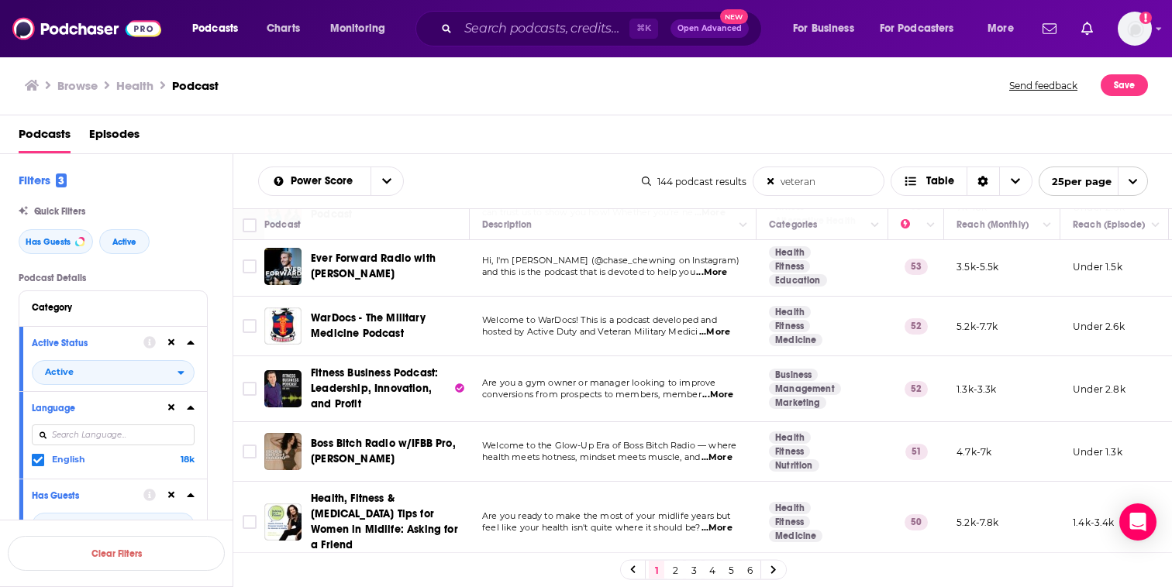
click at [672, 570] on link "2" at bounding box center [674, 570] width 15 height 19
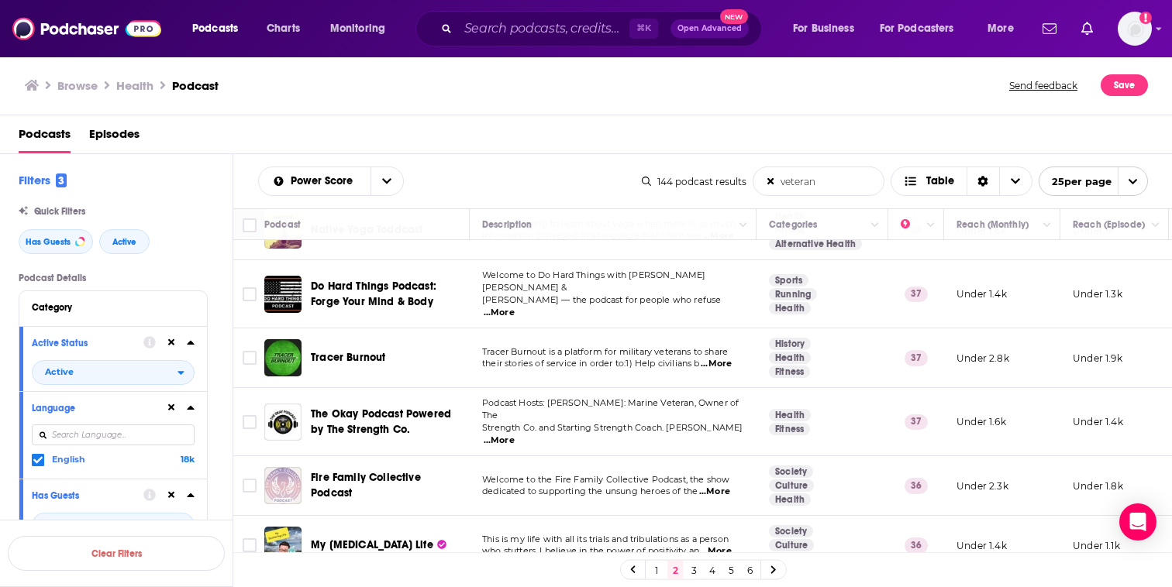
scroll to position [1044, 0]
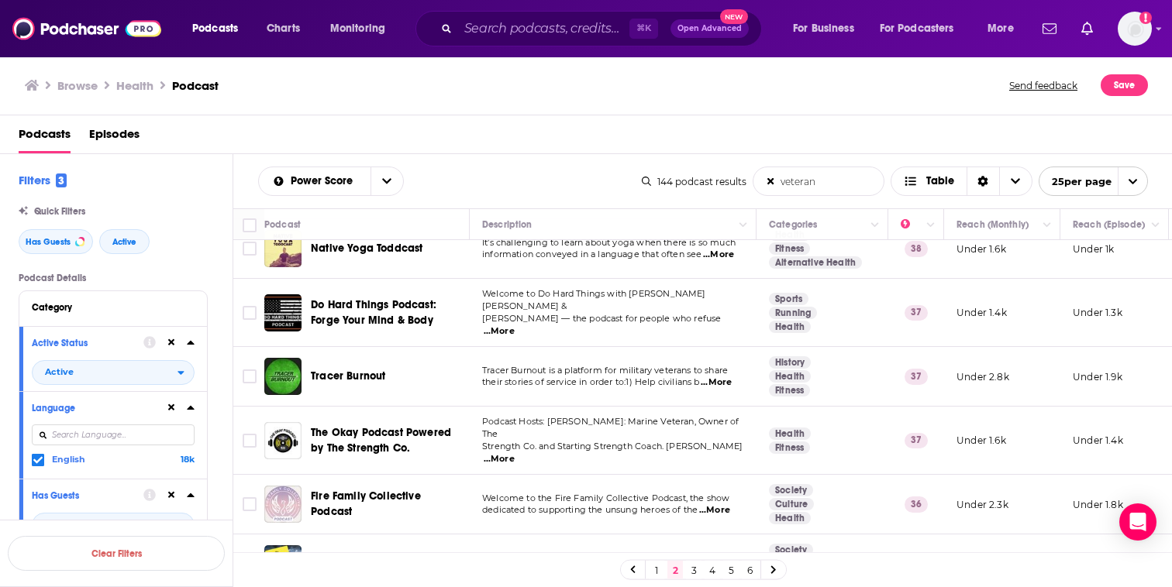
click at [515, 325] on span "...More" at bounding box center [499, 331] width 31 height 12
click at [660, 292] on span "Welcome to Do Hard Things with Siegfried Jay Tiegs &" at bounding box center [594, 299] width 224 height 23
click at [664, 135] on div "Podcasts Episodes" at bounding box center [589, 138] width 1141 height 32
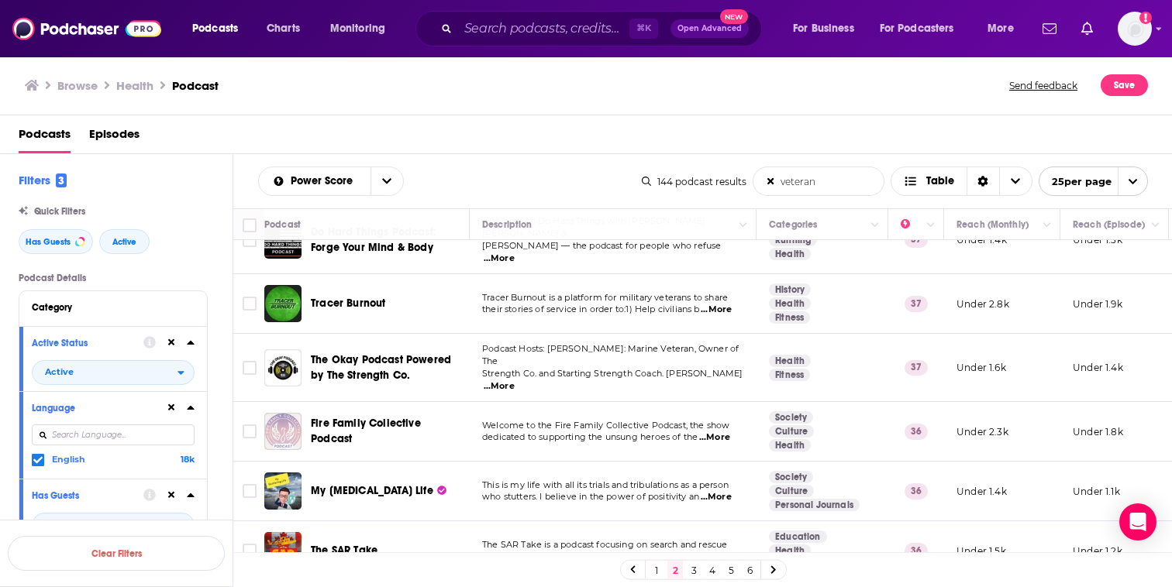
scroll to position [1169, 0]
